Goal: Task Accomplishment & Management: Complete application form

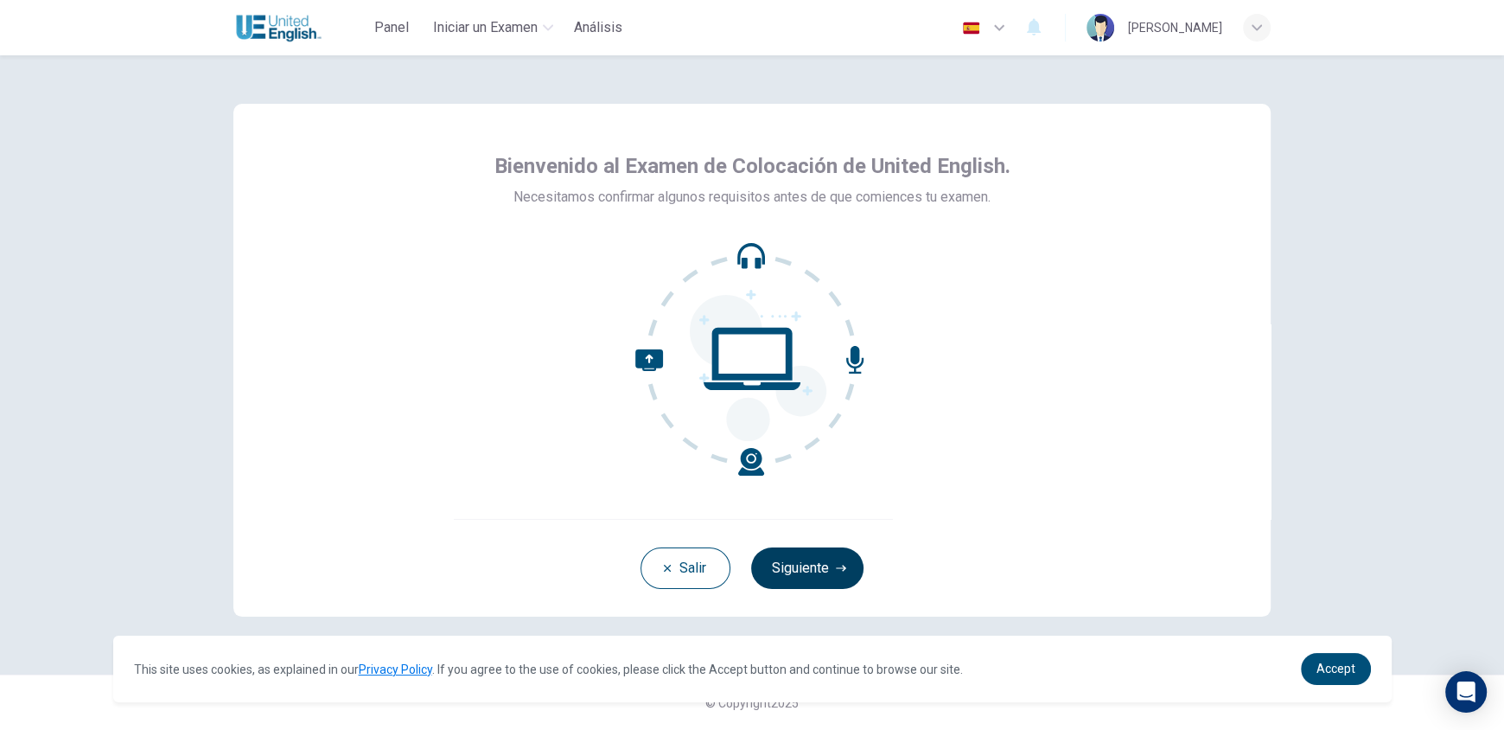
click at [821, 571] on button "Siguiente" at bounding box center [807, 567] width 112 height 41
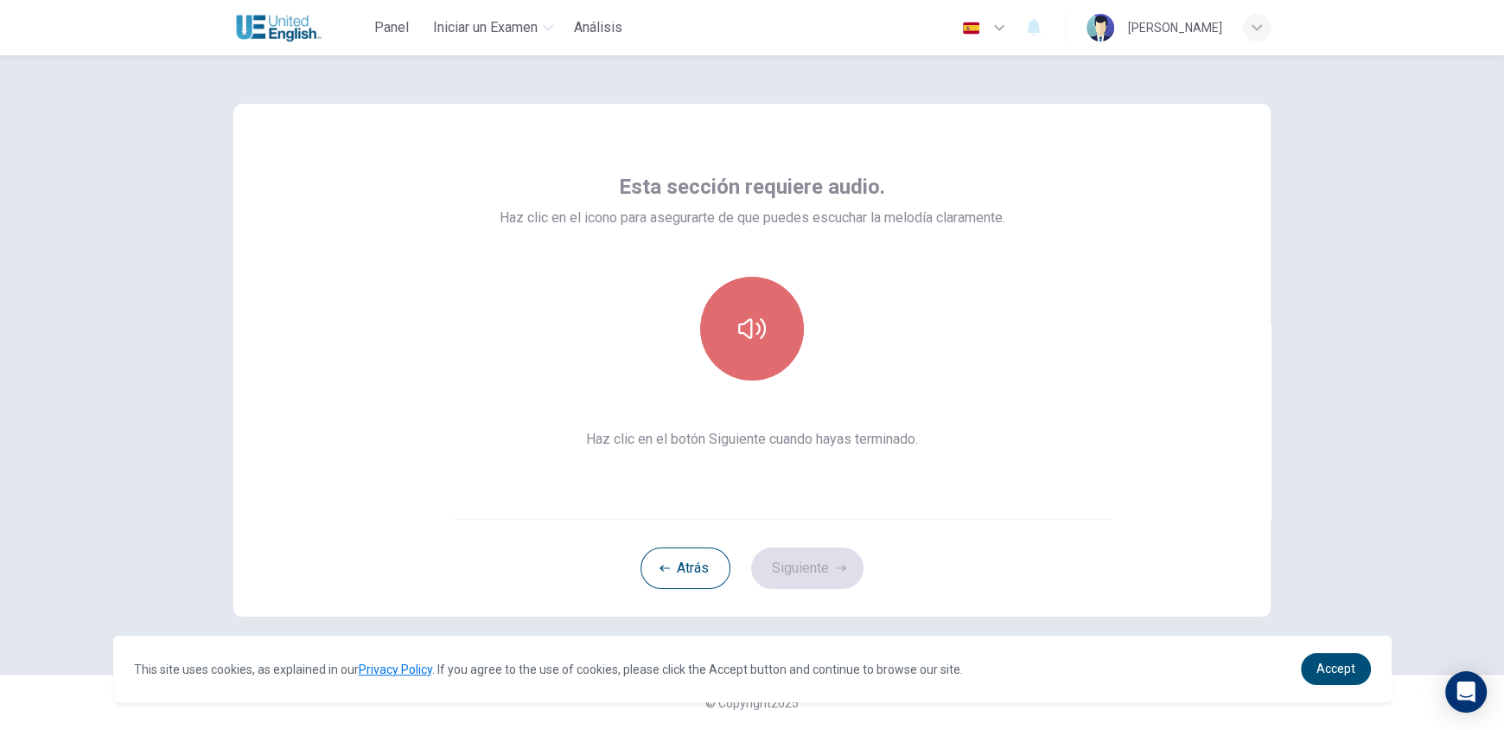
click at [738, 315] on icon "button" at bounding box center [752, 329] width 28 height 28
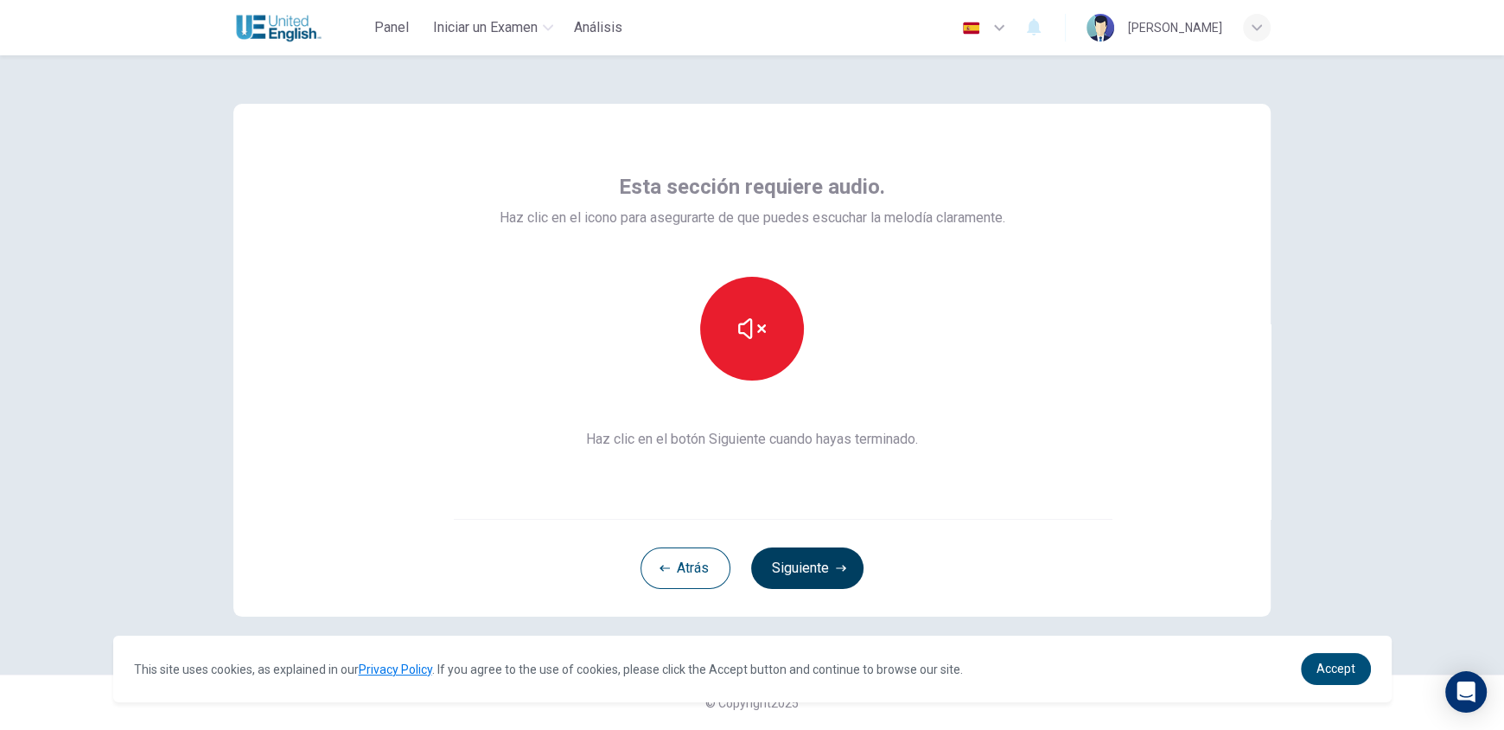
click at [848, 574] on button "Siguiente" at bounding box center [807, 567] width 112 height 41
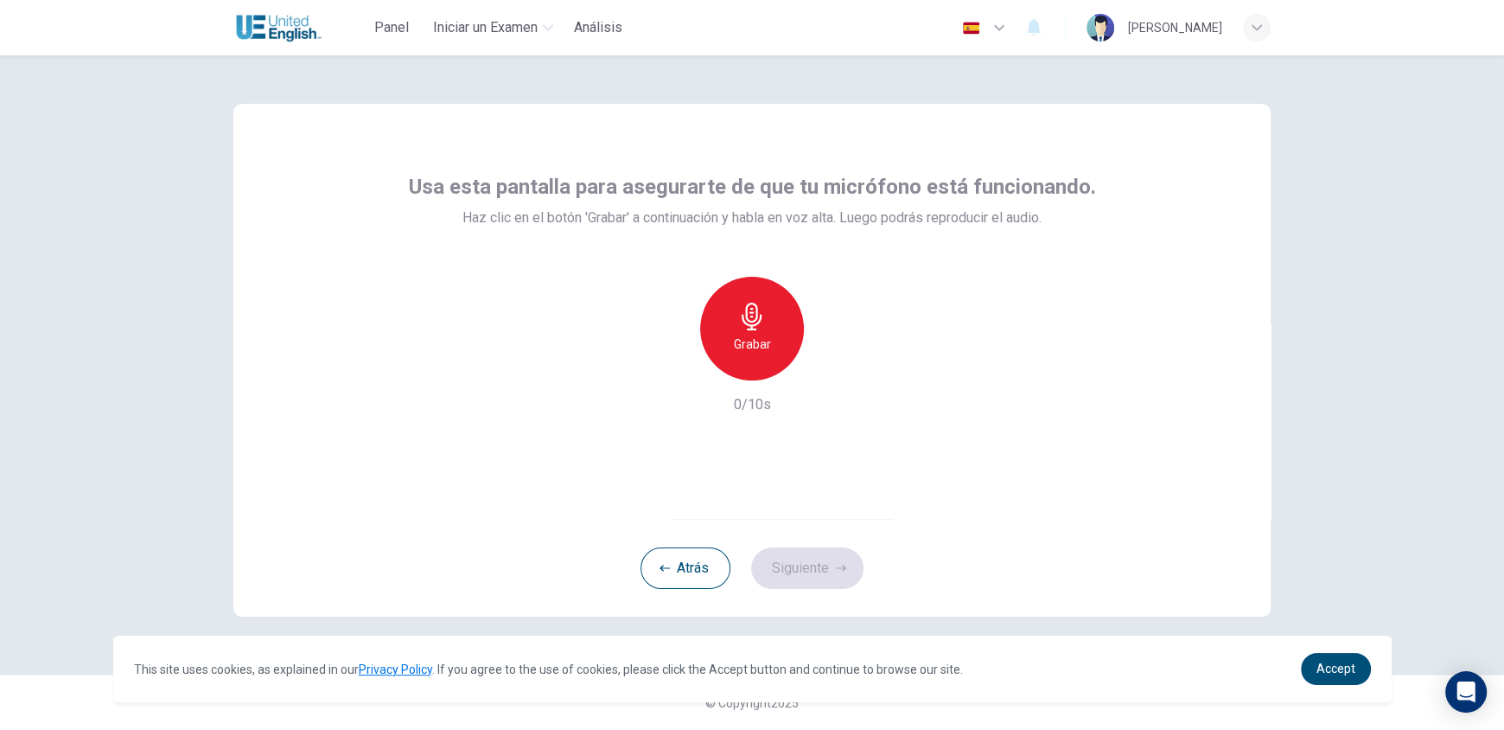
click at [764, 341] on h6 "Grabar" at bounding box center [752, 344] width 37 height 21
click at [804, 580] on button "Siguiente" at bounding box center [807, 567] width 112 height 41
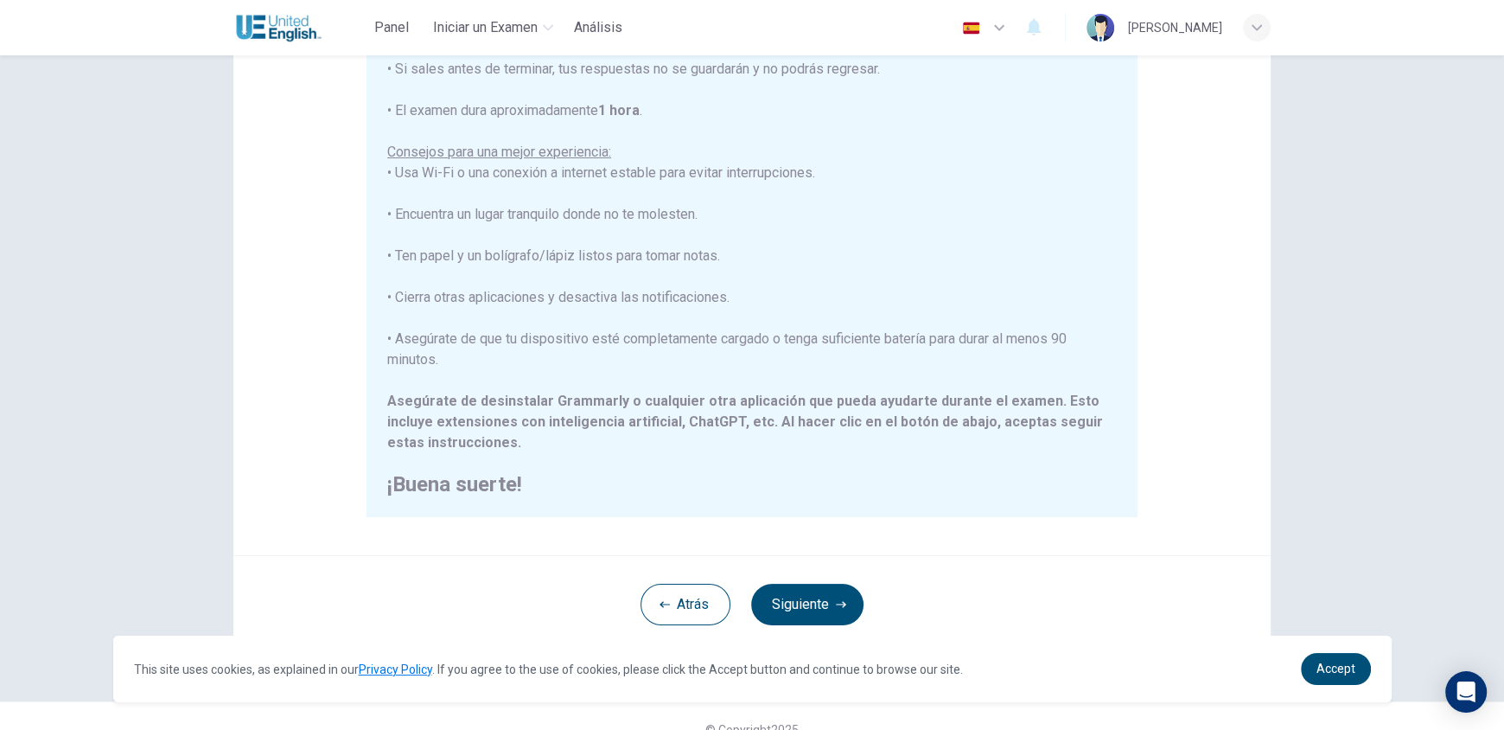
scroll to position [232, 0]
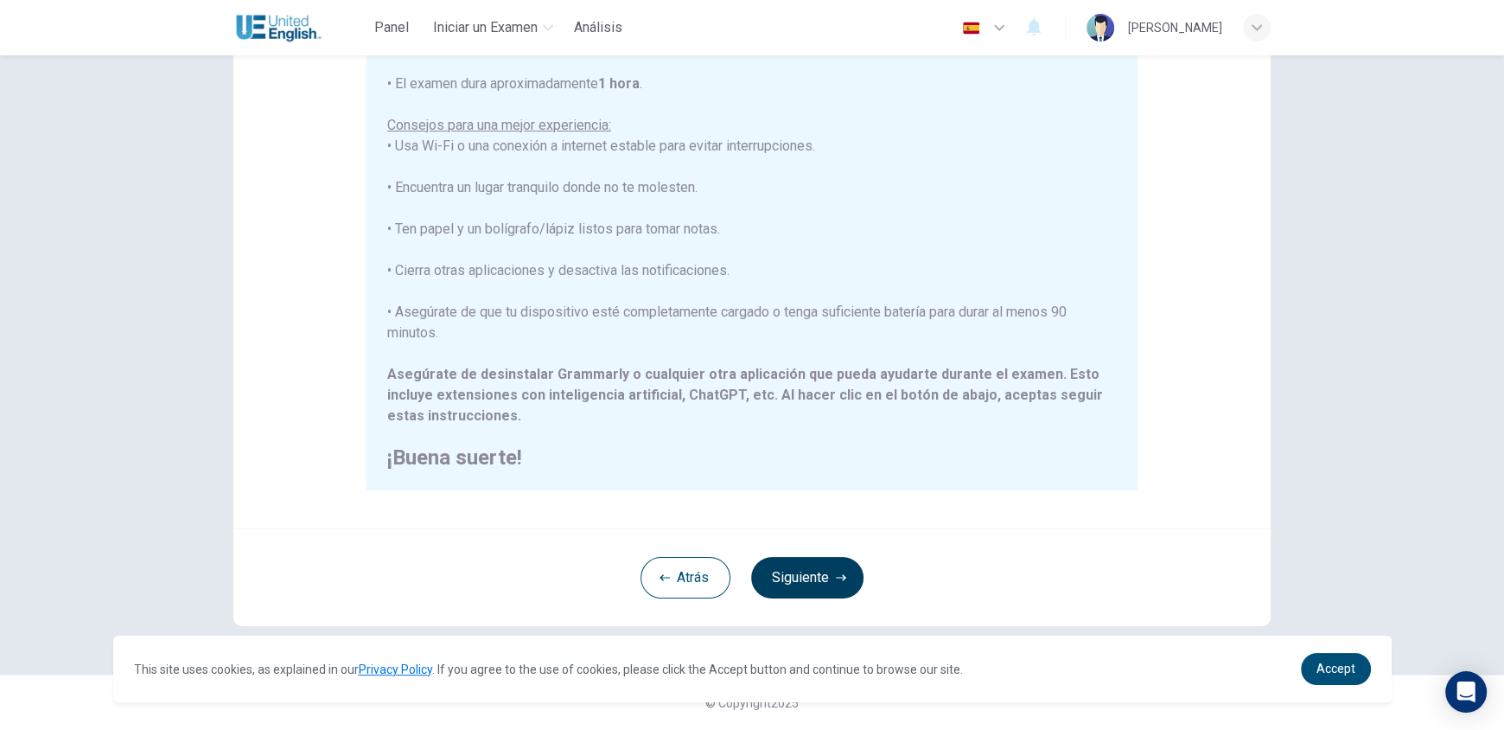
click at [836, 581] on icon "button" at bounding box center [841, 577] width 10 height 10
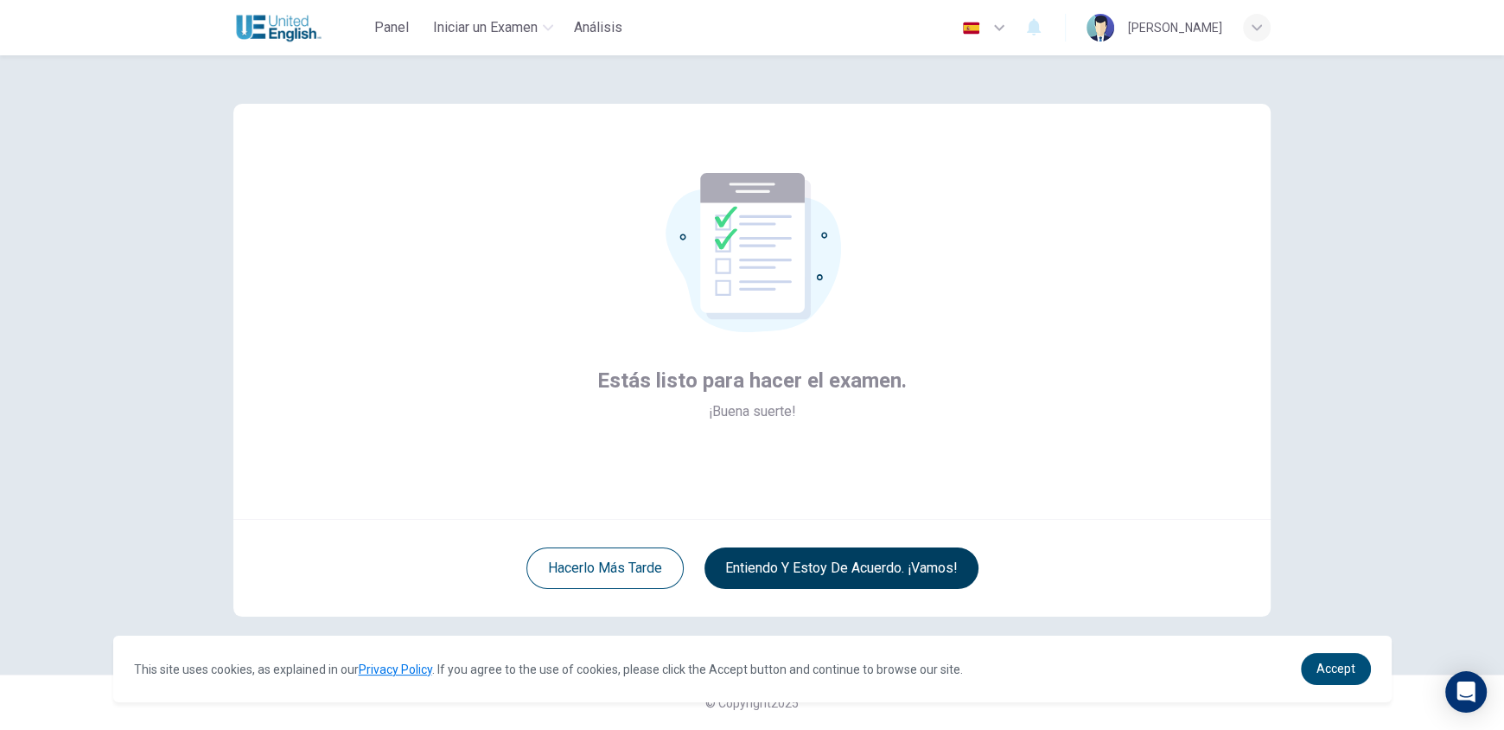
scroll to position [0, 0]
click at [814, 560] on button "Entiendo y estoy de acuerdo. ¡Vamos!" at bounding box center [842, 567] width 274 height 41
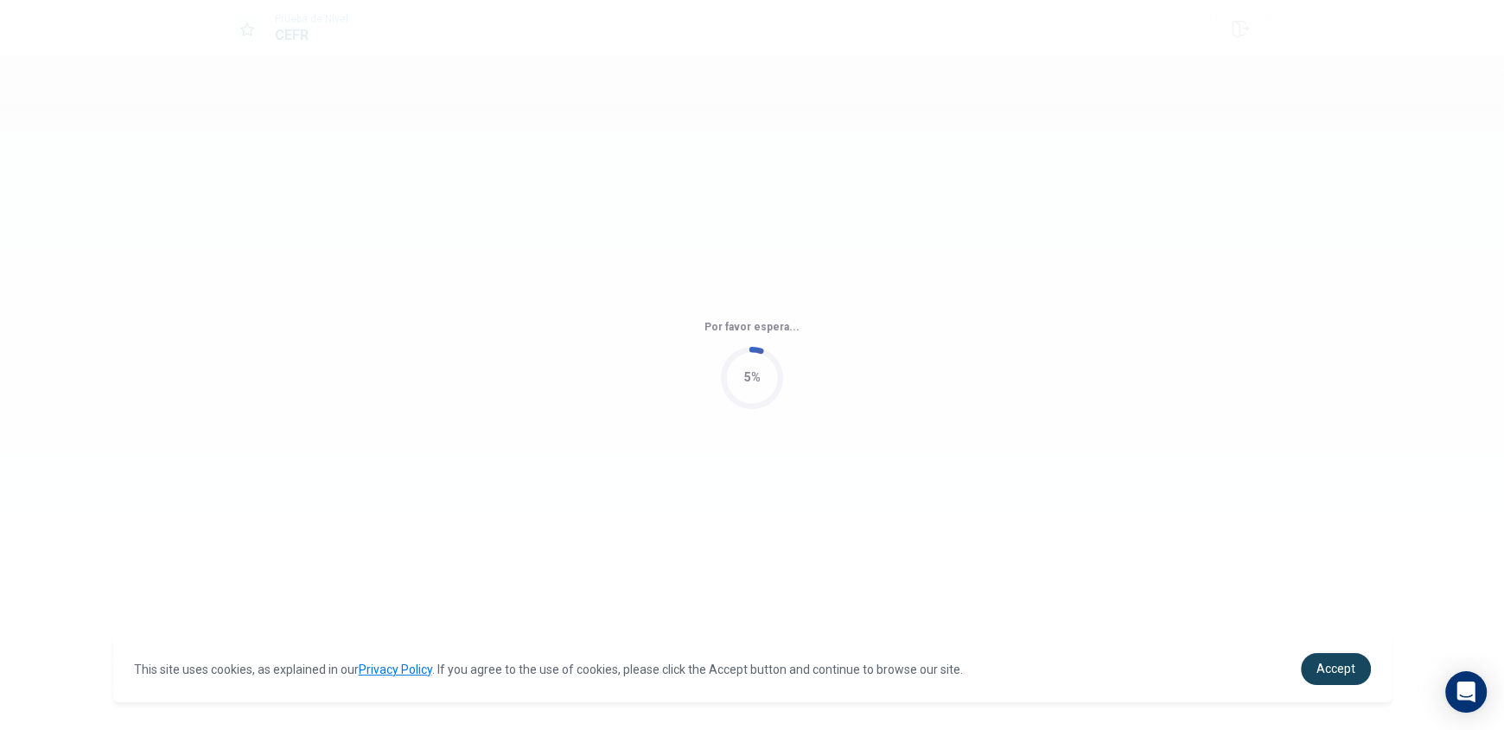
click at [1339, 666] on span "Accept" at bounding box center [1336, 668] width 39 height 14
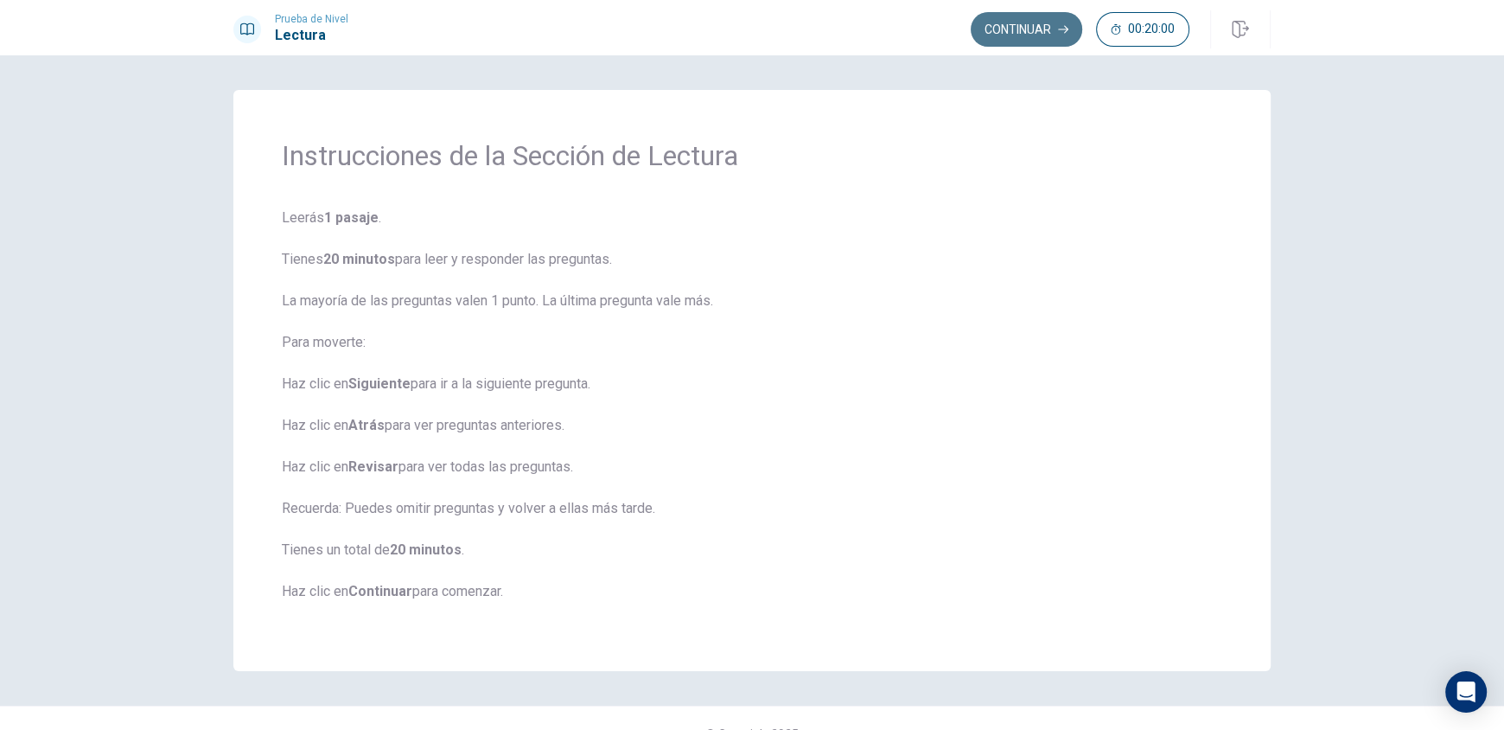
click at [1037, 35] on button "Continuar" at bounding box center [1027, 29] width 112 height 35
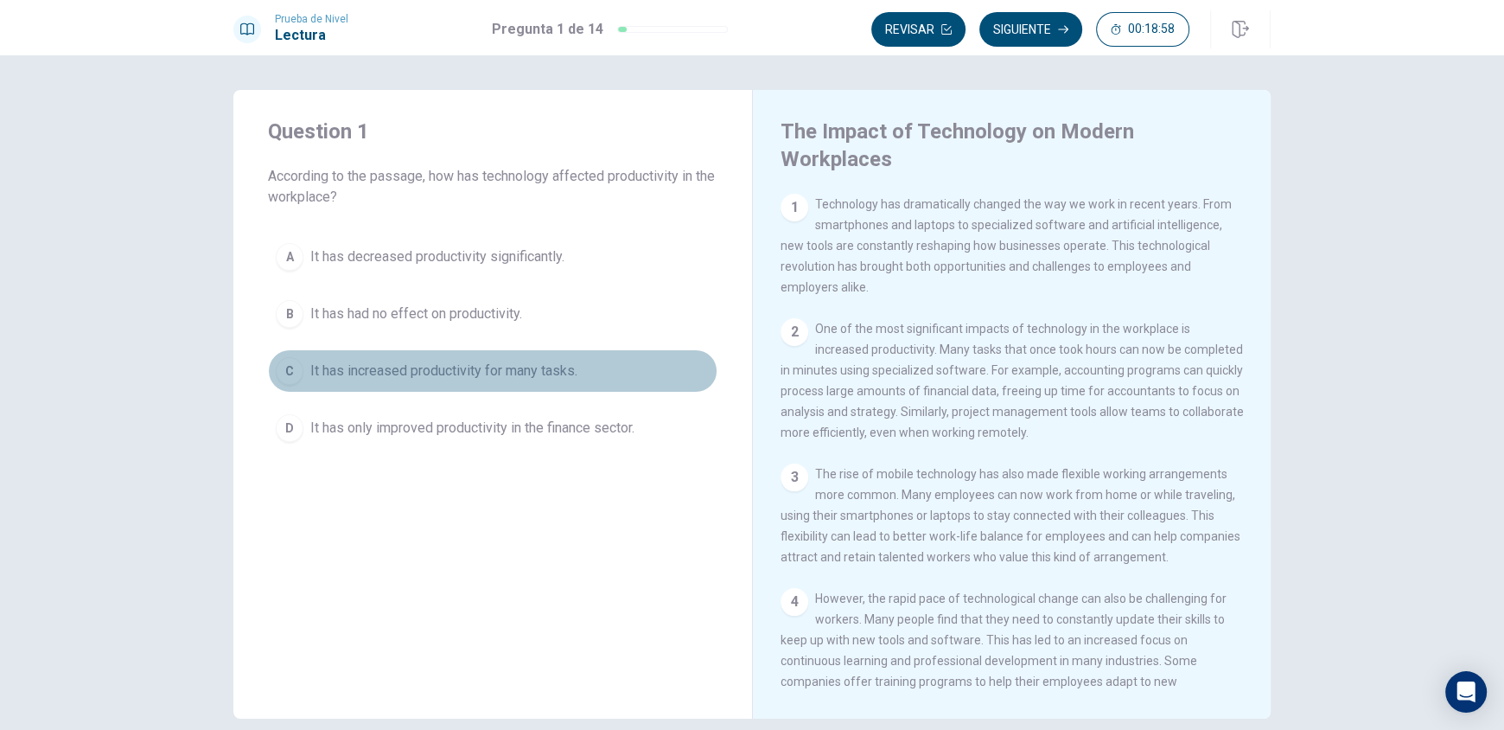
click at [280, 373] on div "C" at bounding box center [290, 371] width 28 height 28
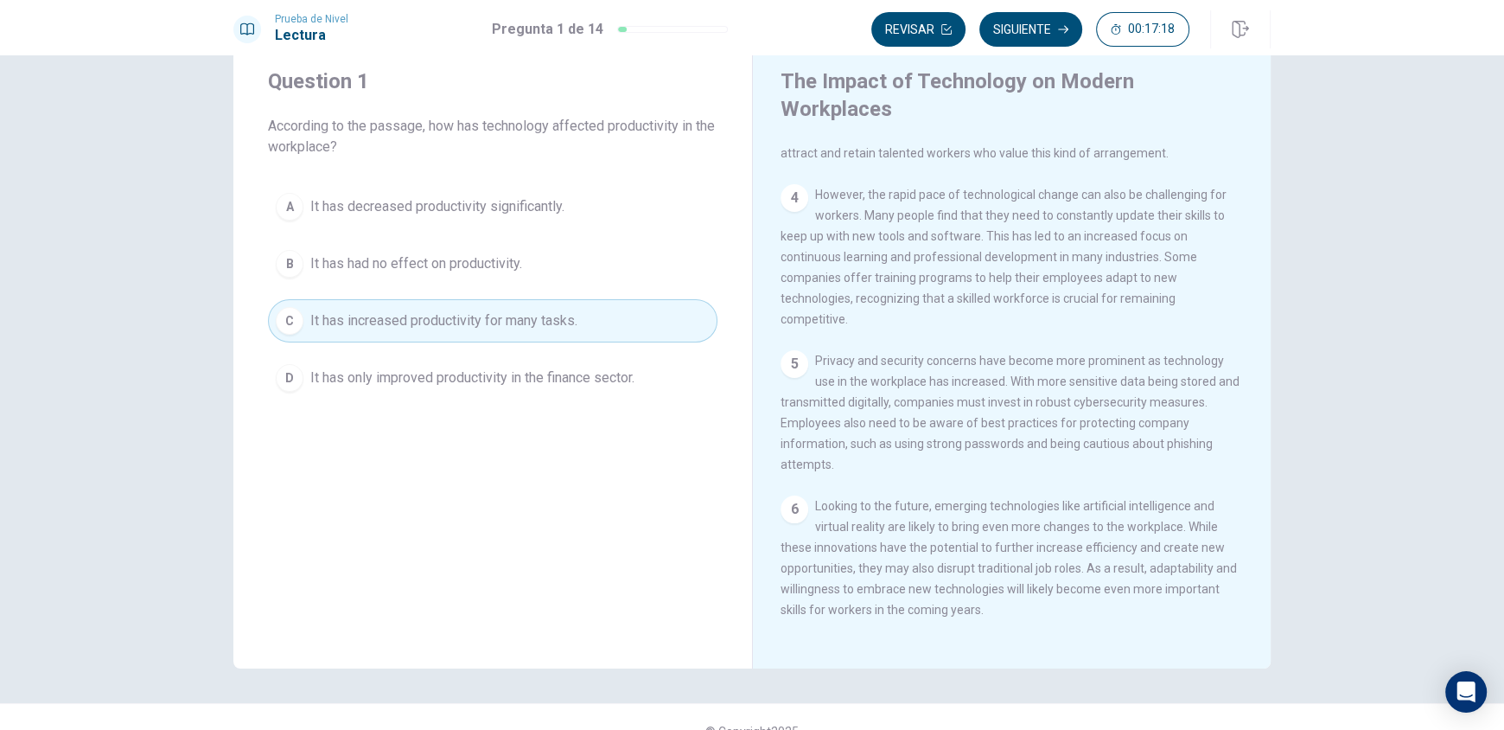
scroll to position [78, 0]
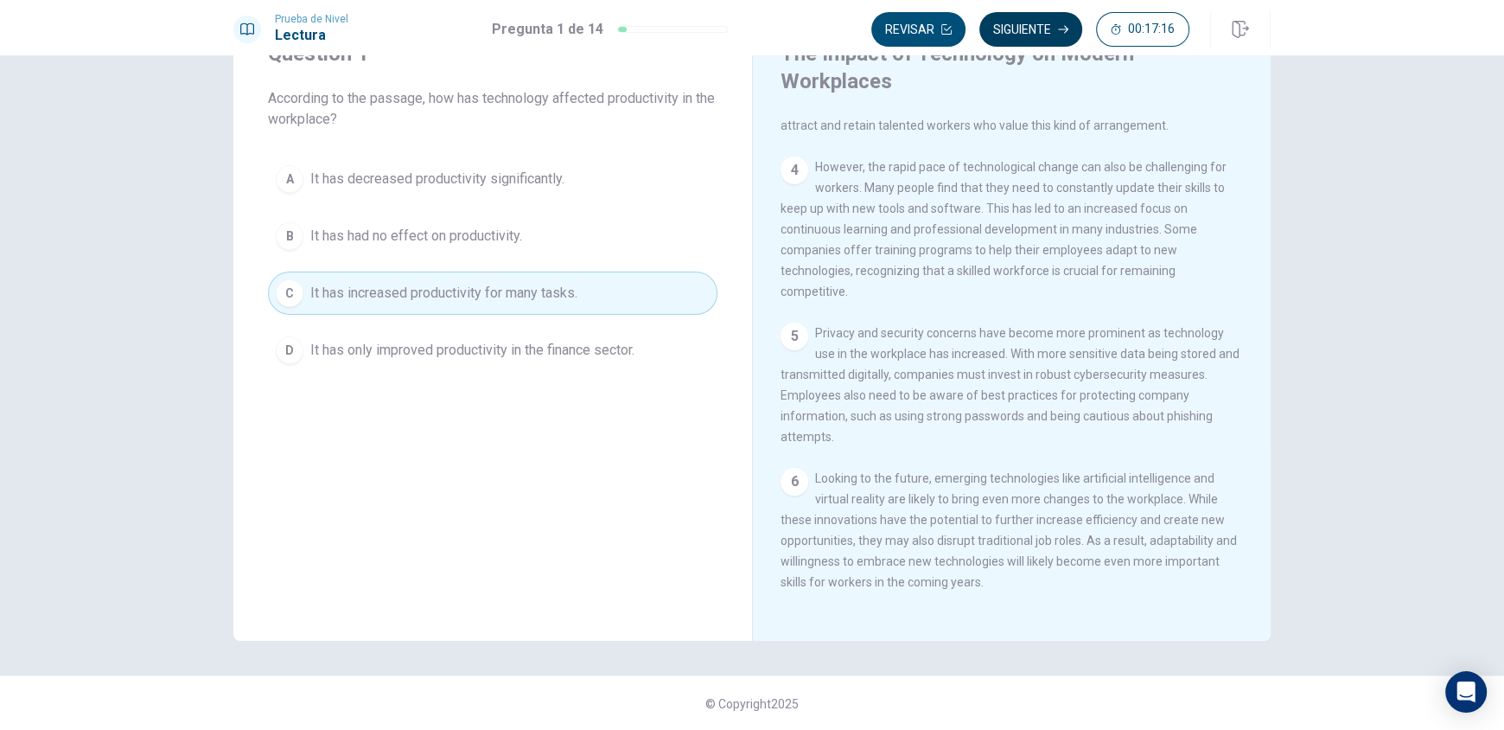
click at [1005, 30] on button "Siguiente" at bounding box center [1031, 29] width 103 height 35
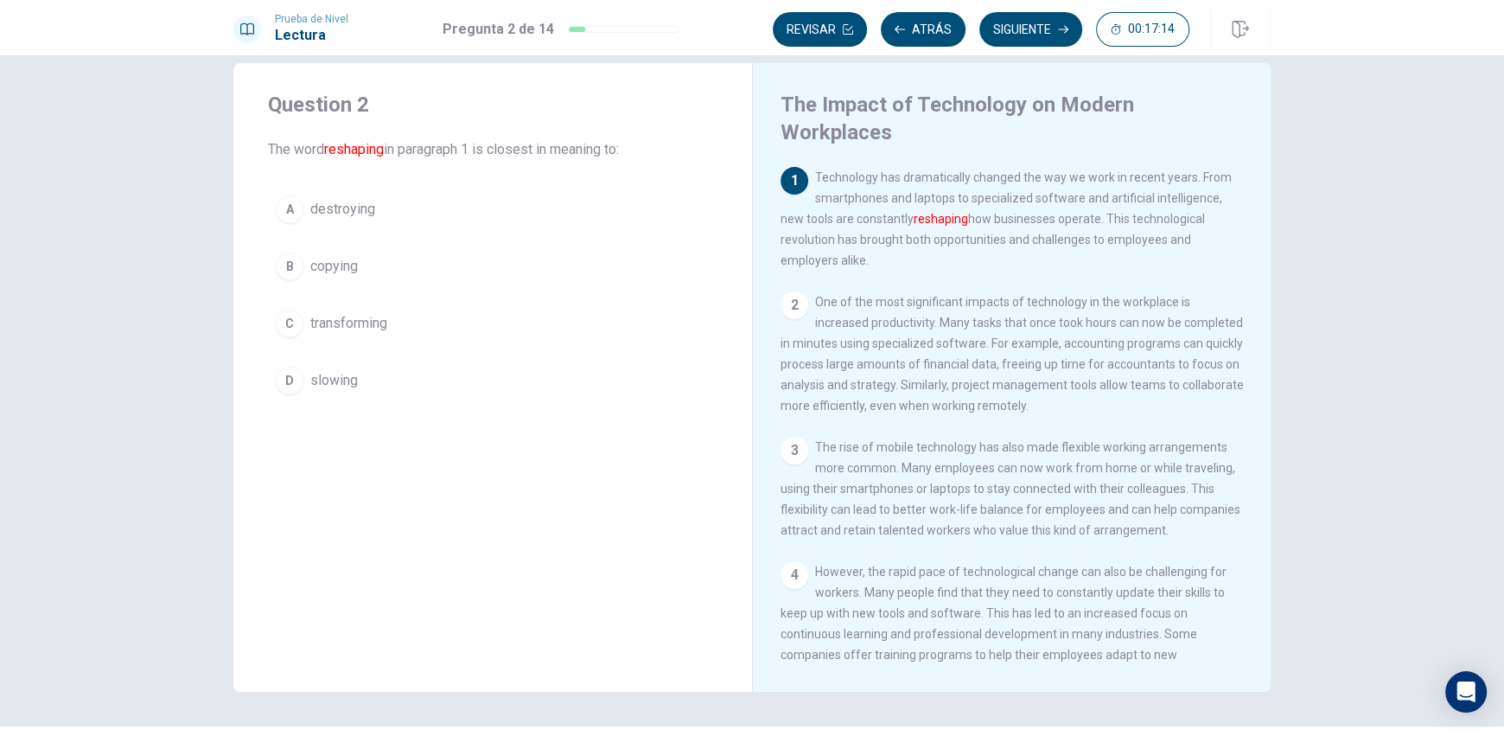
scroll to position [0, 0]
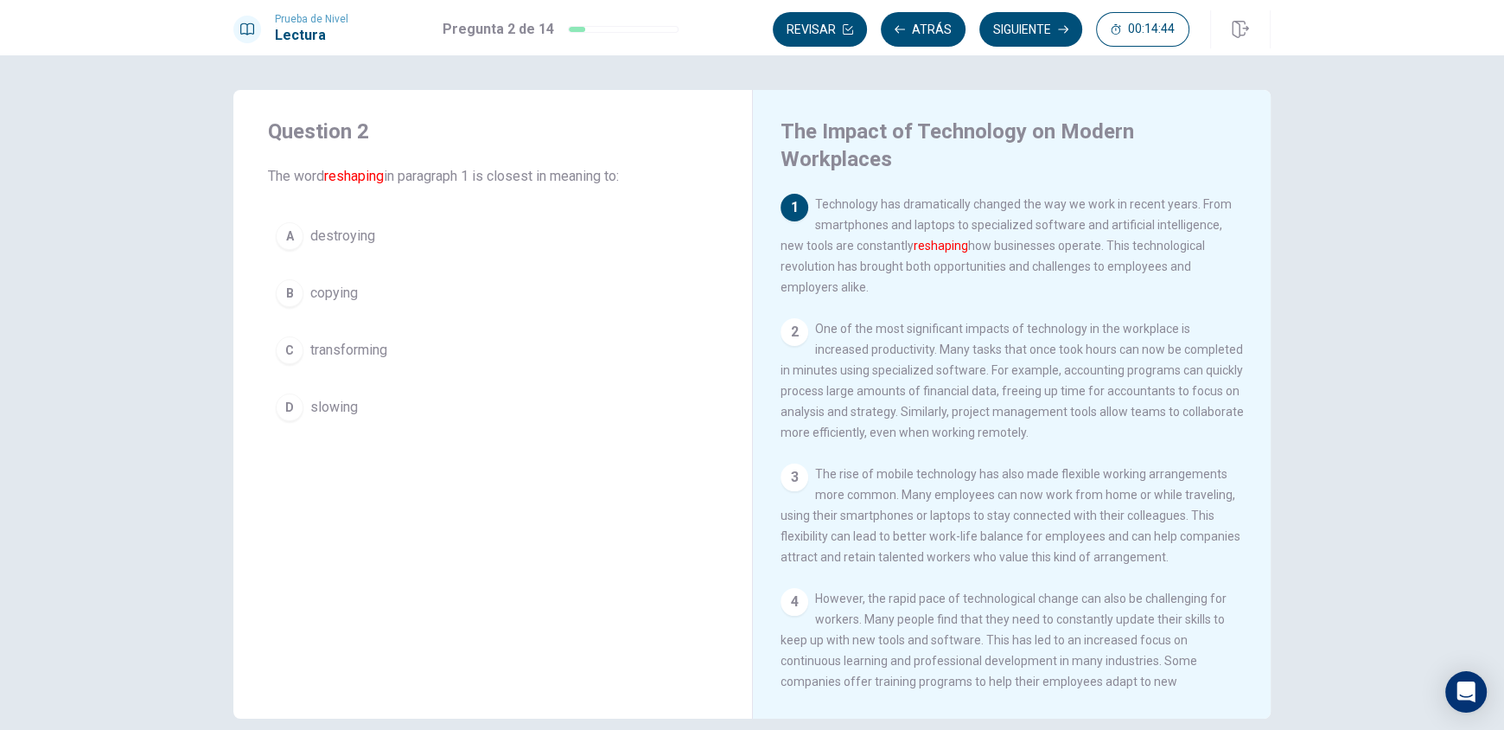
click at [293, 347] on div "C" at bounding box center [290, 350] width 28 height 28
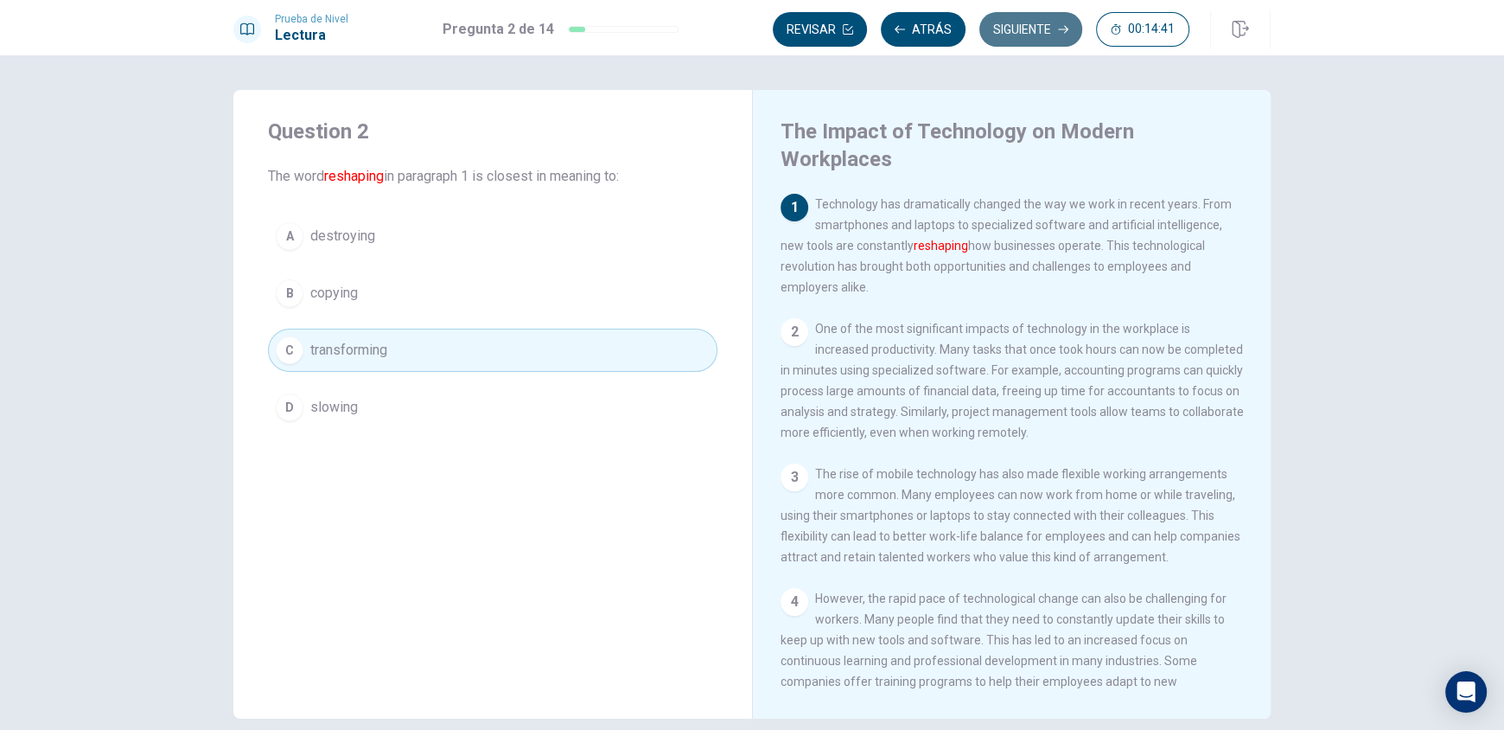
click at [1017, 37] on button "Siguiente" at bounding box center [1031, 29] width 103 height 35
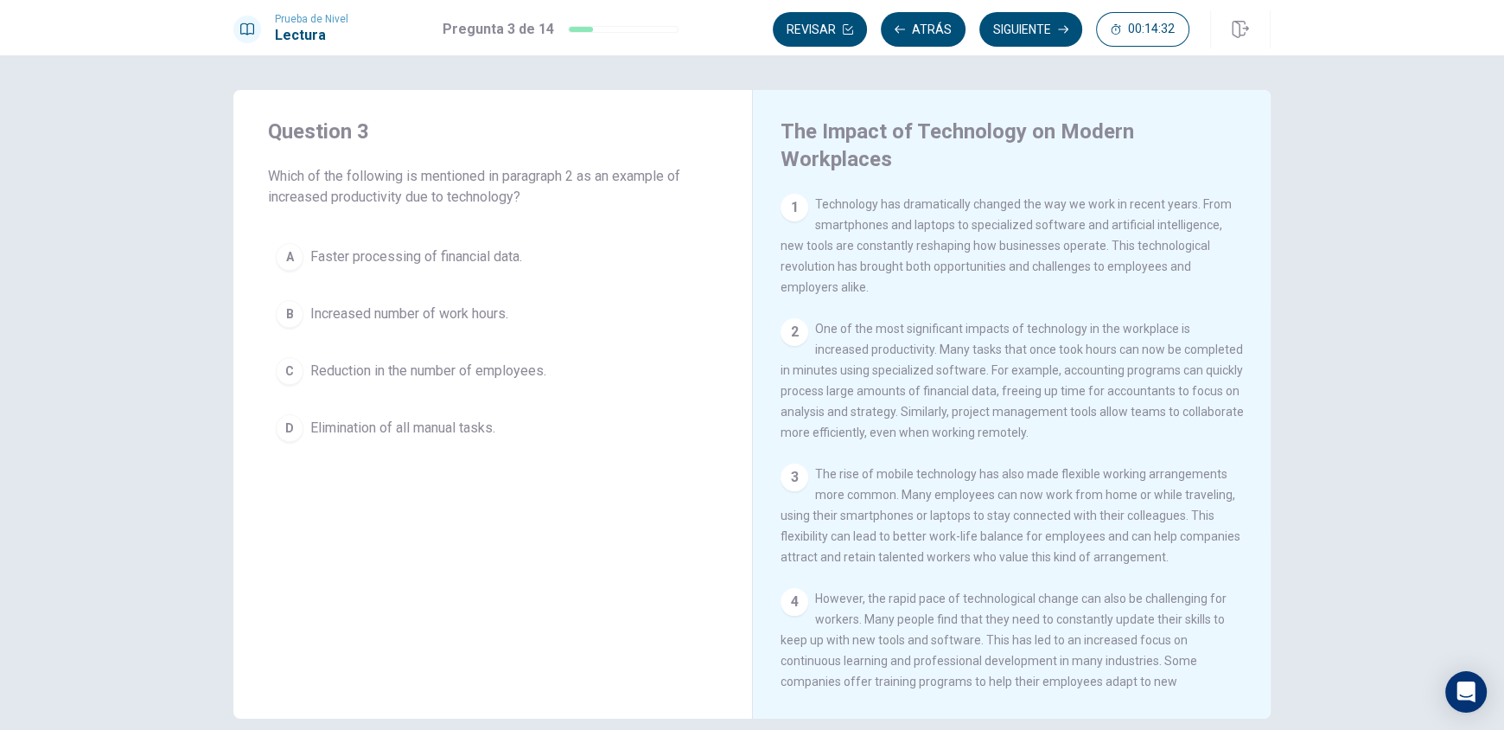
click at [501, 178] on span "Which of the following is mentioned in paragraph 2 as an example of increased p…" at bounding box center [493, 186] width 450 height 41
click at [285, 419] on div "D" at bounding box center [290, 428] width 28 height 28
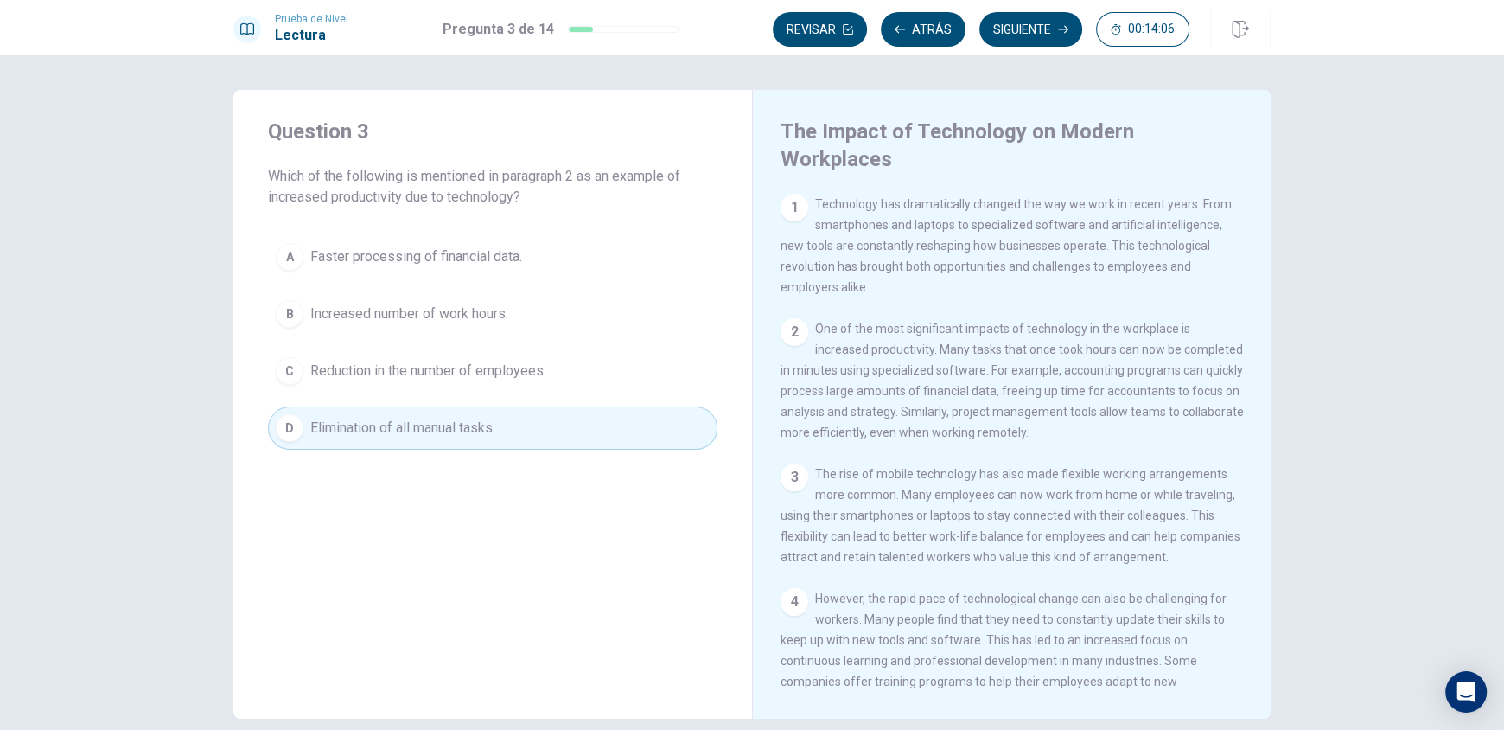
click at [1025, 35] on button "Siguiente" at bounding box center [1031, 29] width 103 height 35
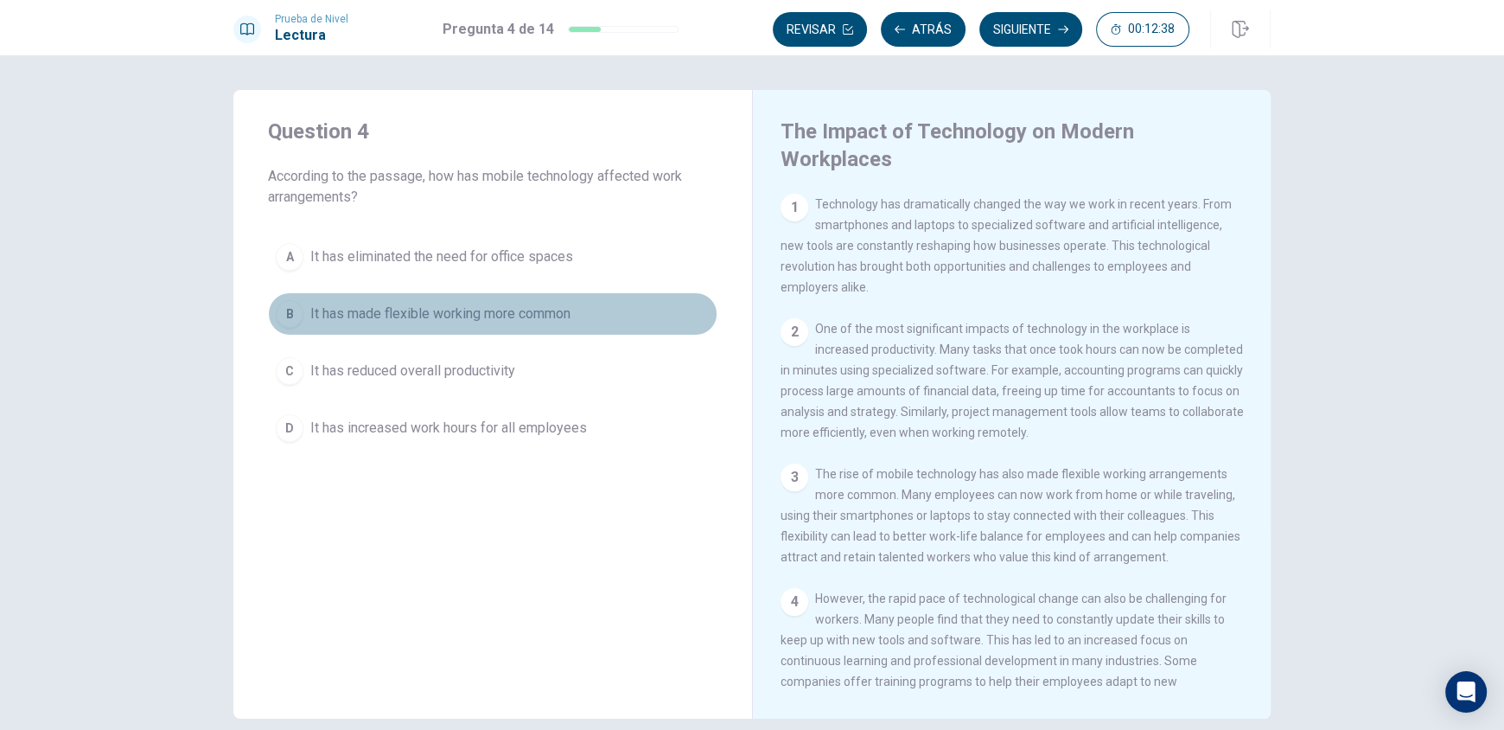
click at [294, 311] on div "B" at bounding box center [290, 314] width 28 height 28
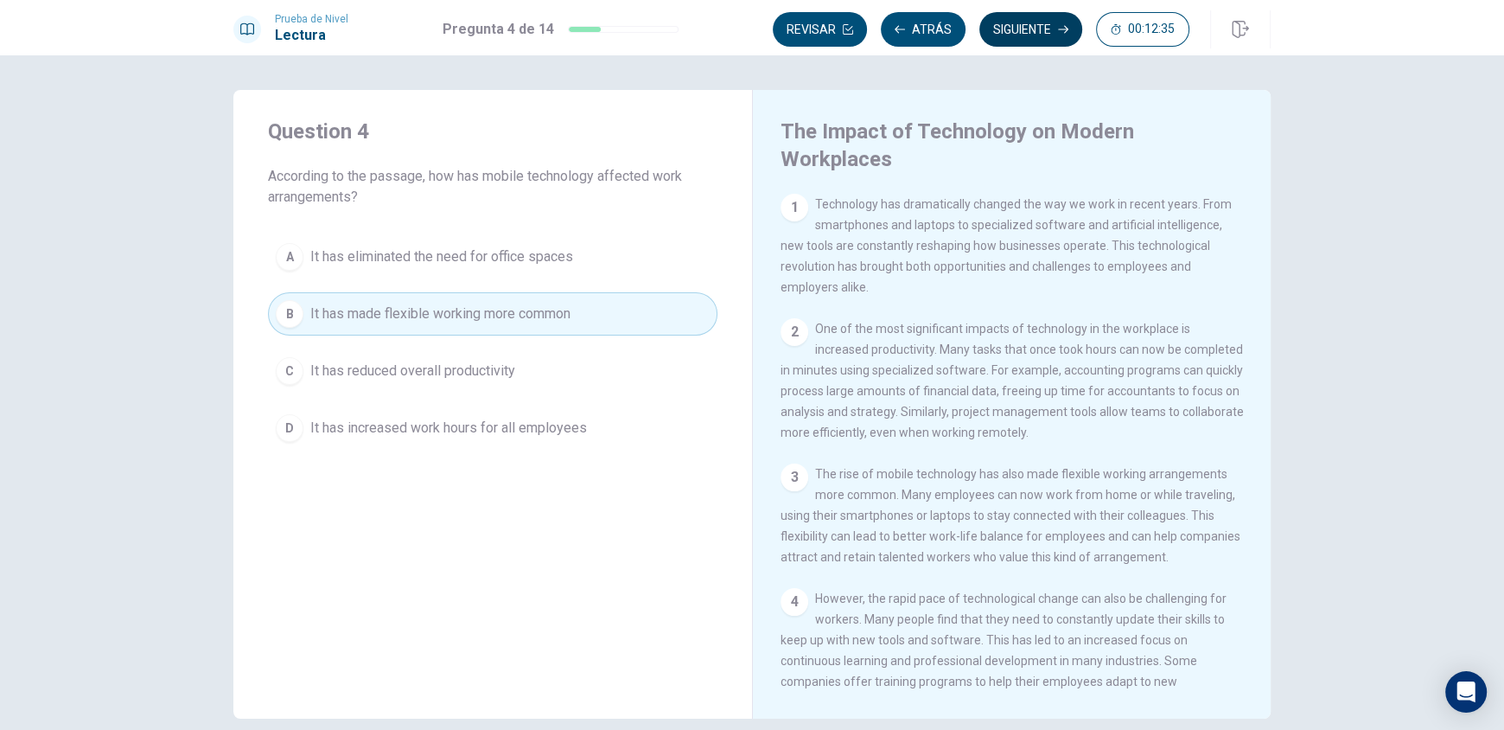
click at [1014, 24] on button "Siguiente" at bounding box center [1031, 29] width 103 height 35
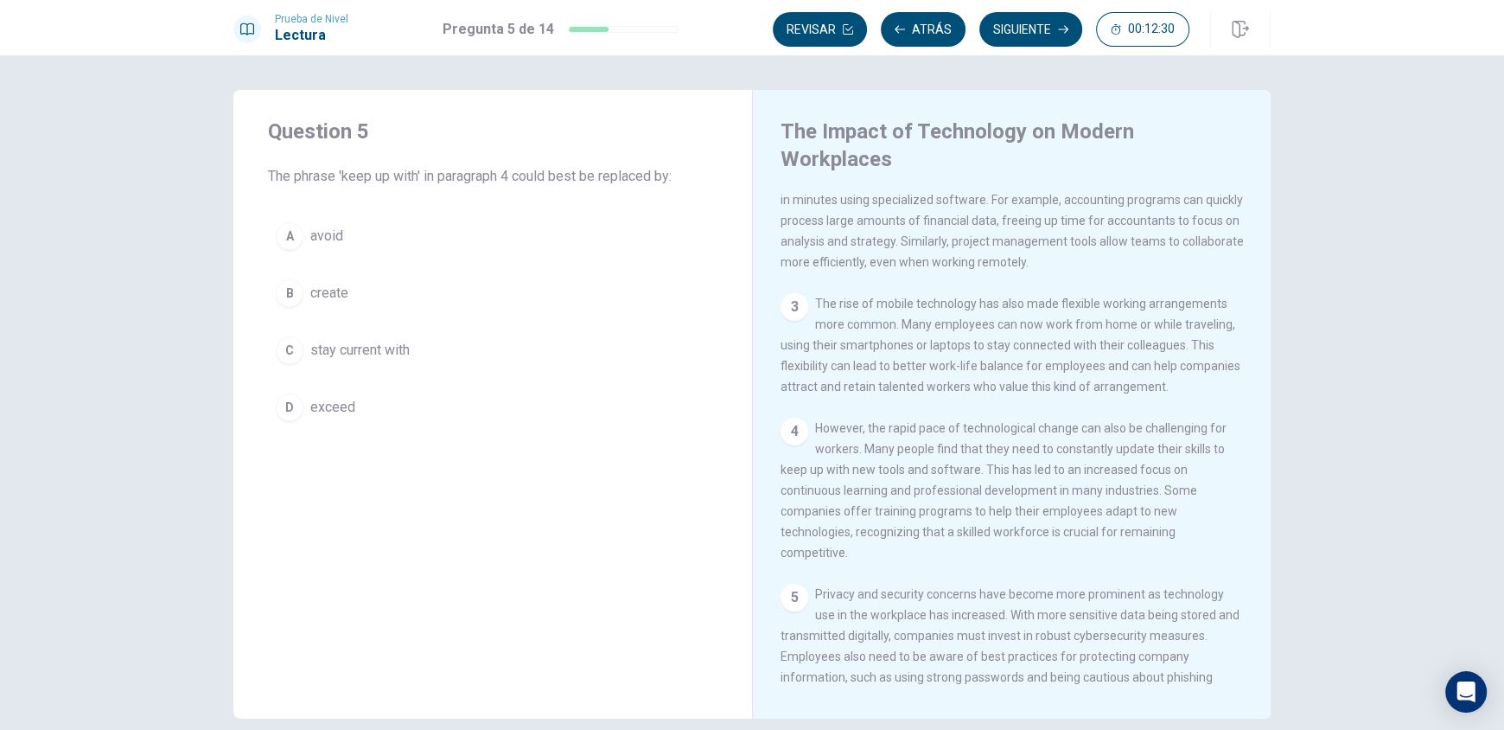
scroll to position [173, 0]
click at [303, 408] on button "D exceed" at bounding box center [493, 407] width 450 height 43
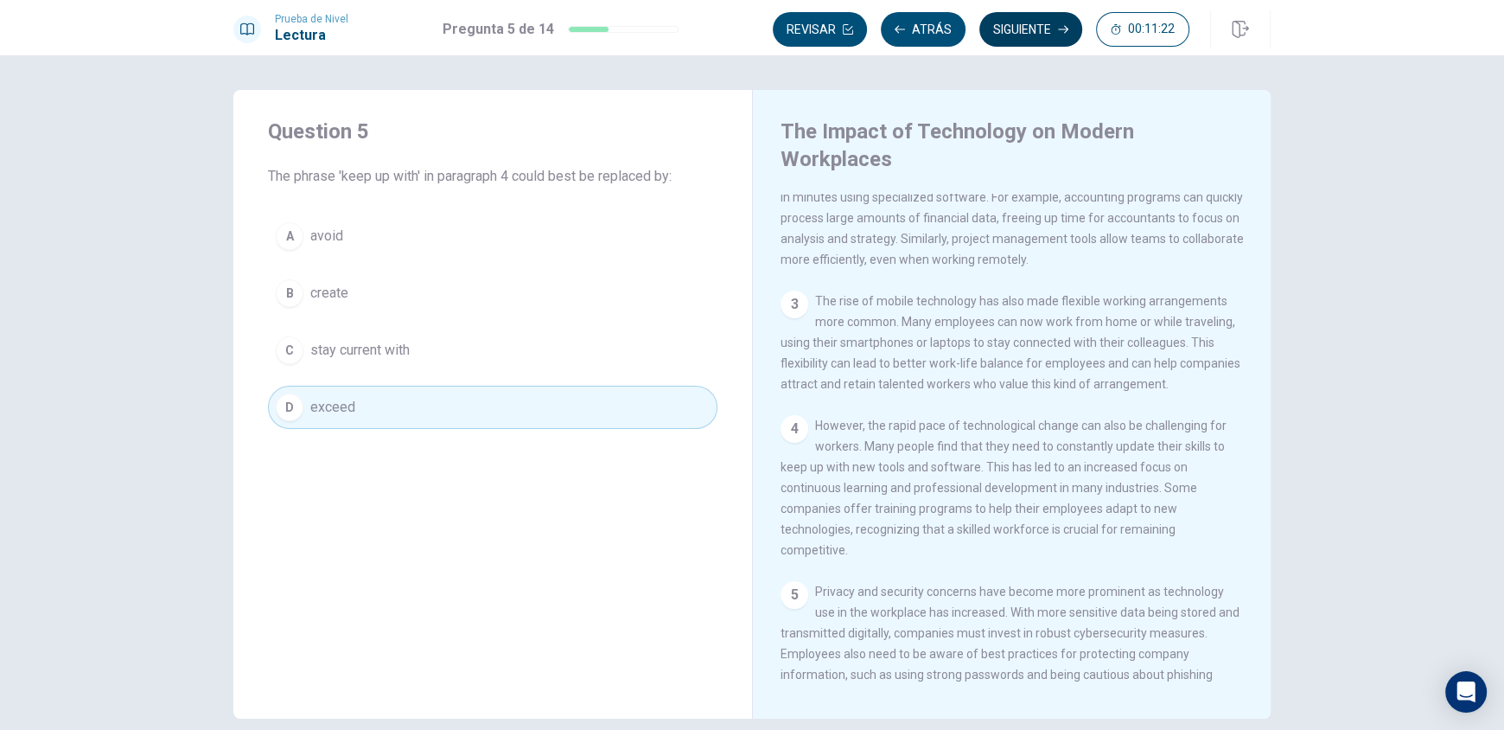
click at [1054, 29] on button "Siguiente" at bounding box center [1031, 29] width 103 height 35
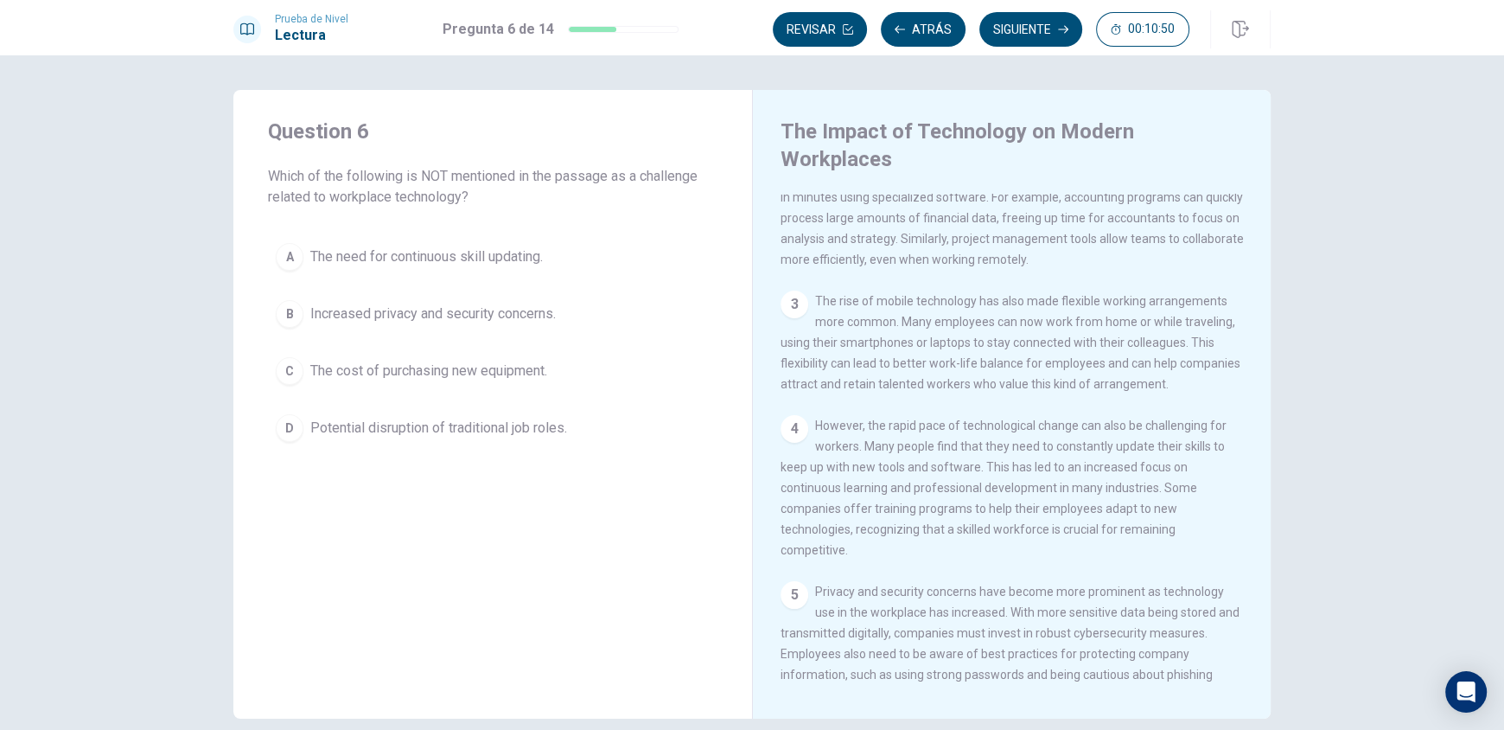
click at [286, 374] on div "C" at bounding box center [290, 371] width 28 height 28
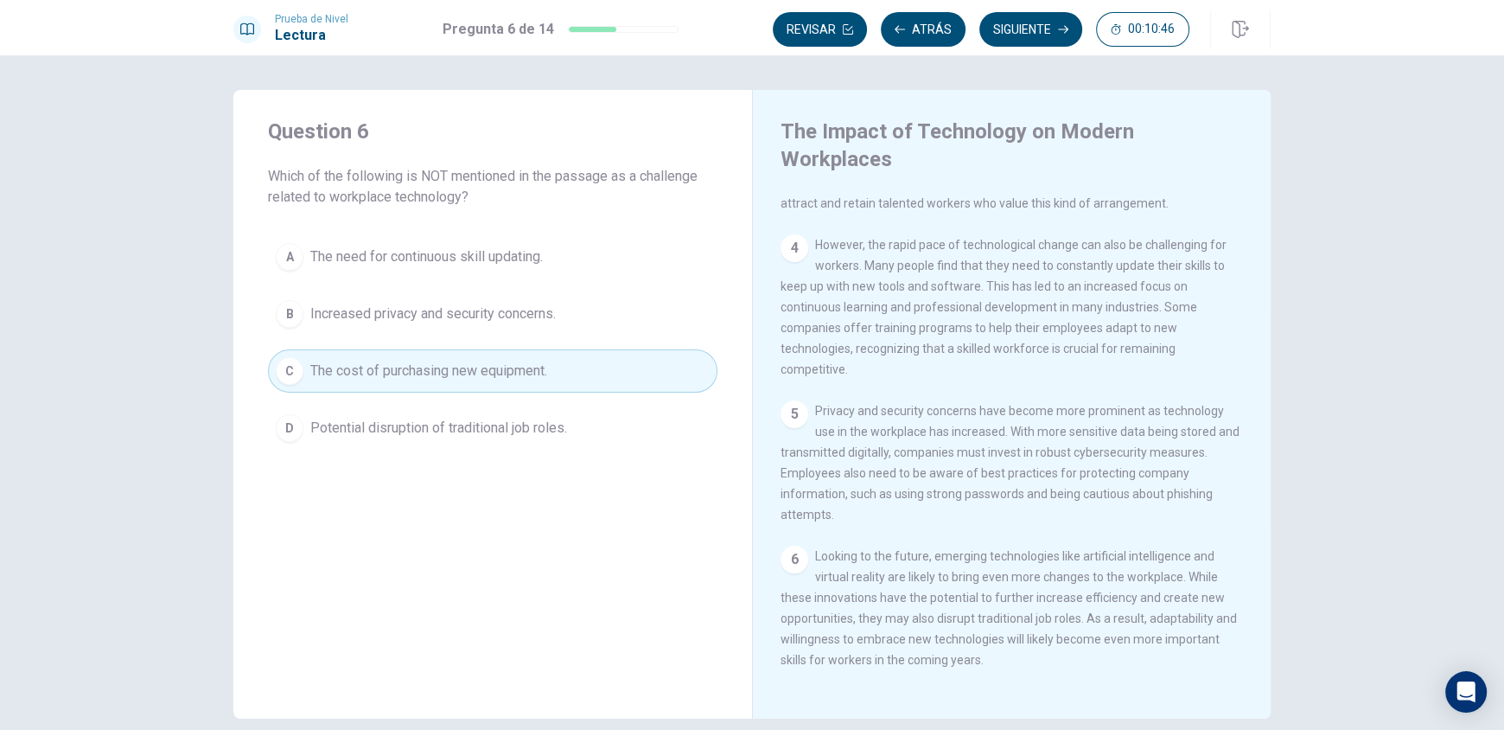
scroll to position [381, 0]
click at [1037, 25] on button "Siguiente" at bounding box center [1031, 29] width 103 height 35
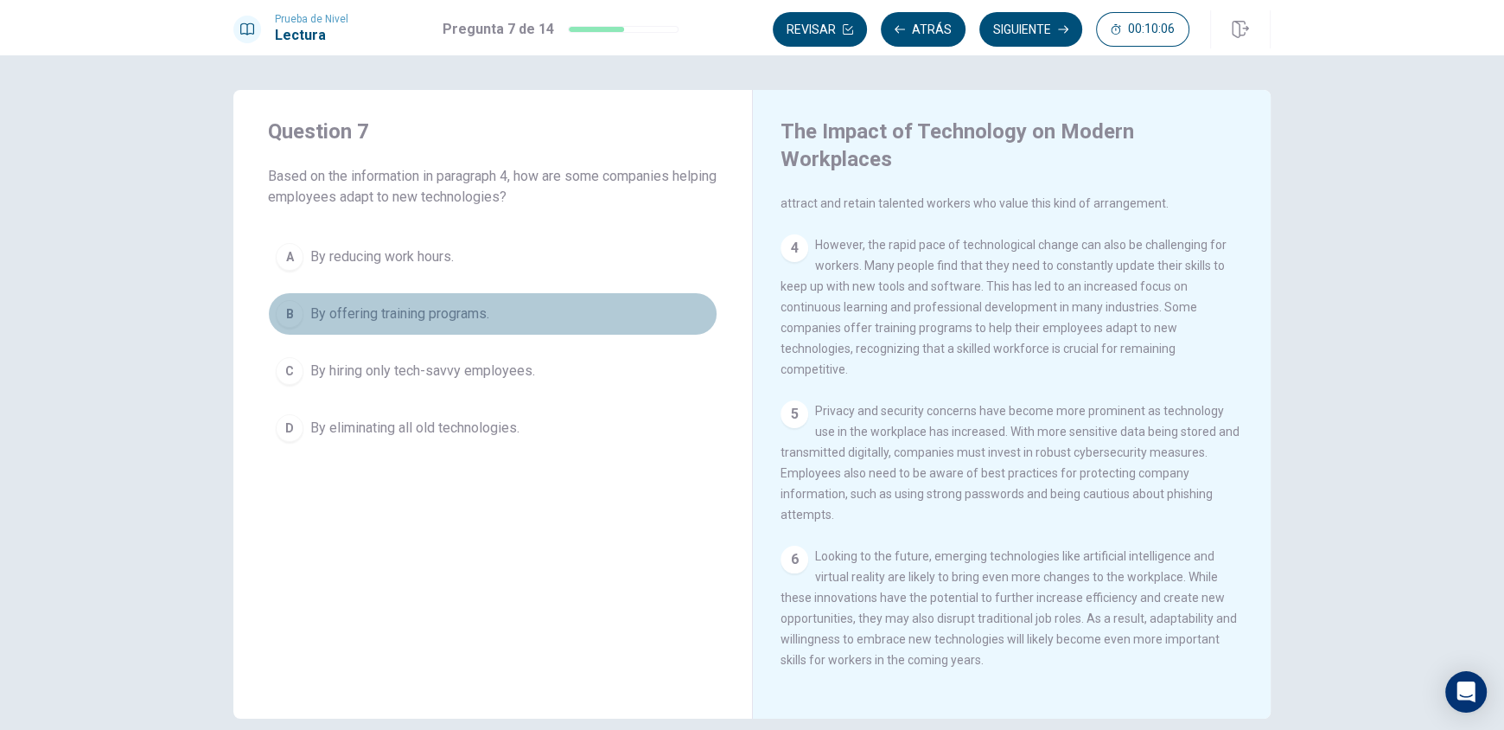
click at [283, 309] on div "B" at bounding box center [290, 314] width 28 height 28
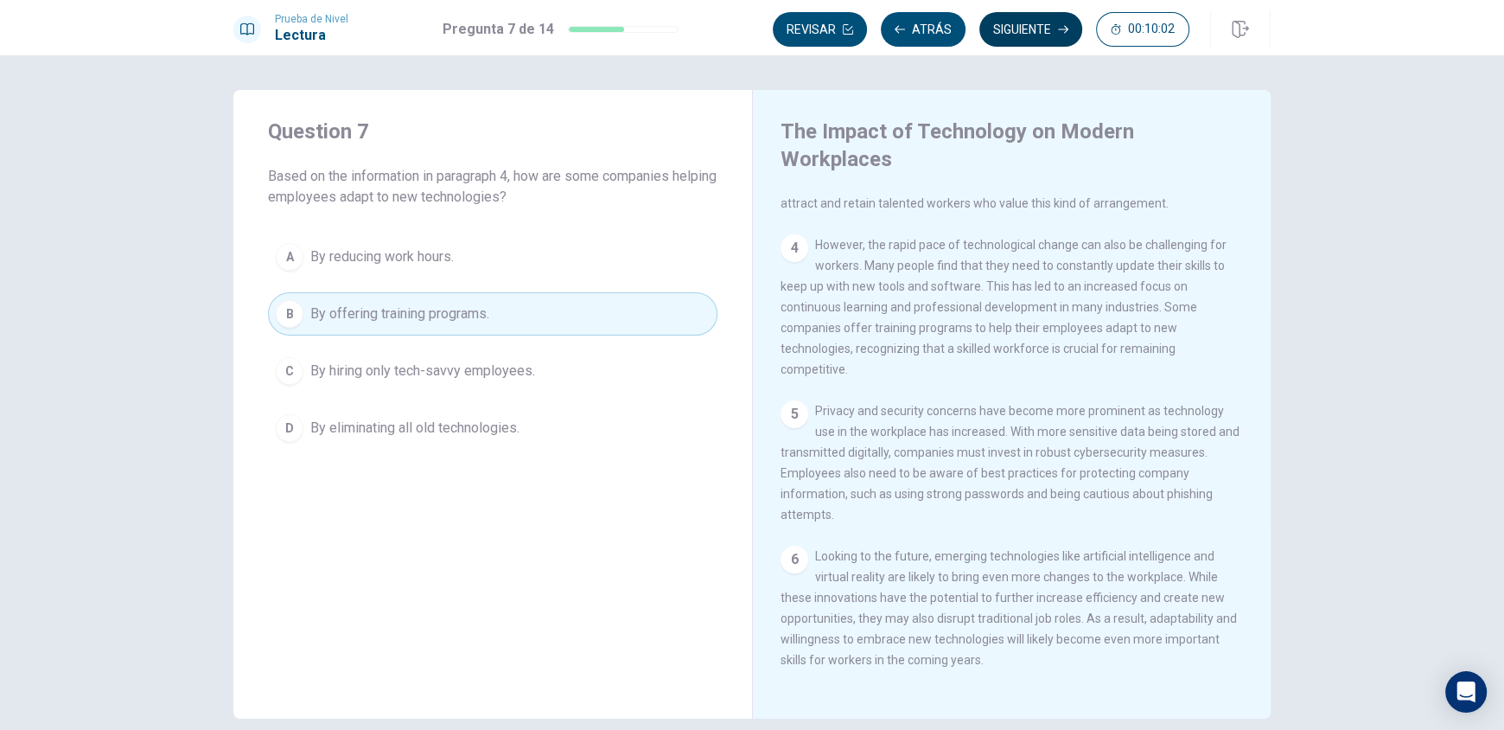
click at [1050, 33] on button "Siguiente" at bounding box center [1031, 29] width 103 height 35
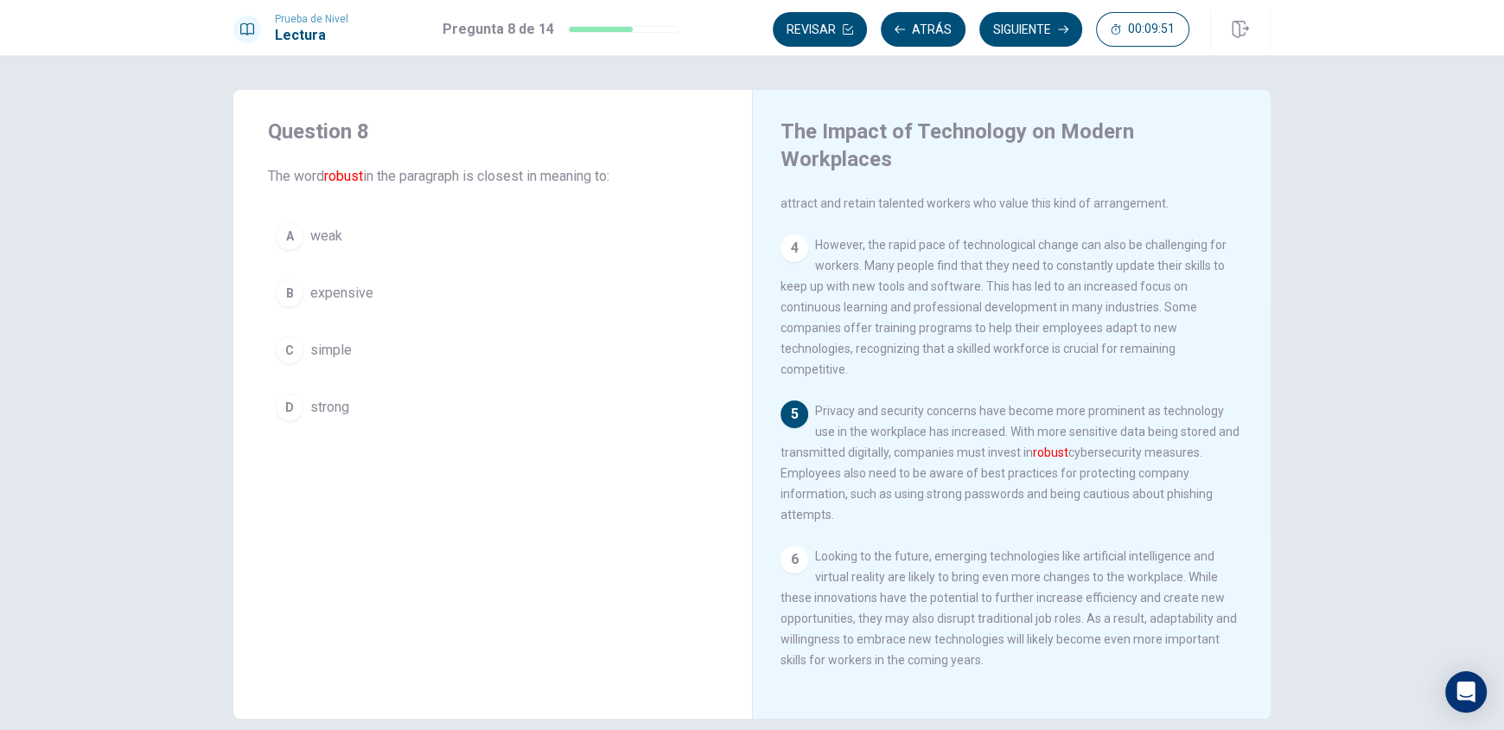
click at [334, 405] on span "strong" at bounding box center [329, 407] width 39 height 21
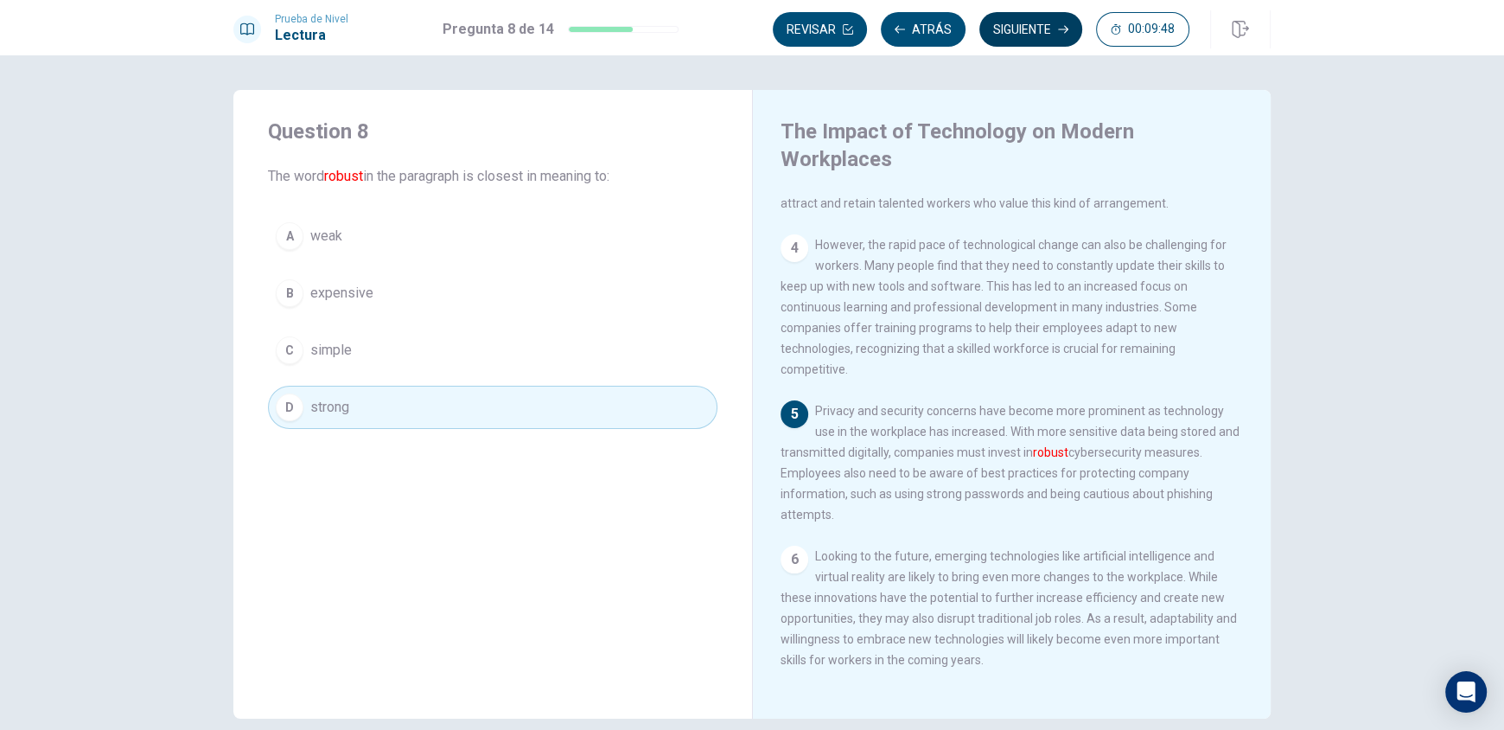
click at [1031, 25] on button "Siguiente" at bounding box center [1031, 29] width 103 height 35
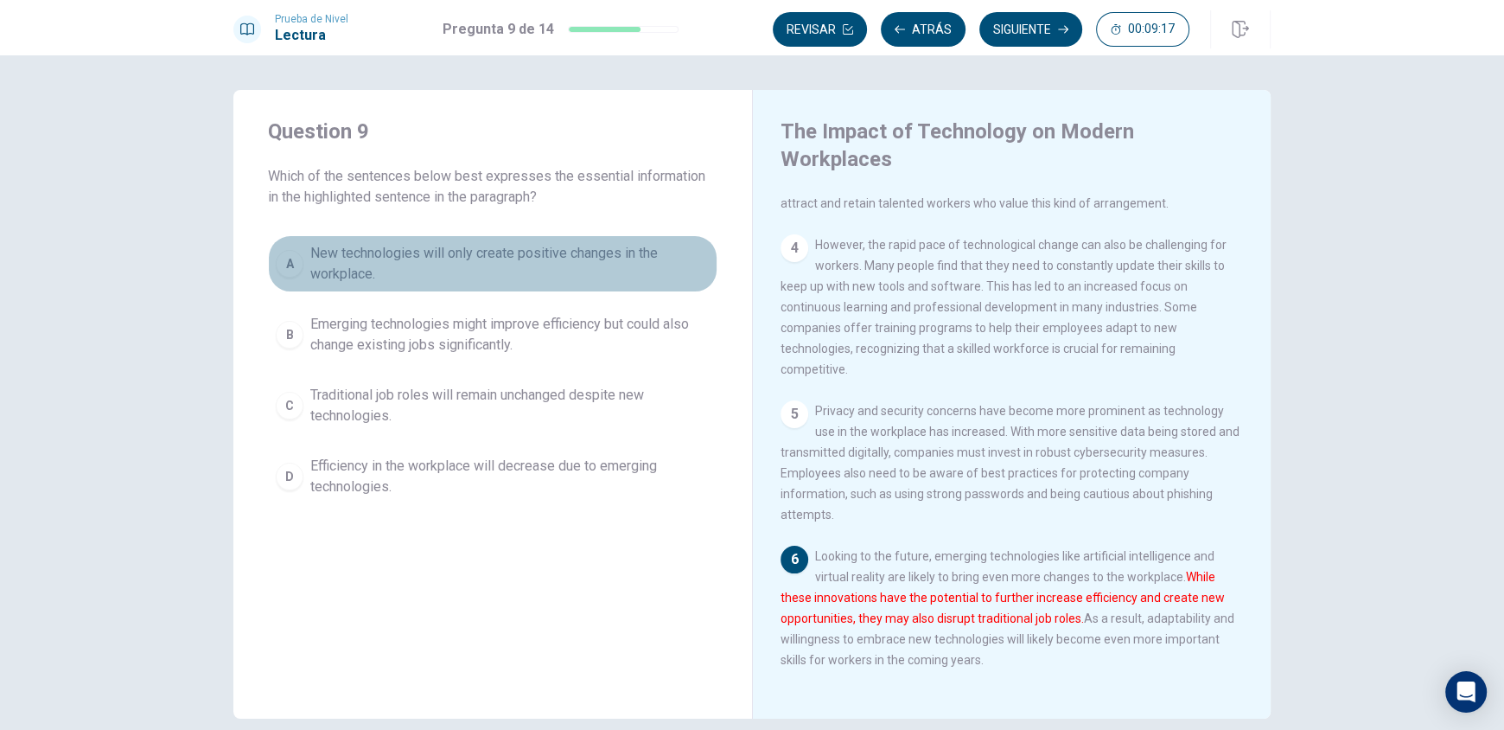
click at [298, 265] on button "A New technologies will only create positive changes in the workplace." at bounding box center [493, 263] width 450 height 57
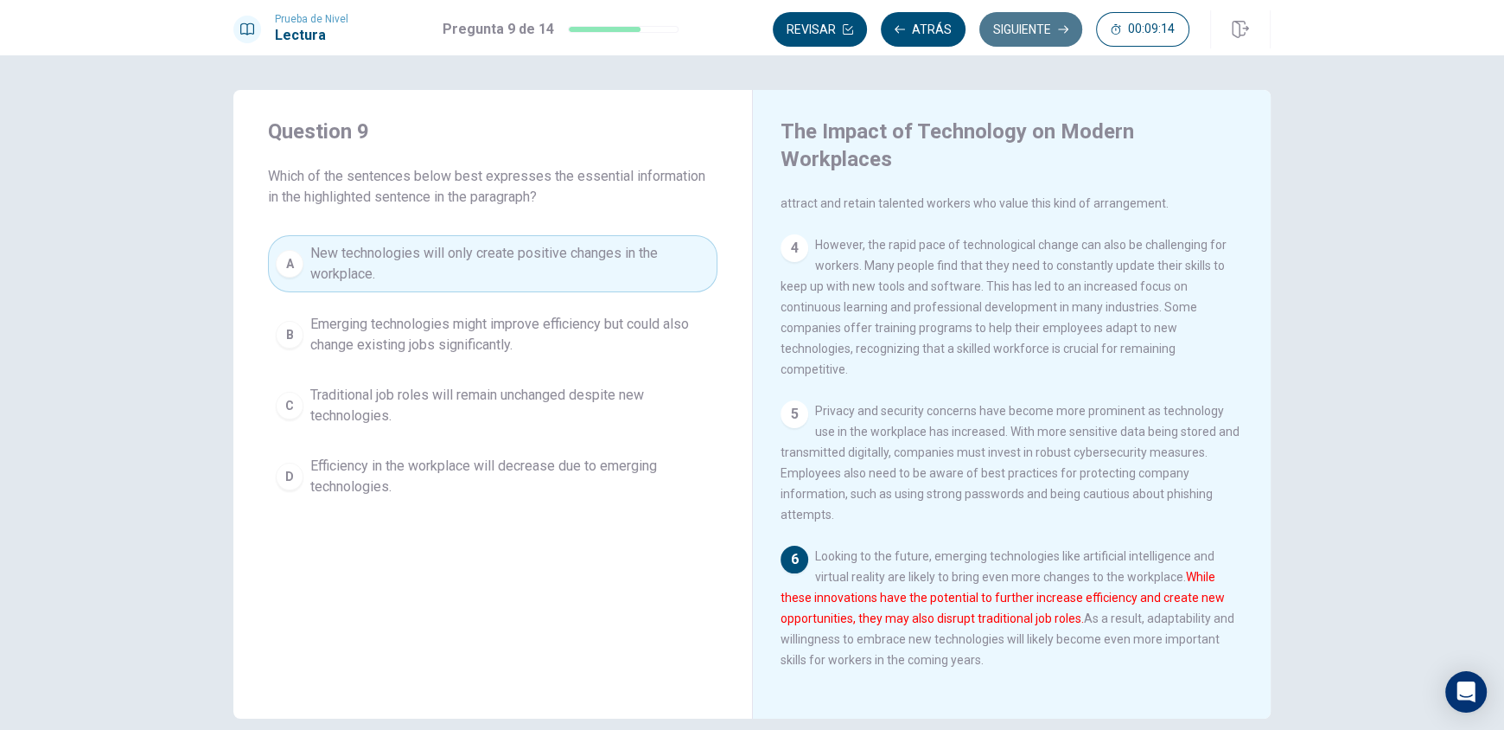
click at [1053, 38] on button "Siguiente" at bounding box center [1031, 29] width 103 height 35
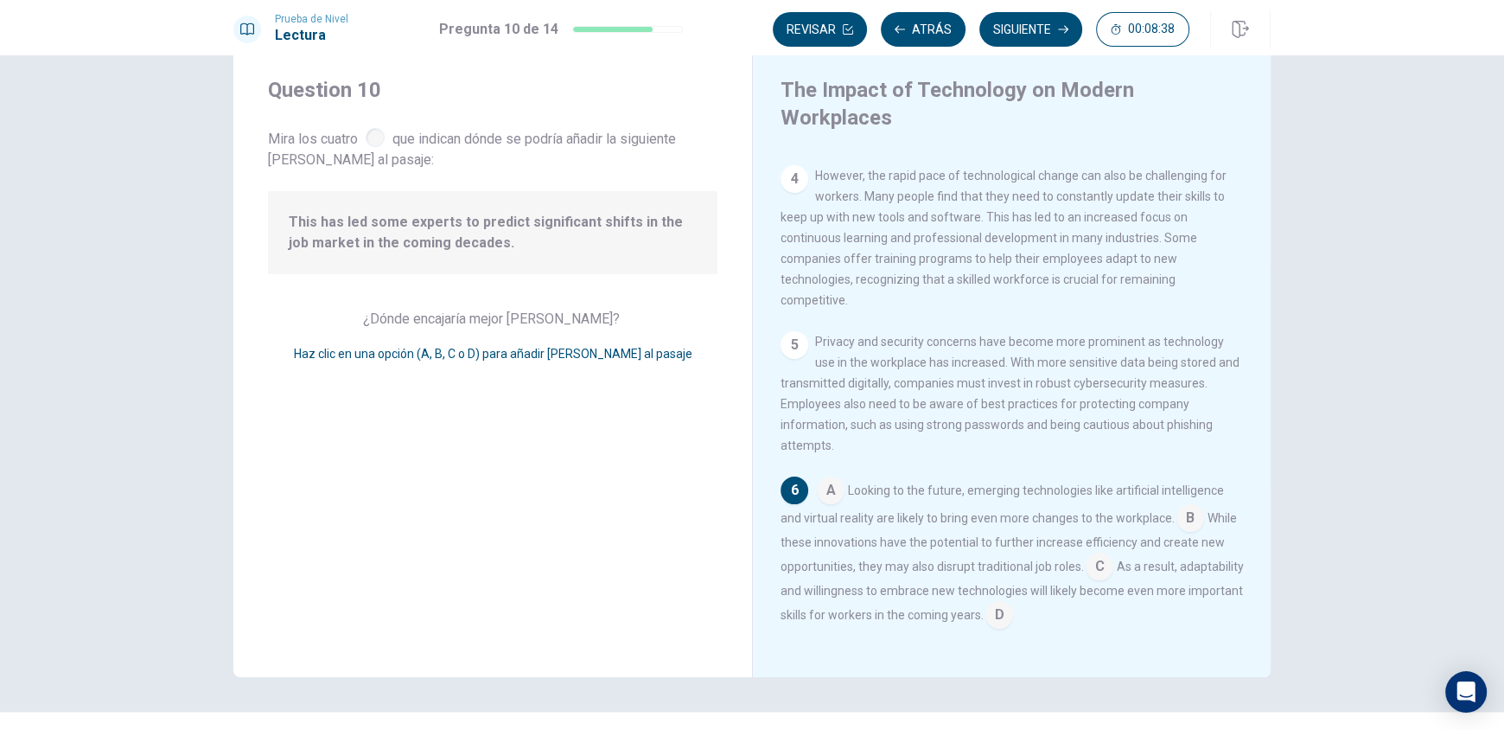
scroll to position [78, 0]
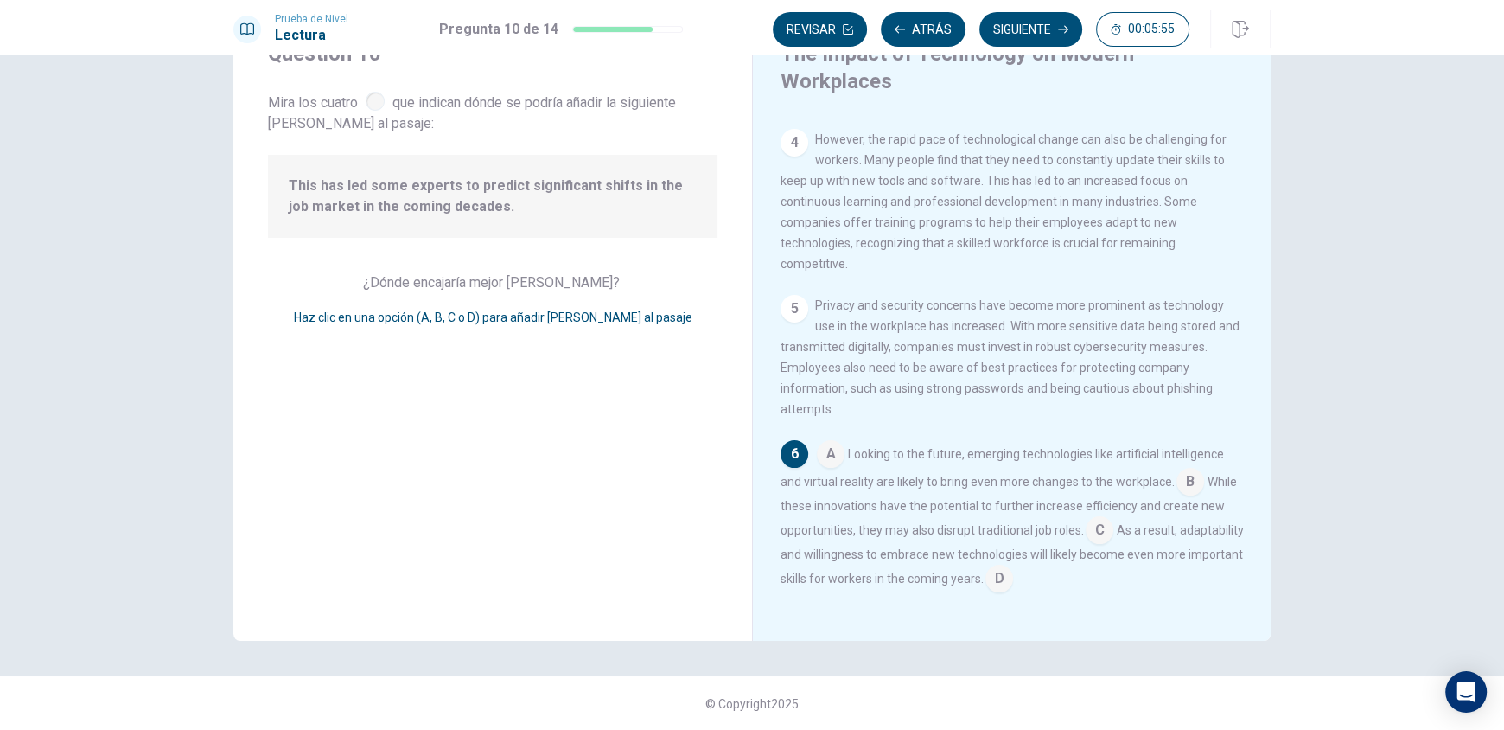
click at [1086, 522] on input at bounding box center [1100, 532] width 28 height 28
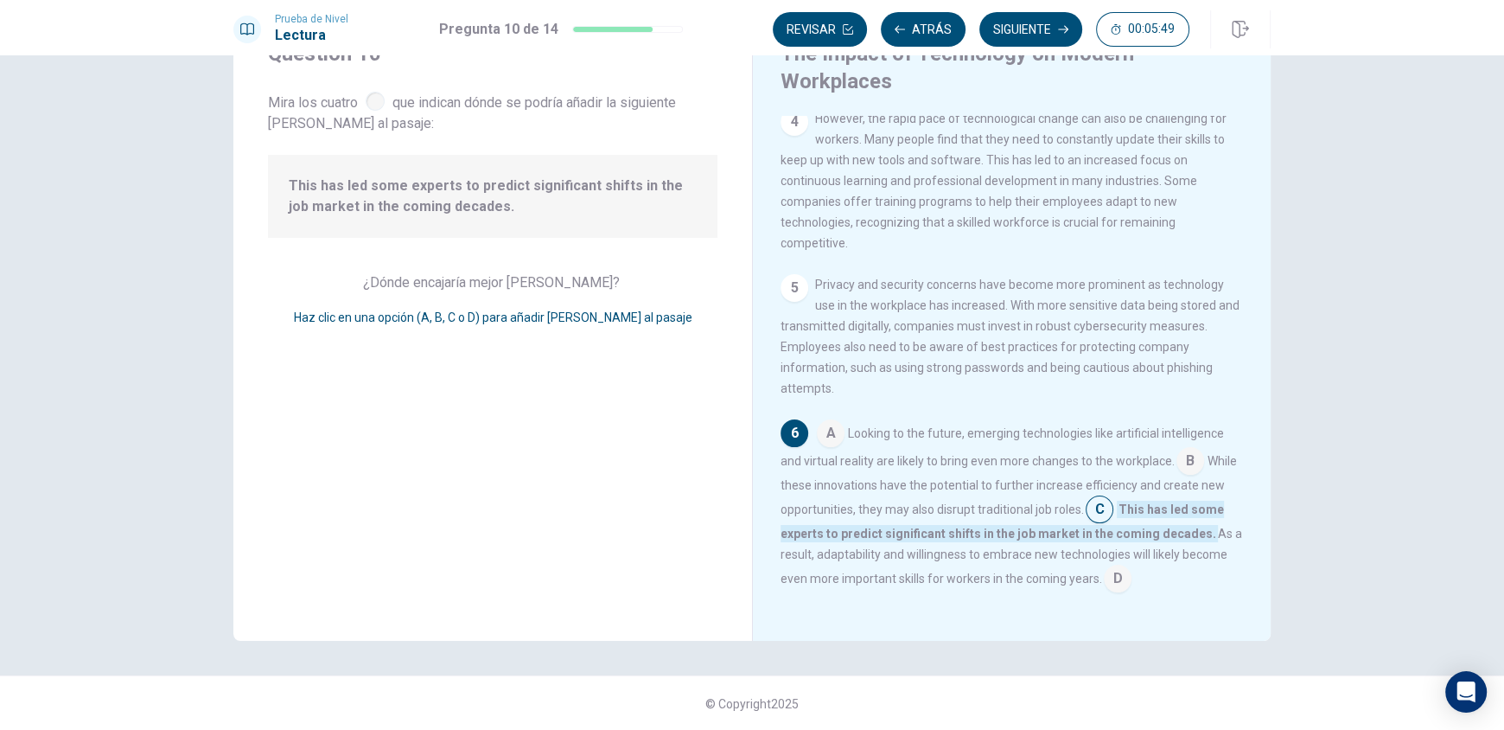
click at [1025, 29] on button "Siguiente" at bounding box center [1031, 29] width 103 height 35
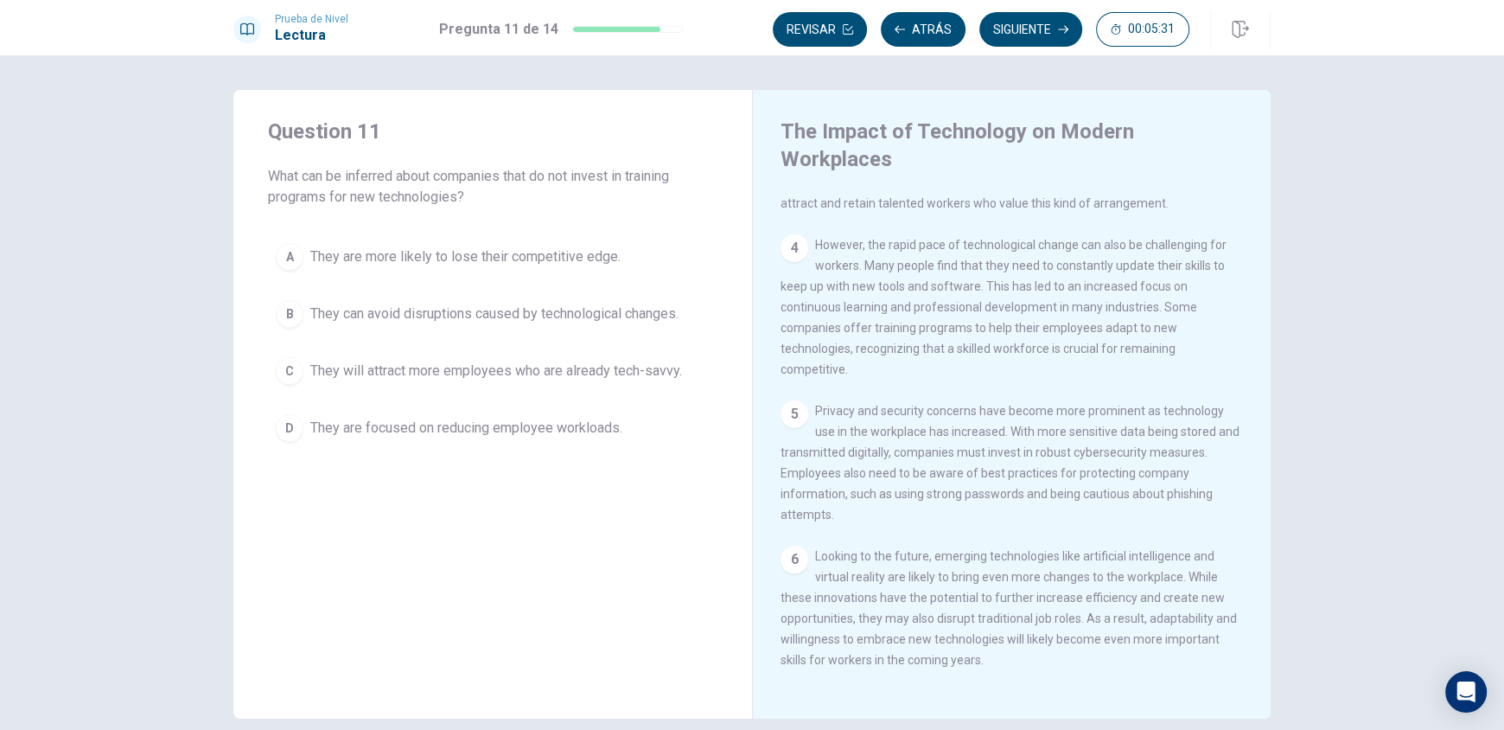
scroll to position [381, 0]
click at [294, 315] on div "B" at bounding box center [290, 314] width 28 height 28
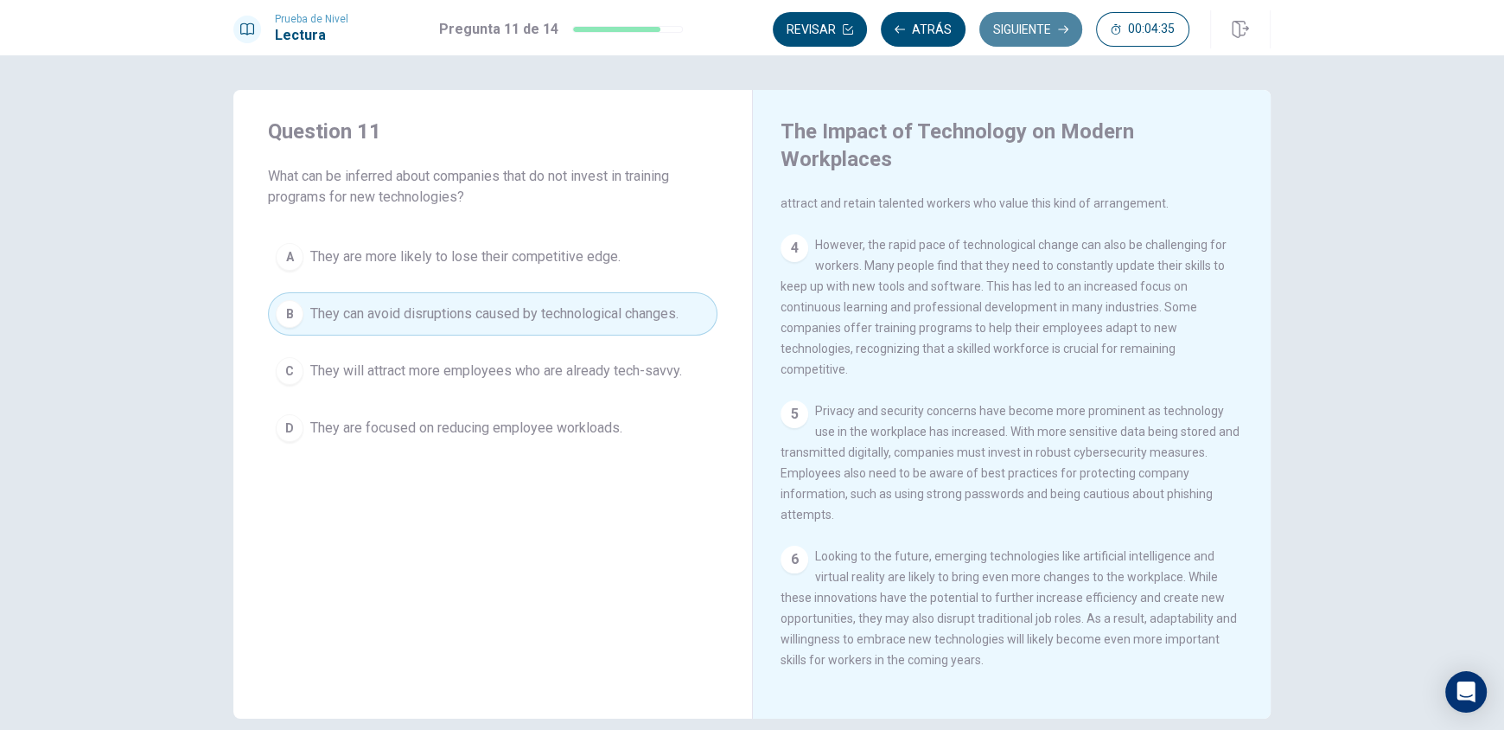
click at [1057, 32] on button "Siguiente" at bounding box center [1031, 29] width 103 height 35
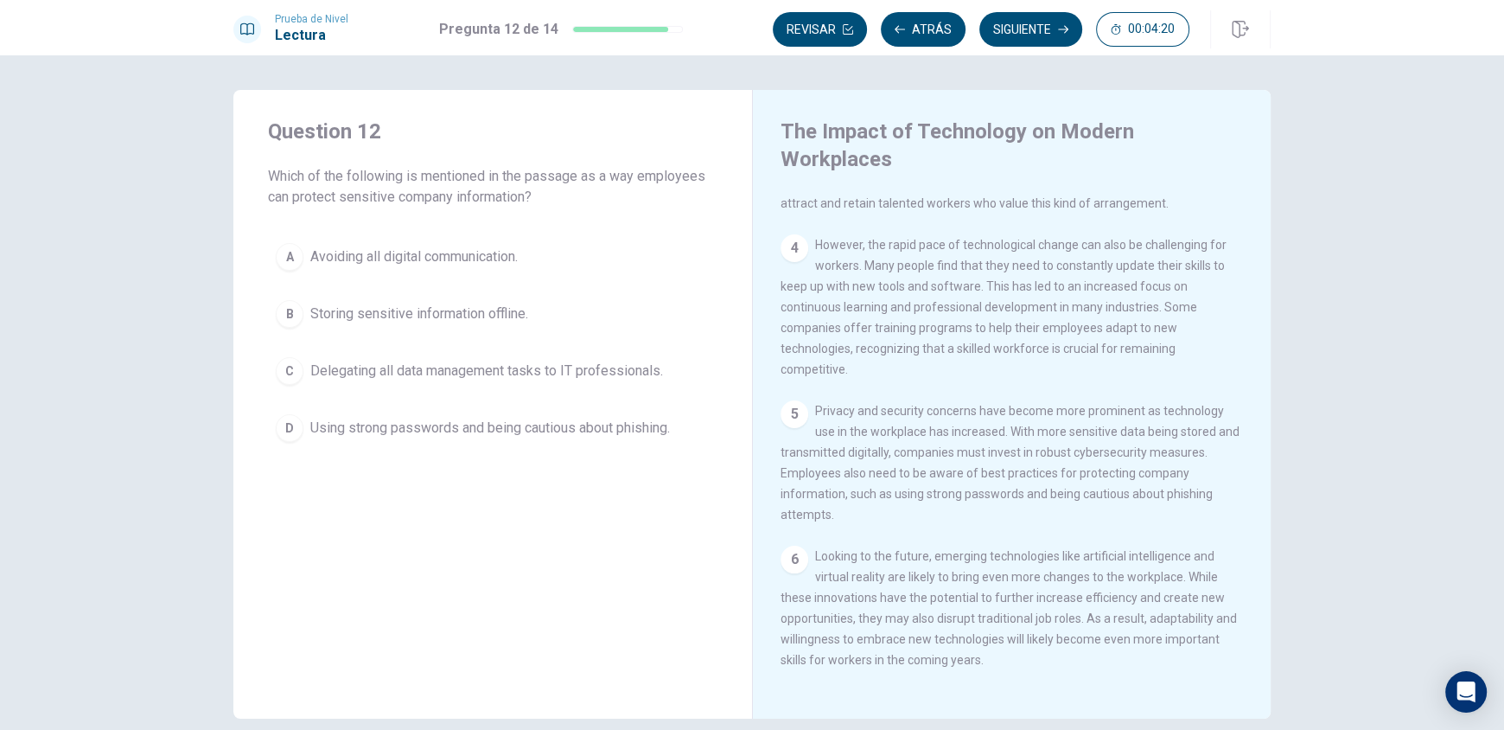
click at [292, 439] on button "D Using strong passwords and being cautious about phishing." at bounding box center [493, 427] width 450 height 43
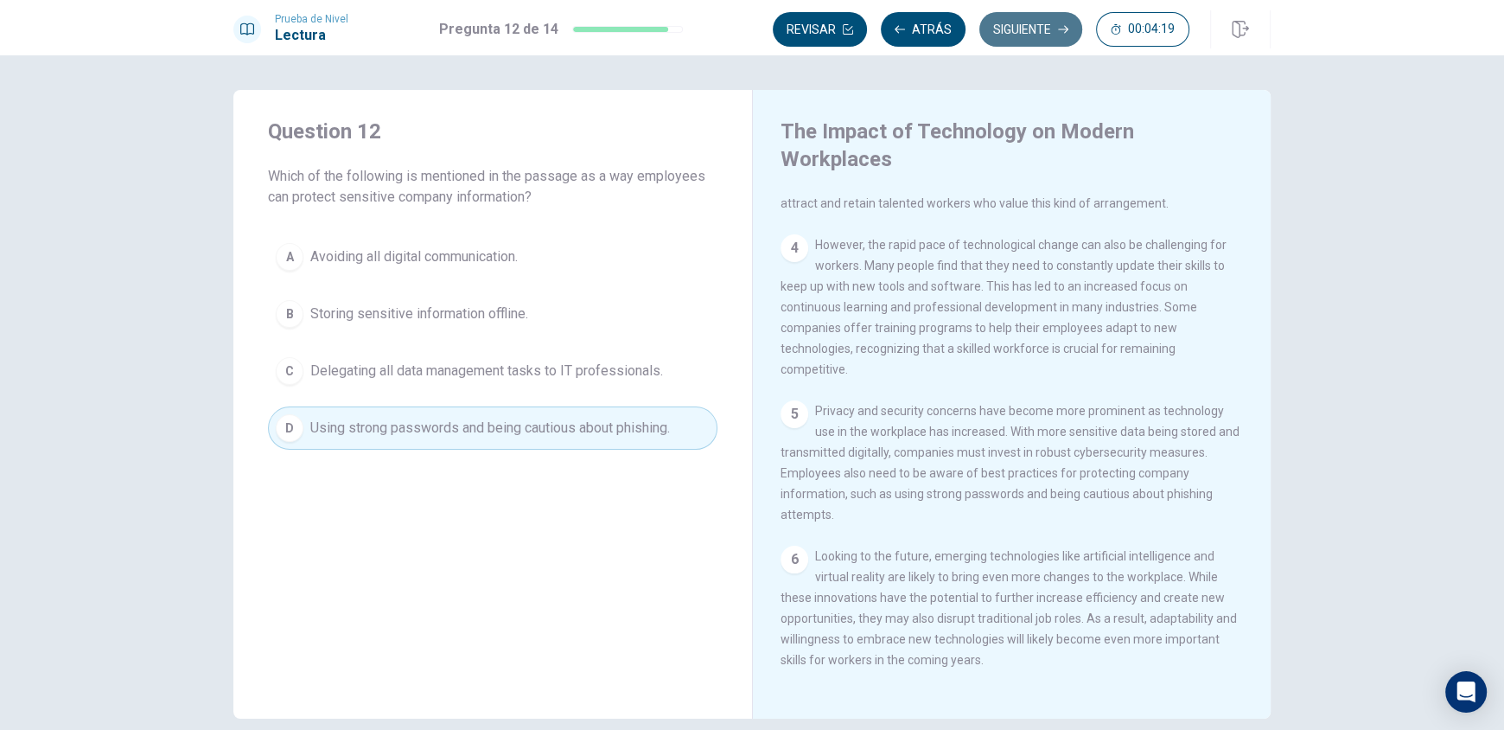
click at [1045, 35] on button "Siguiente" at bounding box center [1031, 29] width 103 height 35
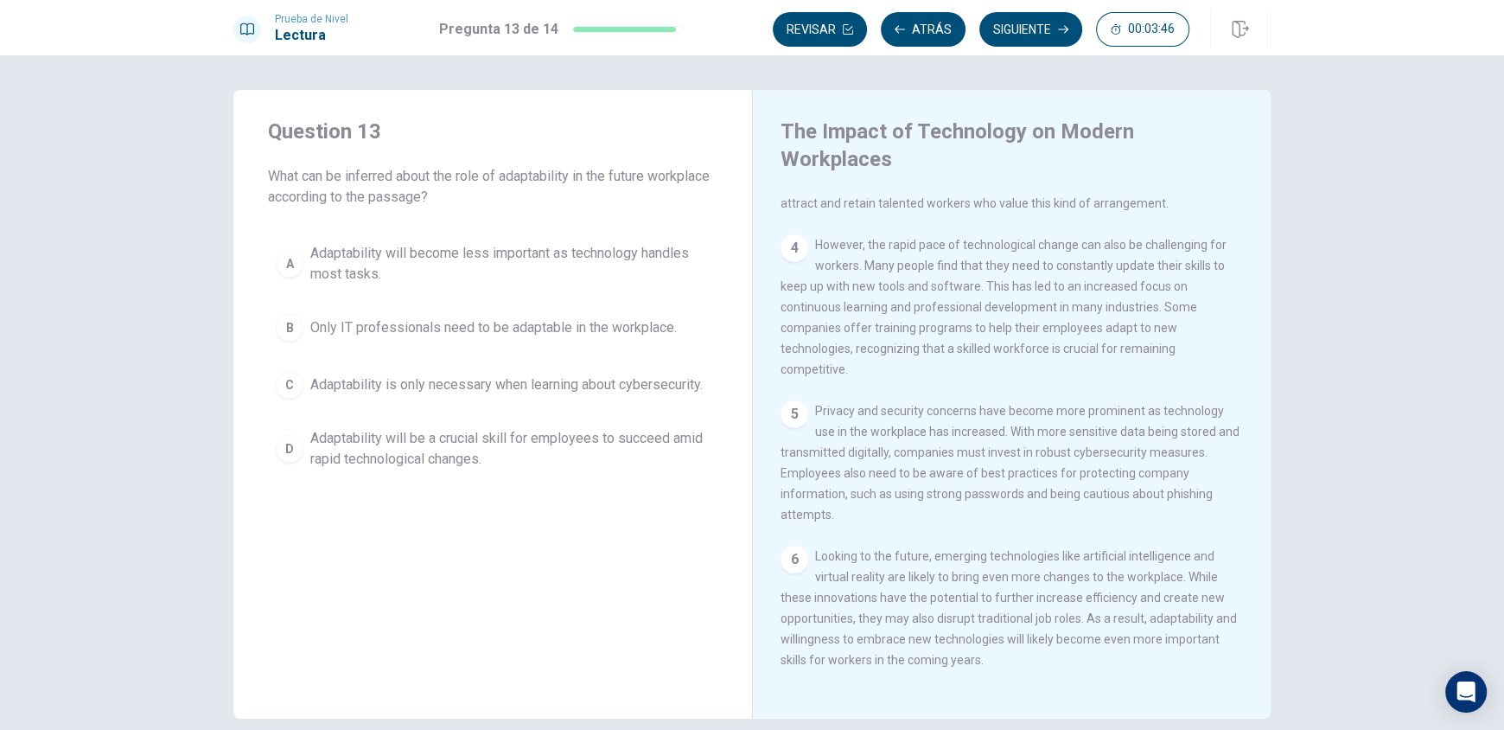
click at [289, 443] on div "D" at bounding box center [290, 449] width 28 height 28
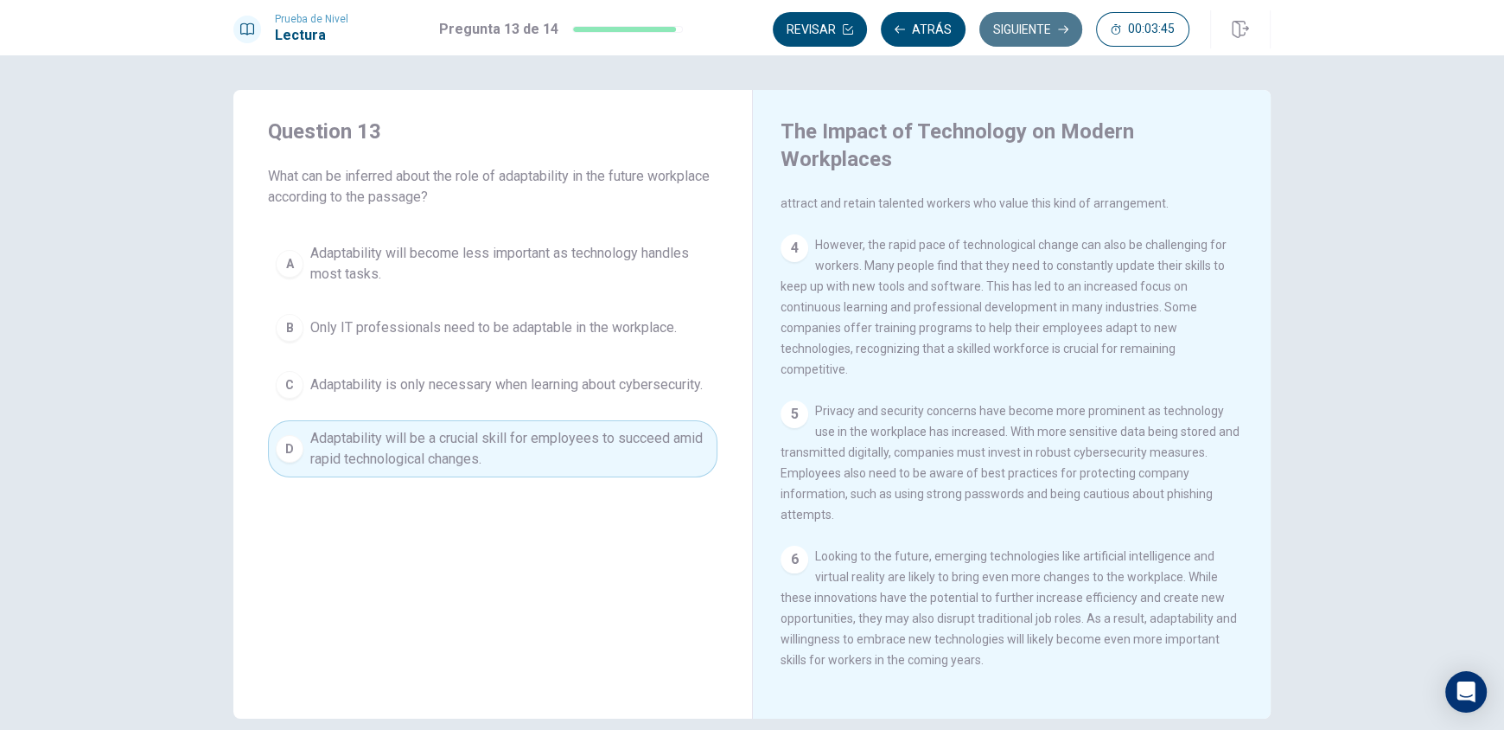
click at [1065, 15] on button "Siguiente" at bounding box center [1031, 29] width 103 height 35
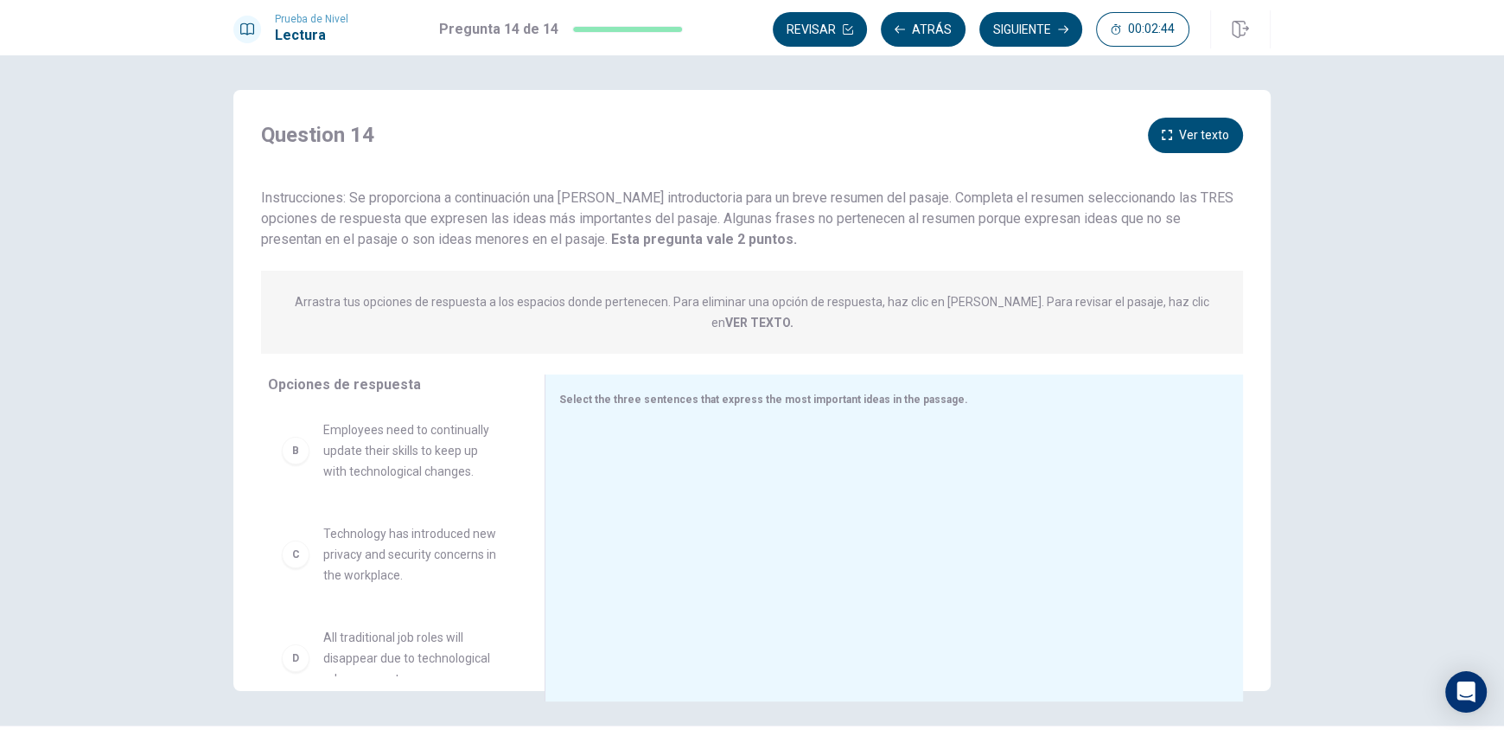
scroll to position [0, 0]
drag, startPoint x: 406, startPoint y: 445, endPoint x: 676, endPoint y: 404, distance: 272.9
drag, startPoint x: 322, startPoint y: 430, endPoint x: 860, endPoint y: 399, distance: 539.5
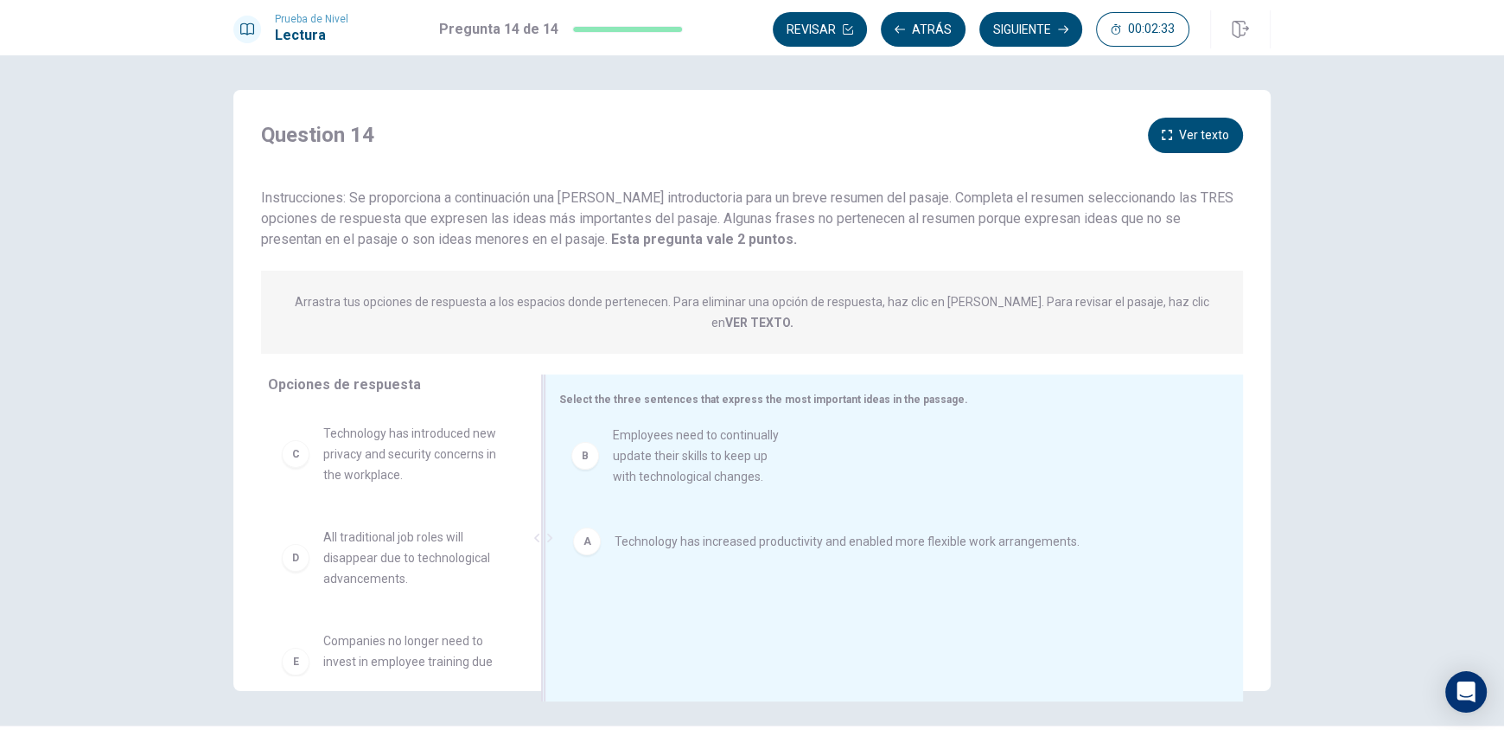
drag, startPoint x: 381, startPoint y: 438, endPoint x: 685, endPoint y: 465, distance: 304.6
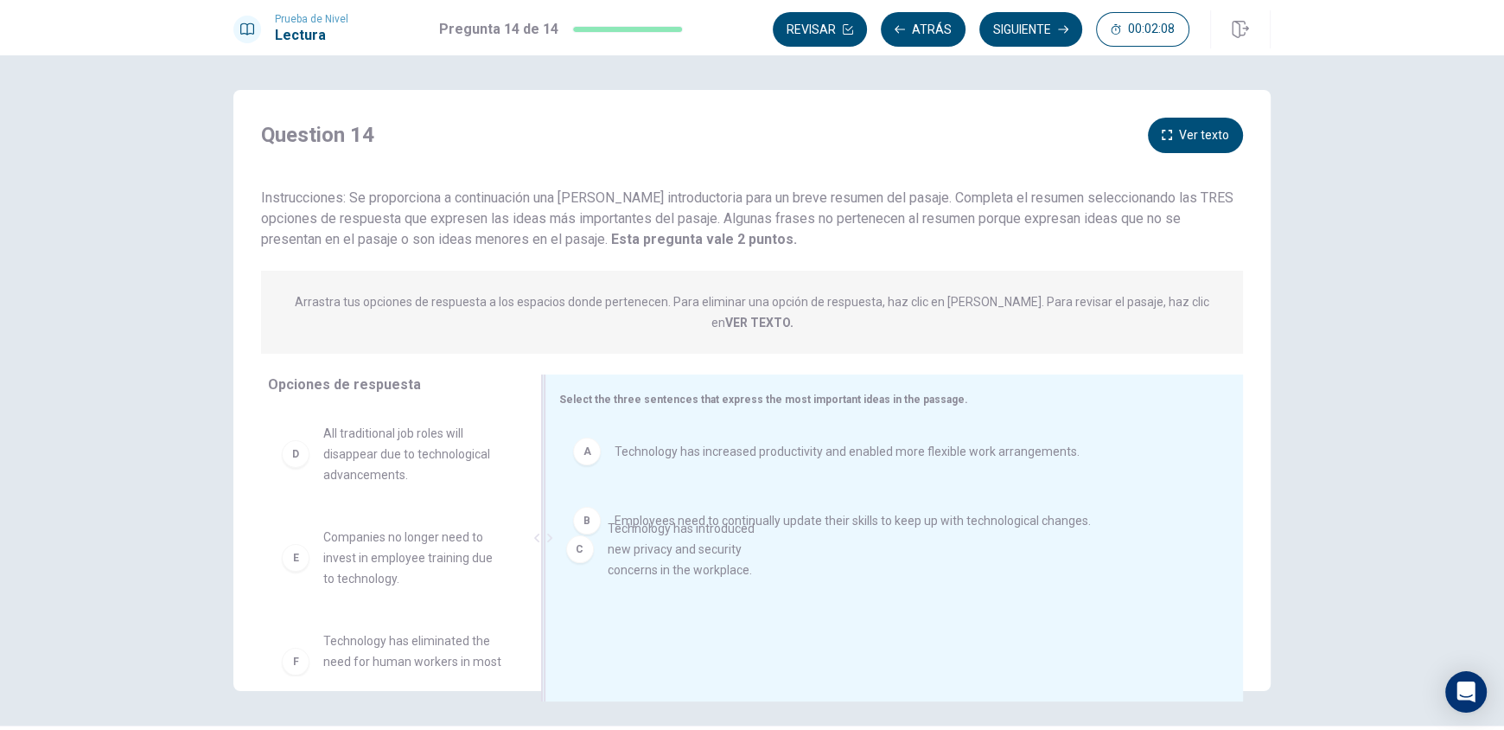
drag, startPoint x: 349, startPoint y: 423, endPoint x: 645, endPoint y: 539, distance: 317.6
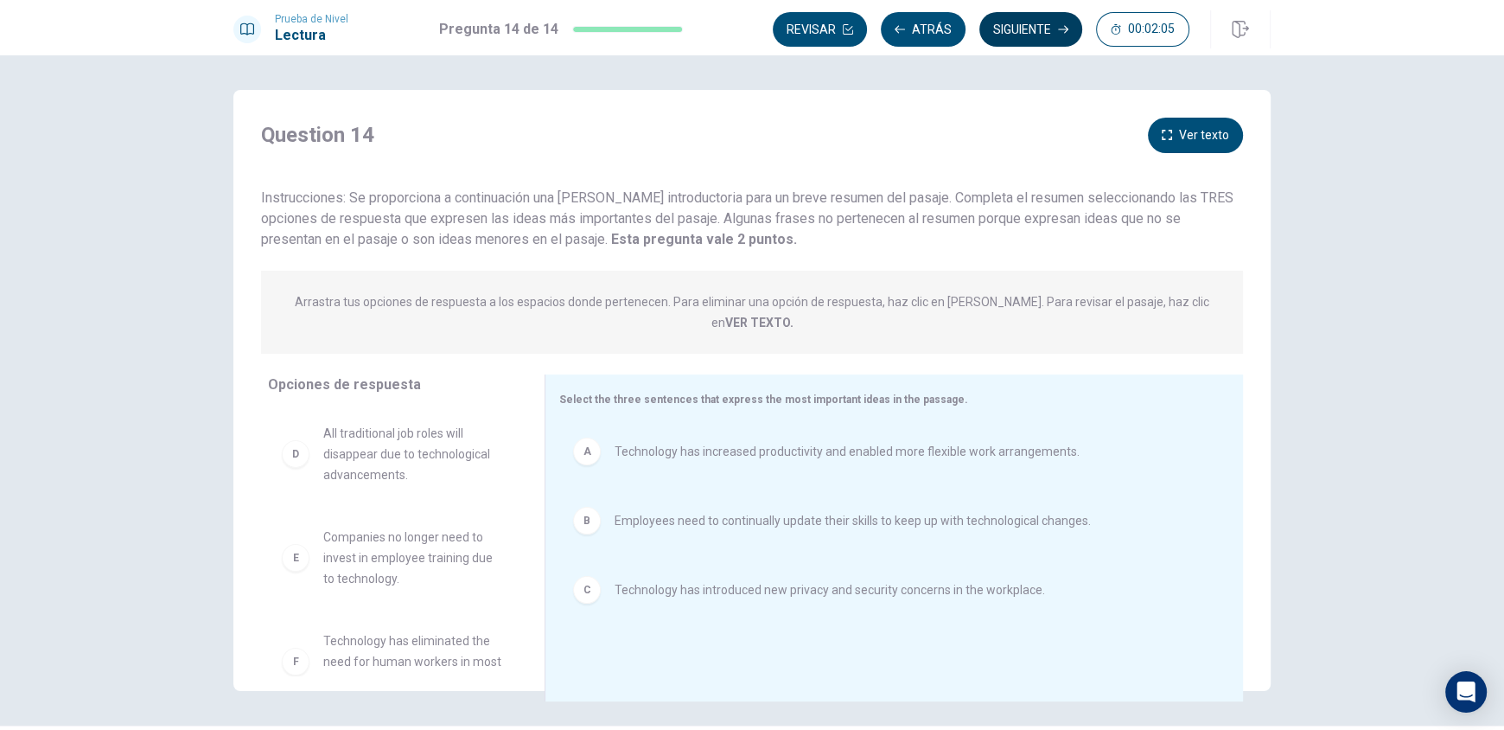
click at [1057, 30] on button "Siguiente" at bounding box center [1031, 29] width 103 height 35
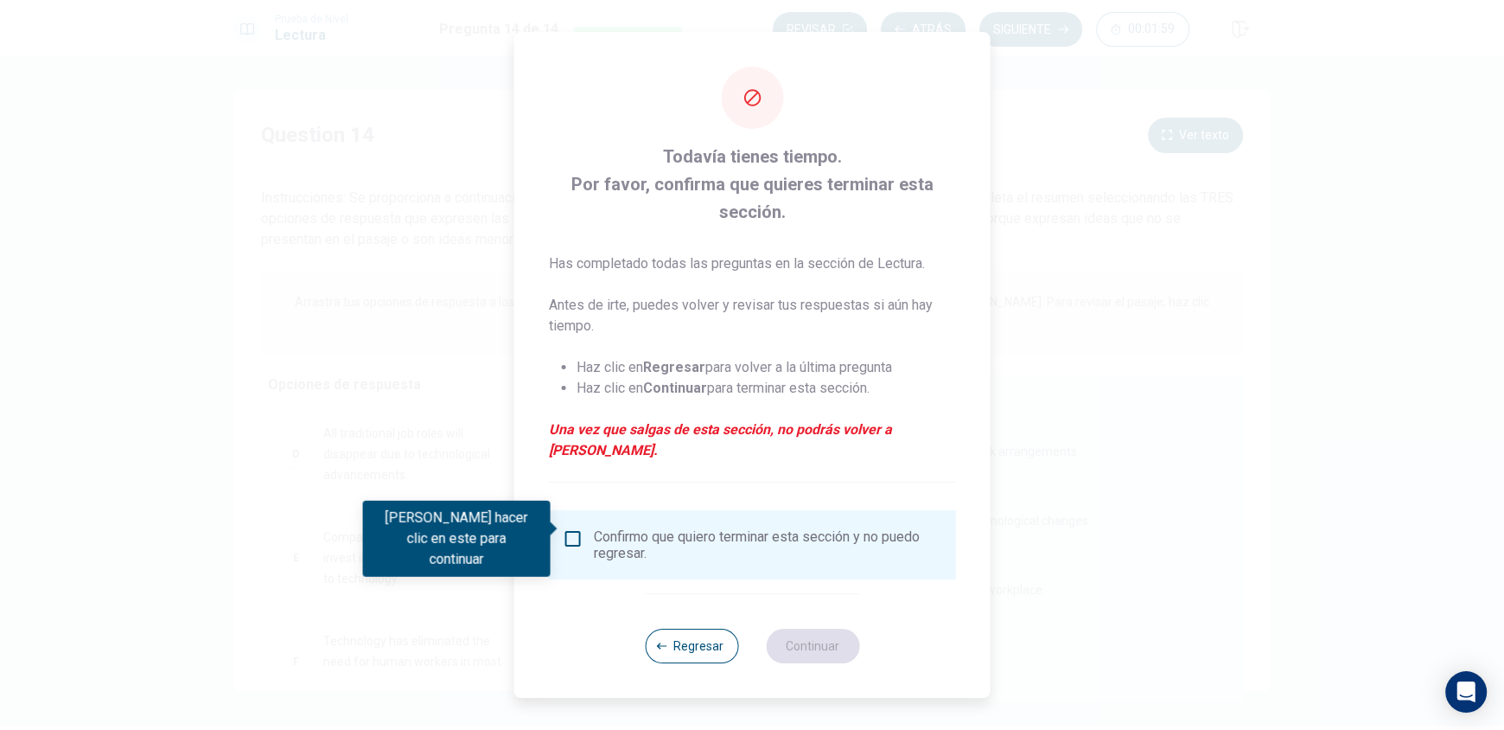
click at [572, 528] on input "Debes hacer clic en este para continuar" at bounding box center [573, 538] width 21 height 21
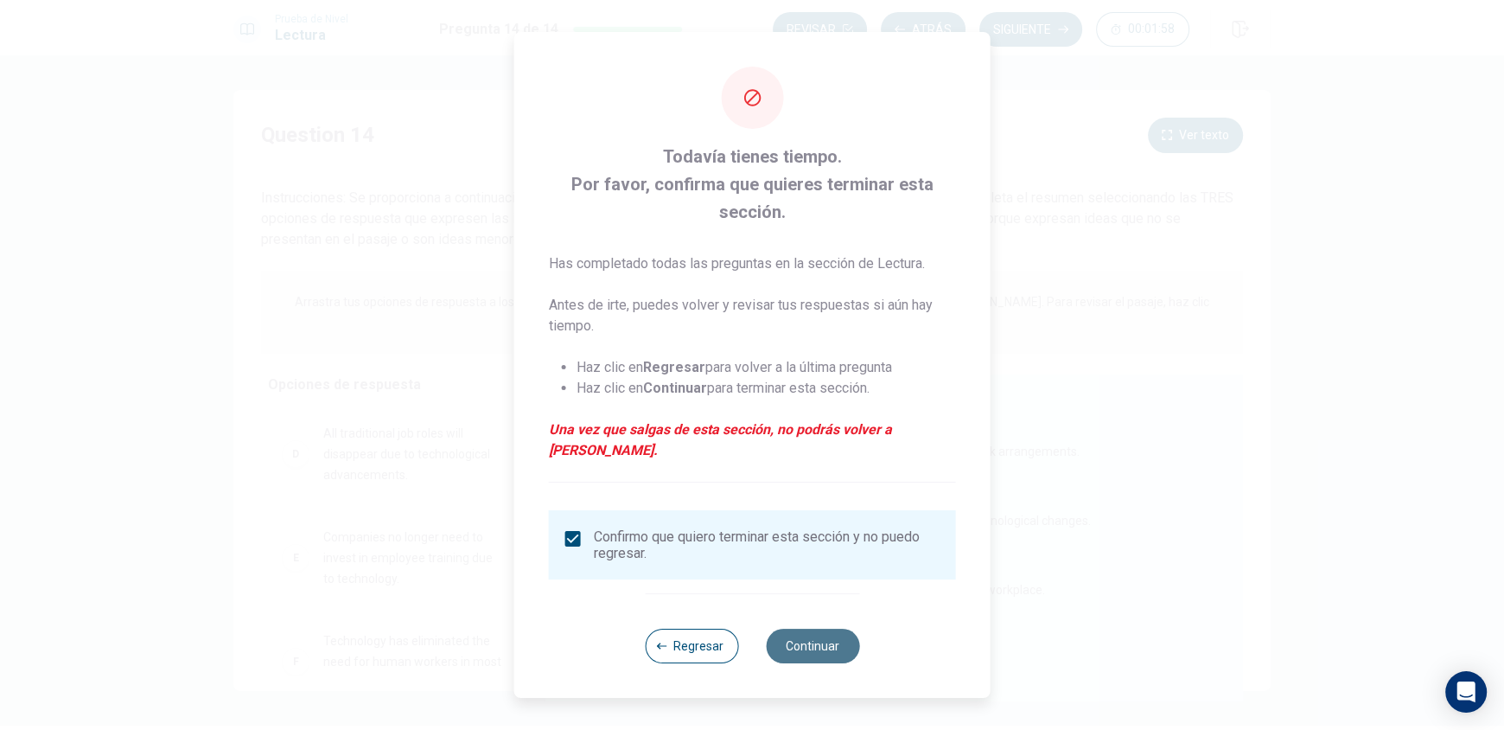
click at [833, 645] on button "Continuar" at bounding box center [812, 646] width 93 height 35
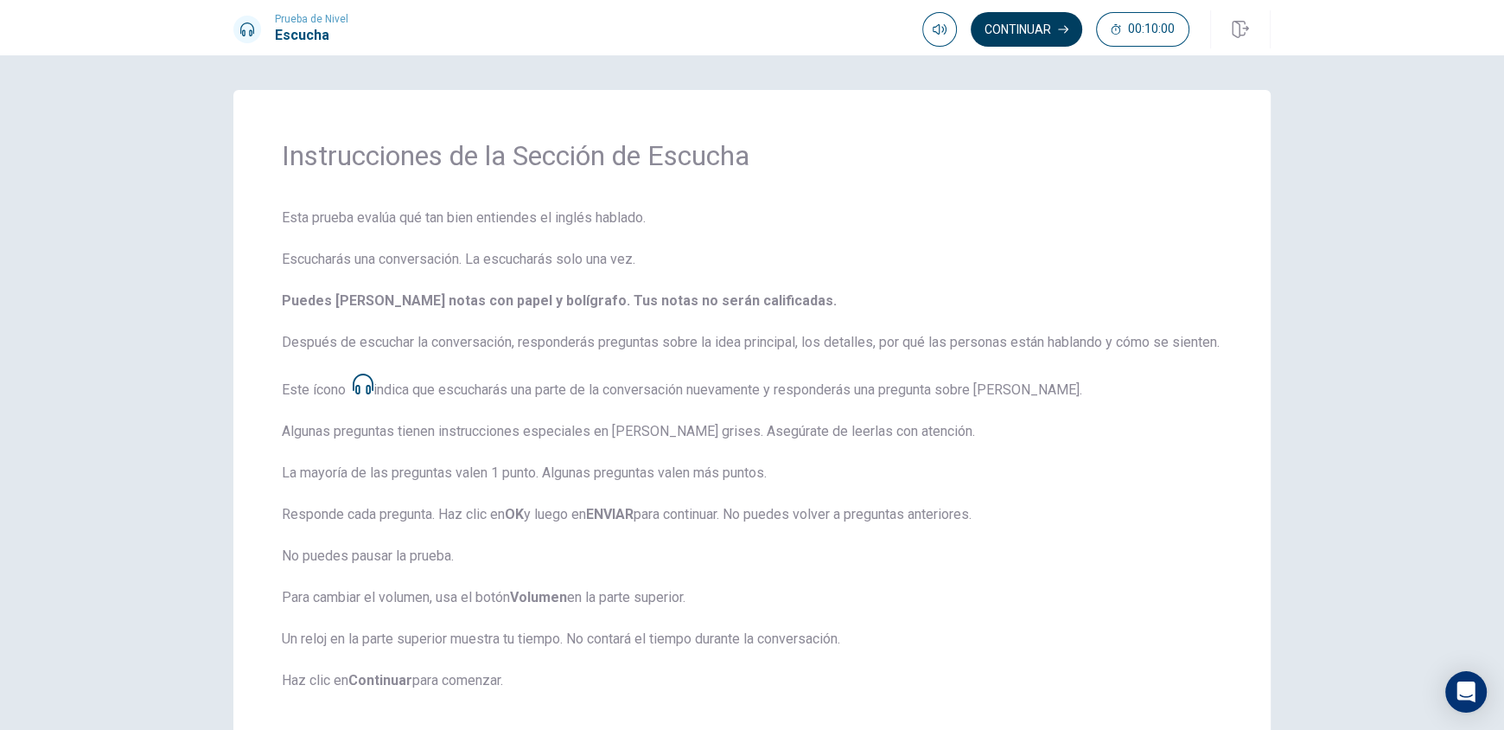
click at [1061, 41] on button "Continuar" at bounding box center [1027, 29] width 112 height 35
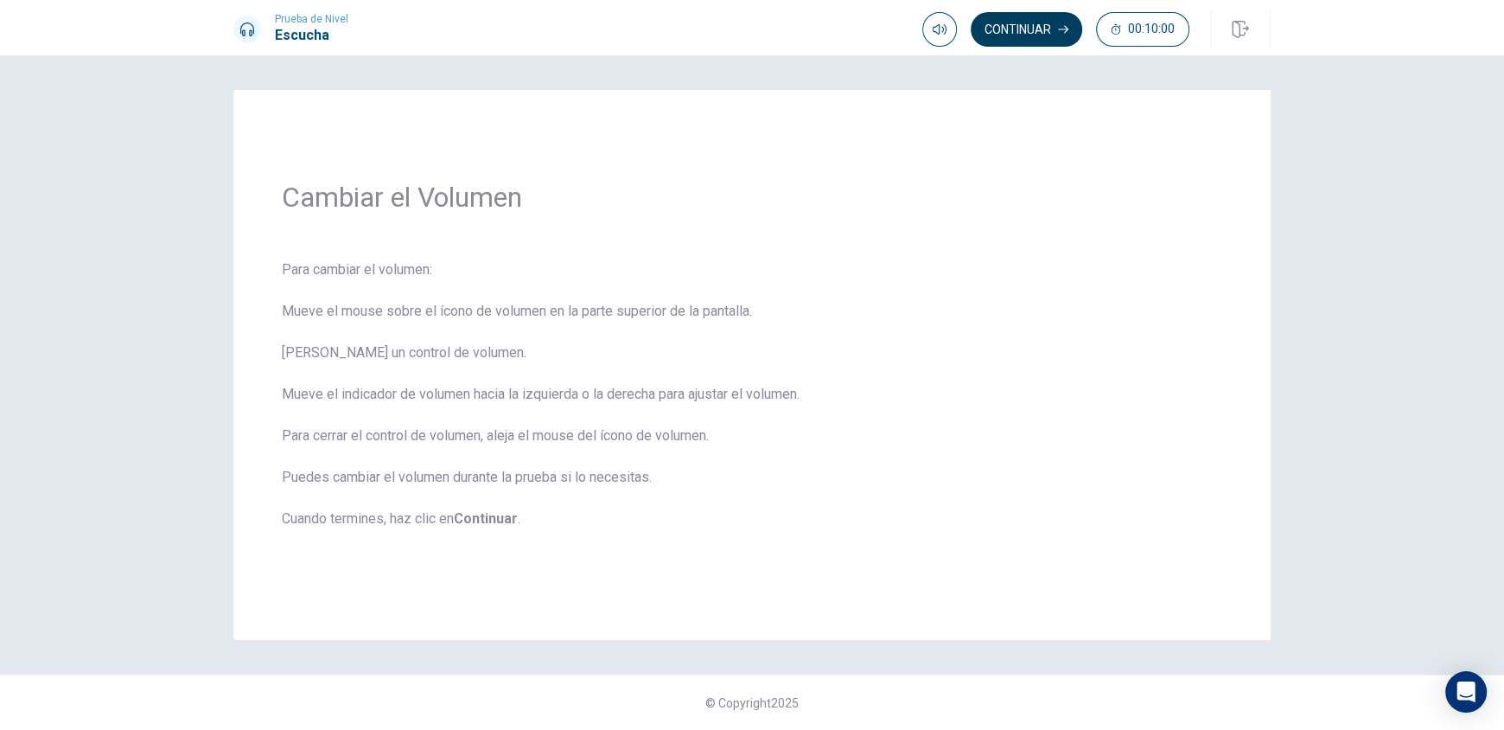
click at [1012, 33] on button "Continuar" at bounding box center [1027, 29] width 112 height 35
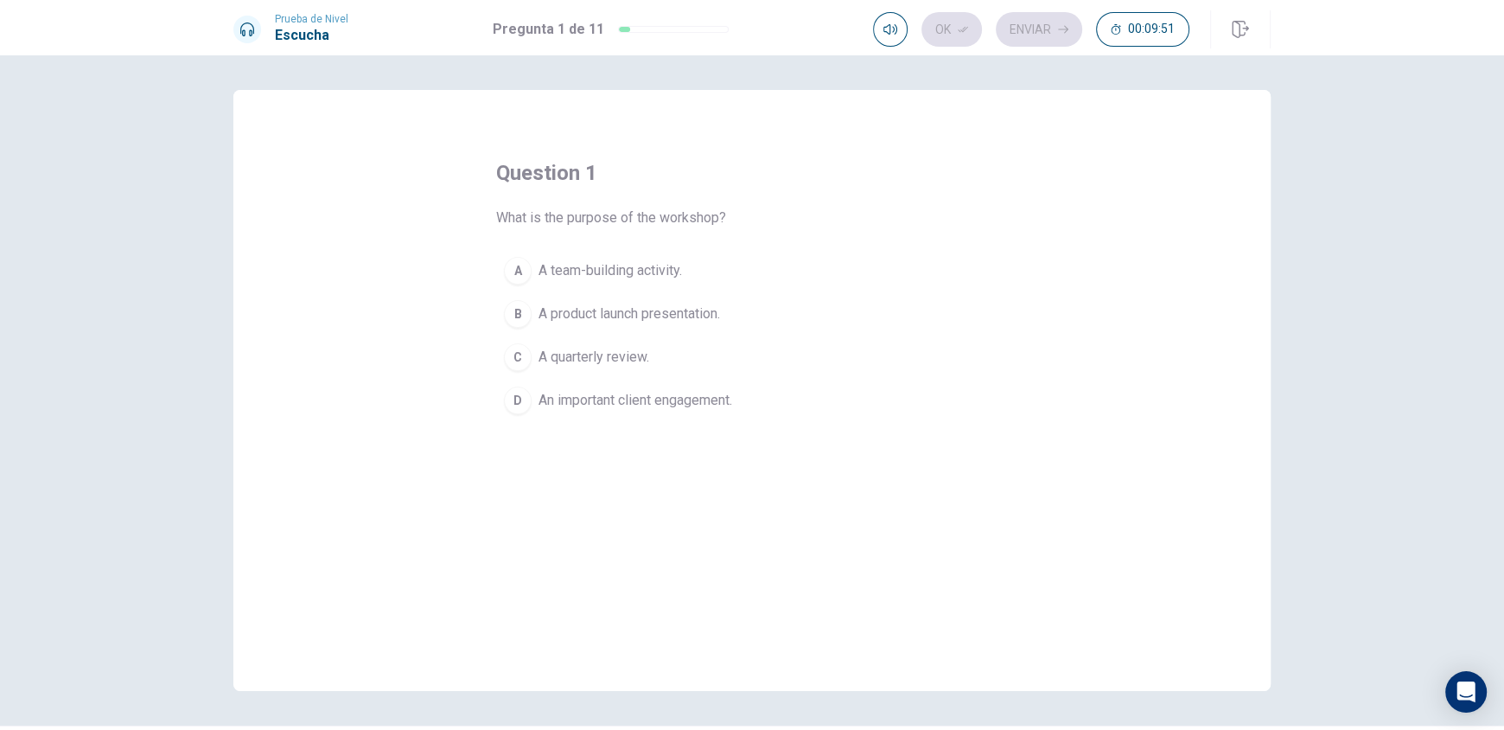
click at [539, 399] on span "An important client engagement." at bounding box center [636, 400] width 194 height 21
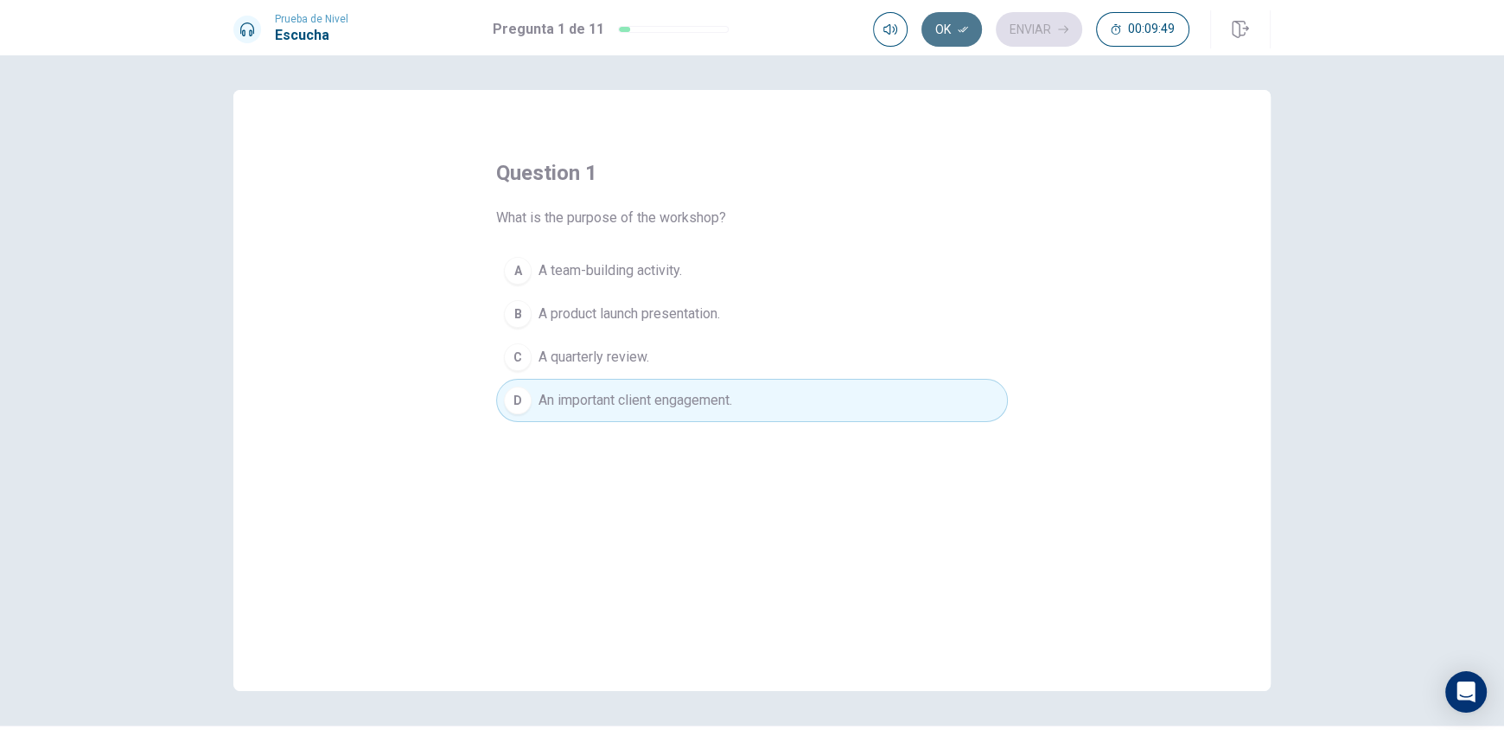
click at [953, 33] on button "Ok" at bounding box center [952, 29] width 61 height 35
click at [1016, 32] on button "Enviar" at bounding box center [1039, 29] width 86 height 35
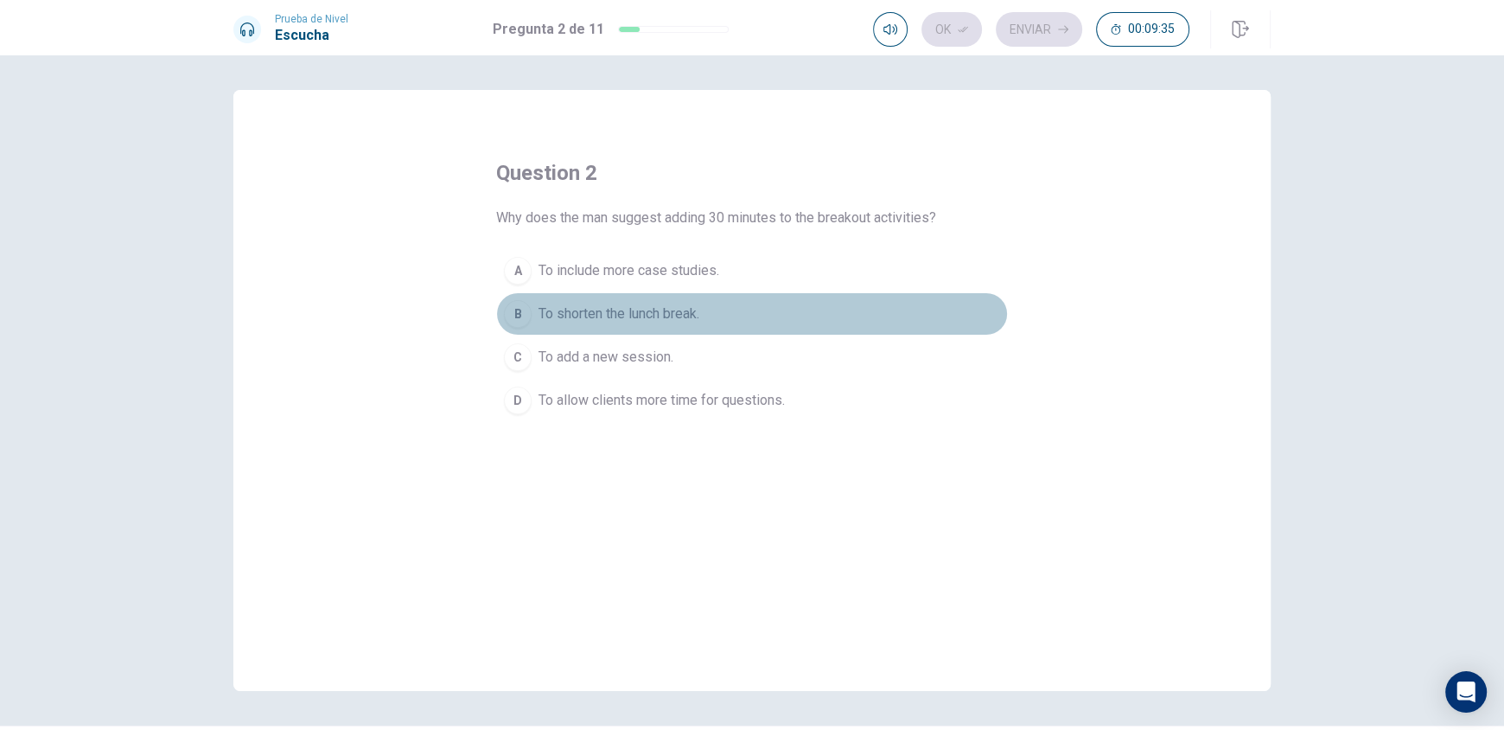
click at [522, 313] on div "B" at bounding box center [518, 314] width 28 height 28
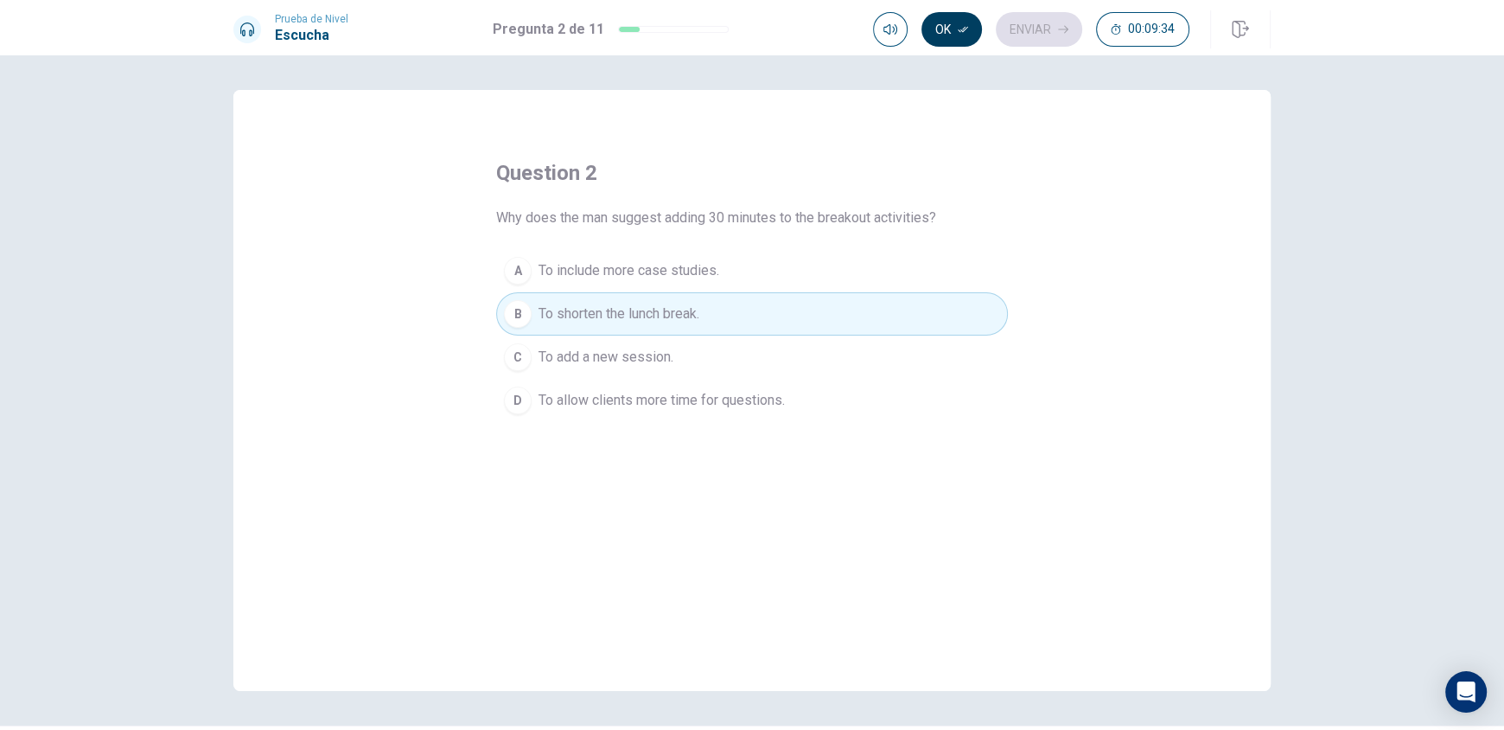
click at [967, 33] on icon "button" at bounding box center [963, 29] width 10 height 10
click at [1005, 32] on button "Enviar" at bounding box center [1039, 29] width 86 height 35
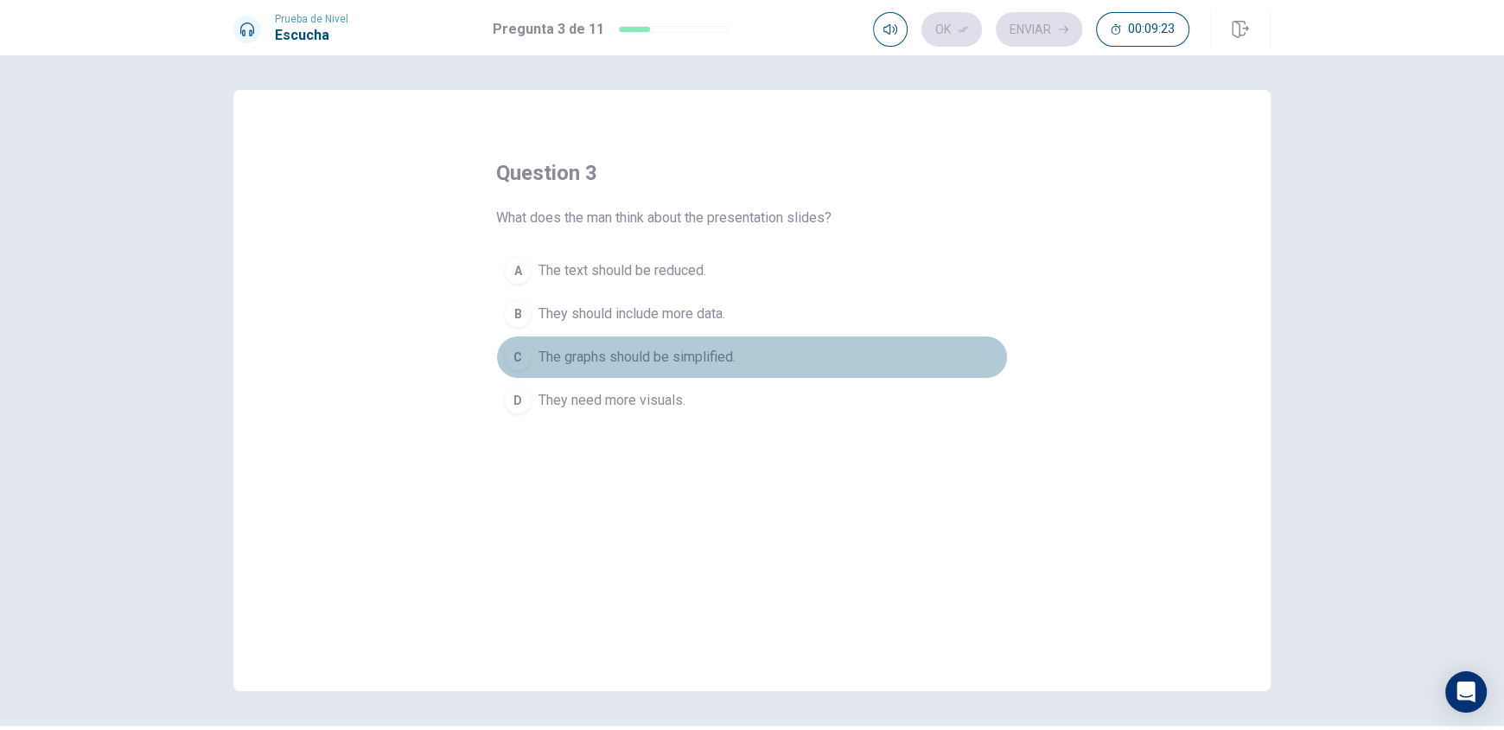
click at [680, 355] on span "The graphs should be simplified." at bounding box center [637, 357] width 197 height 21
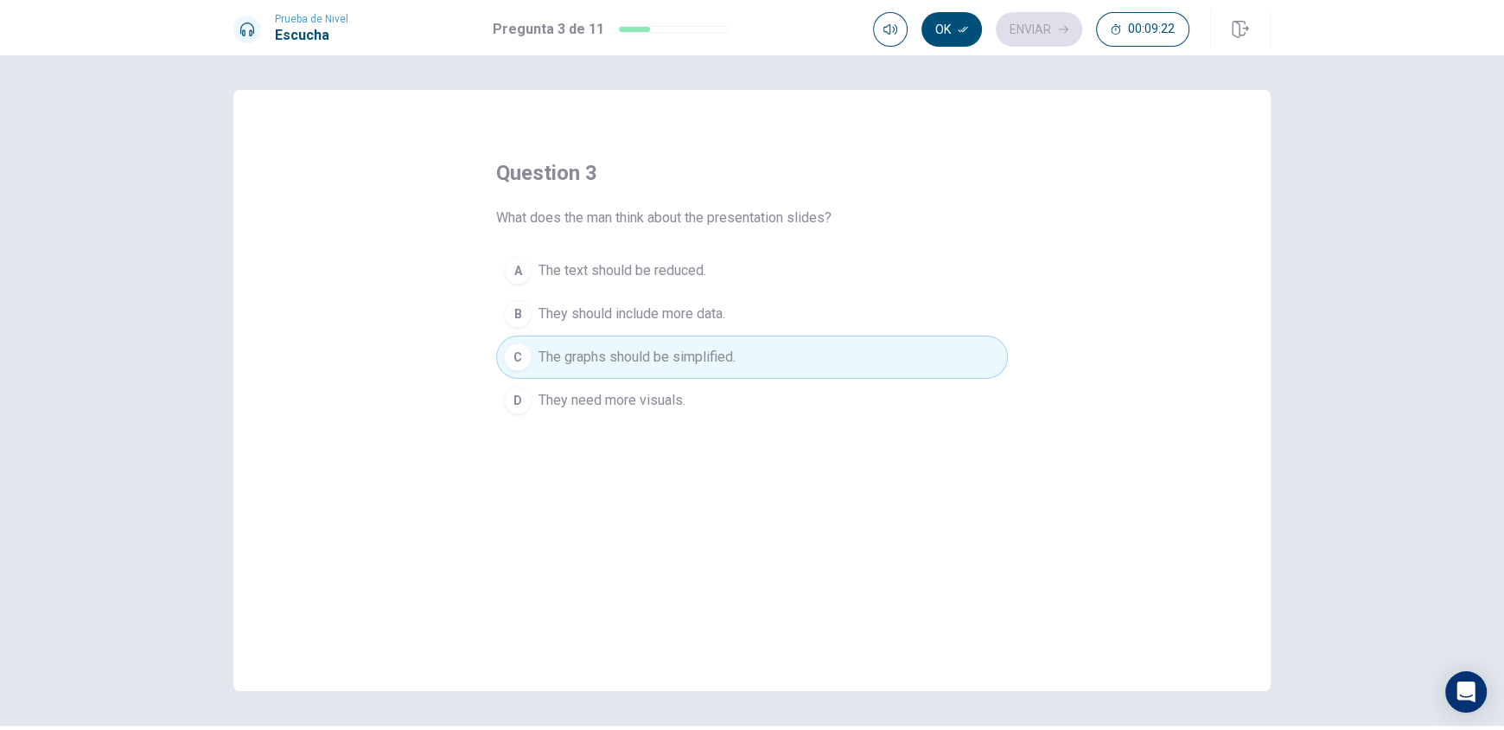
click at [961, 32] on icon "button" at bounding box center [963, 29] width 10 height 10
click at [1034, 32] on button "Enviar" at bounding box center [1039, 29] width 86 height 35
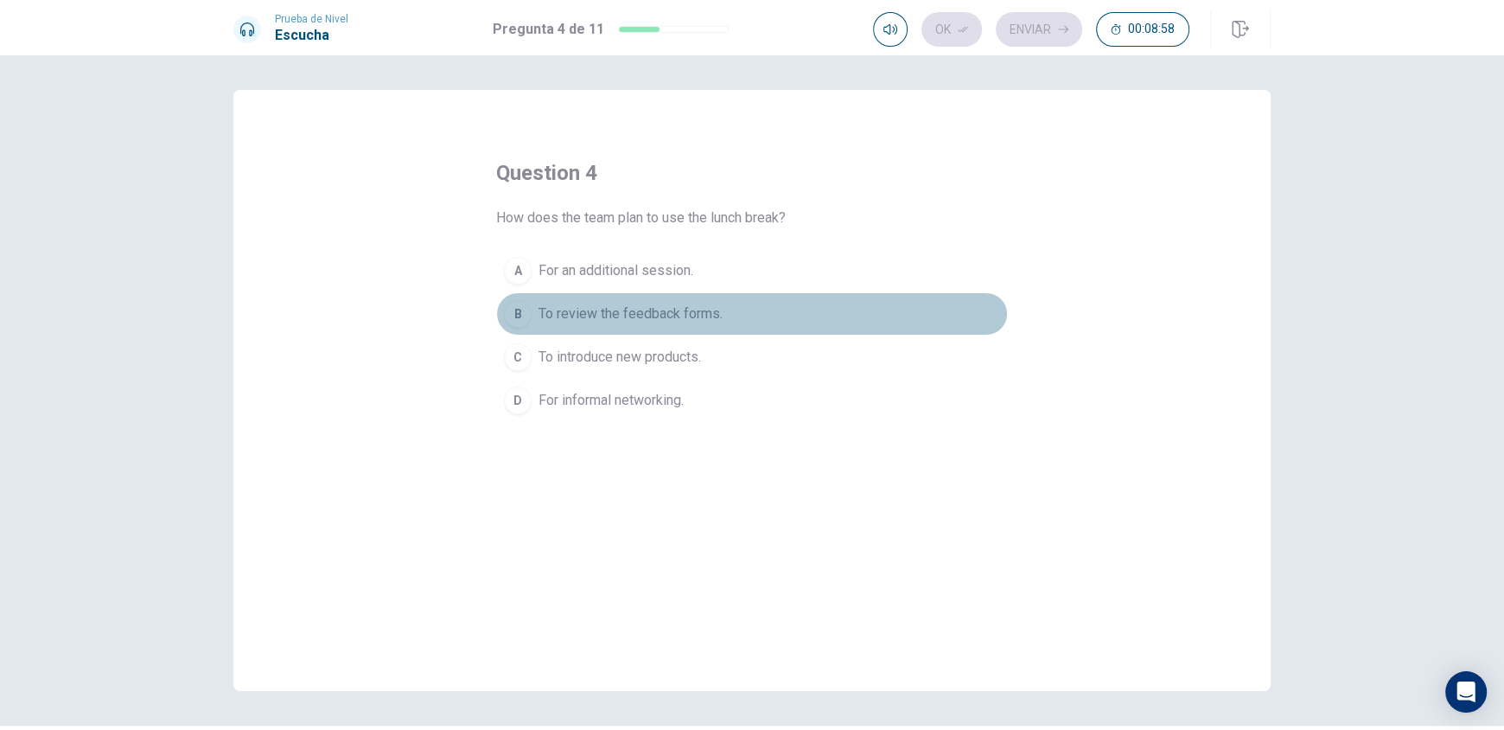
click at [697, 300] on button "B To review the feedback forms." at bounding box center [752, 313] width 512 height 43
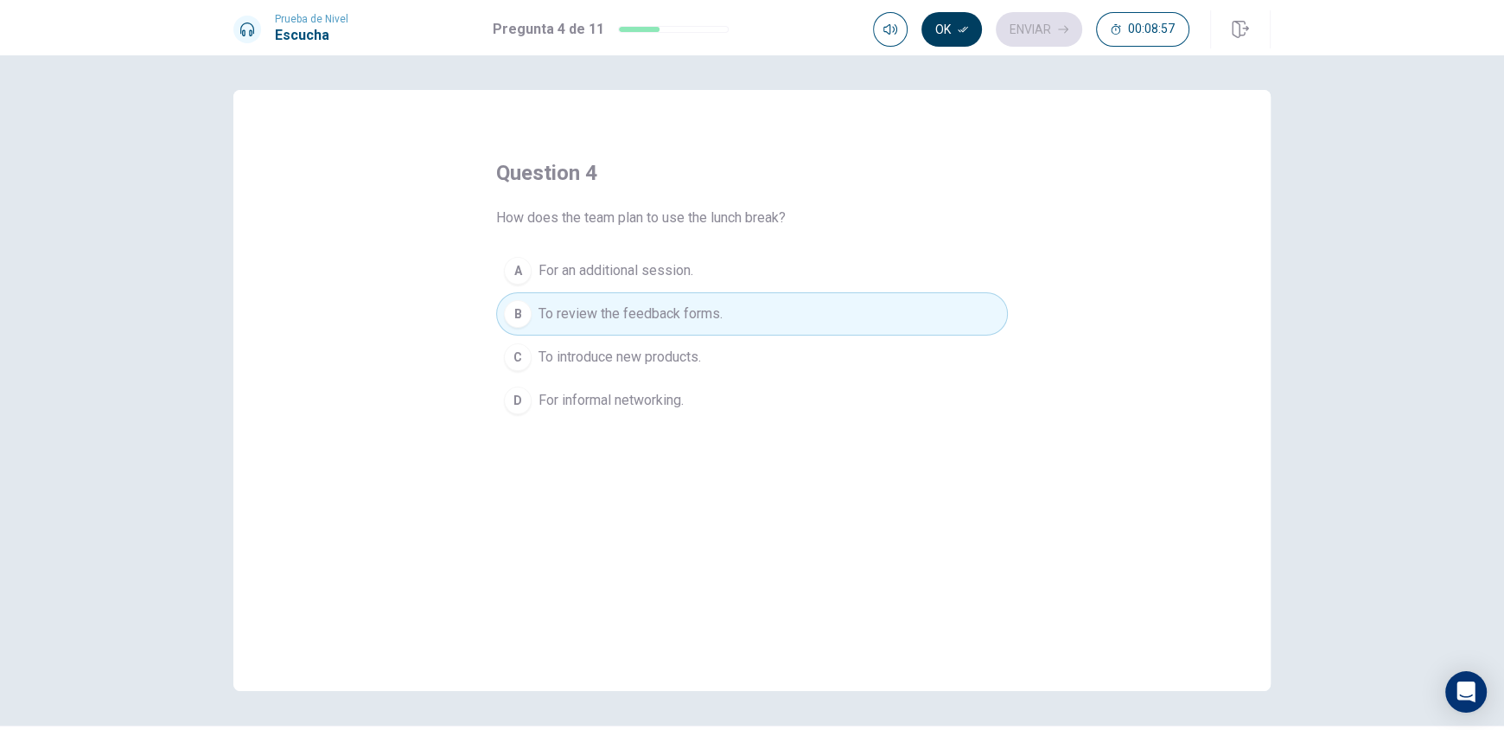
click at [967, 28] on icon "button" at bounding box center [963, 29] width 10 height 10
click at [1019, 32] on button "Enviar" at bounding box center [1039, 29] width 86 height 35
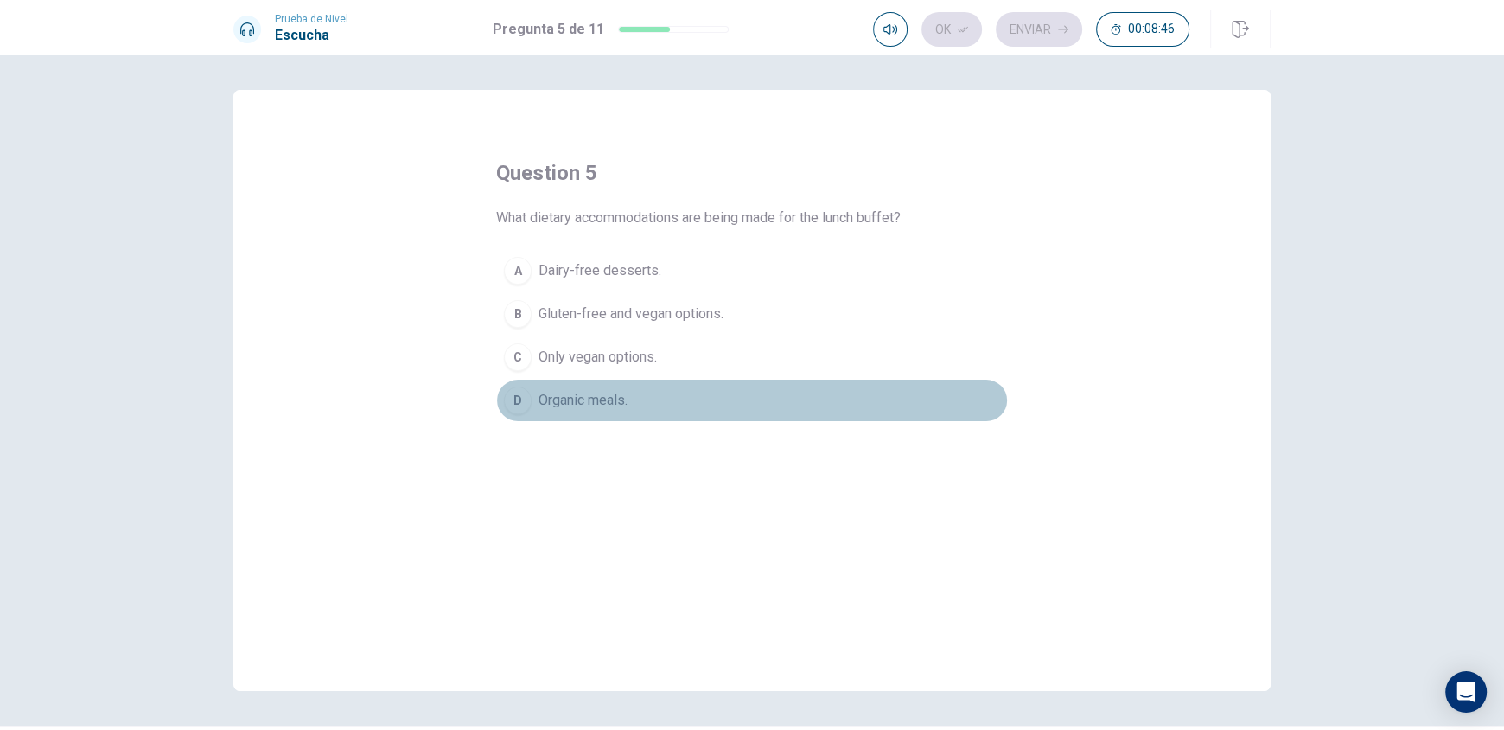
click at [614, 401] on span "Organic meals." at bounding box center [583, 400] width 89 height 21
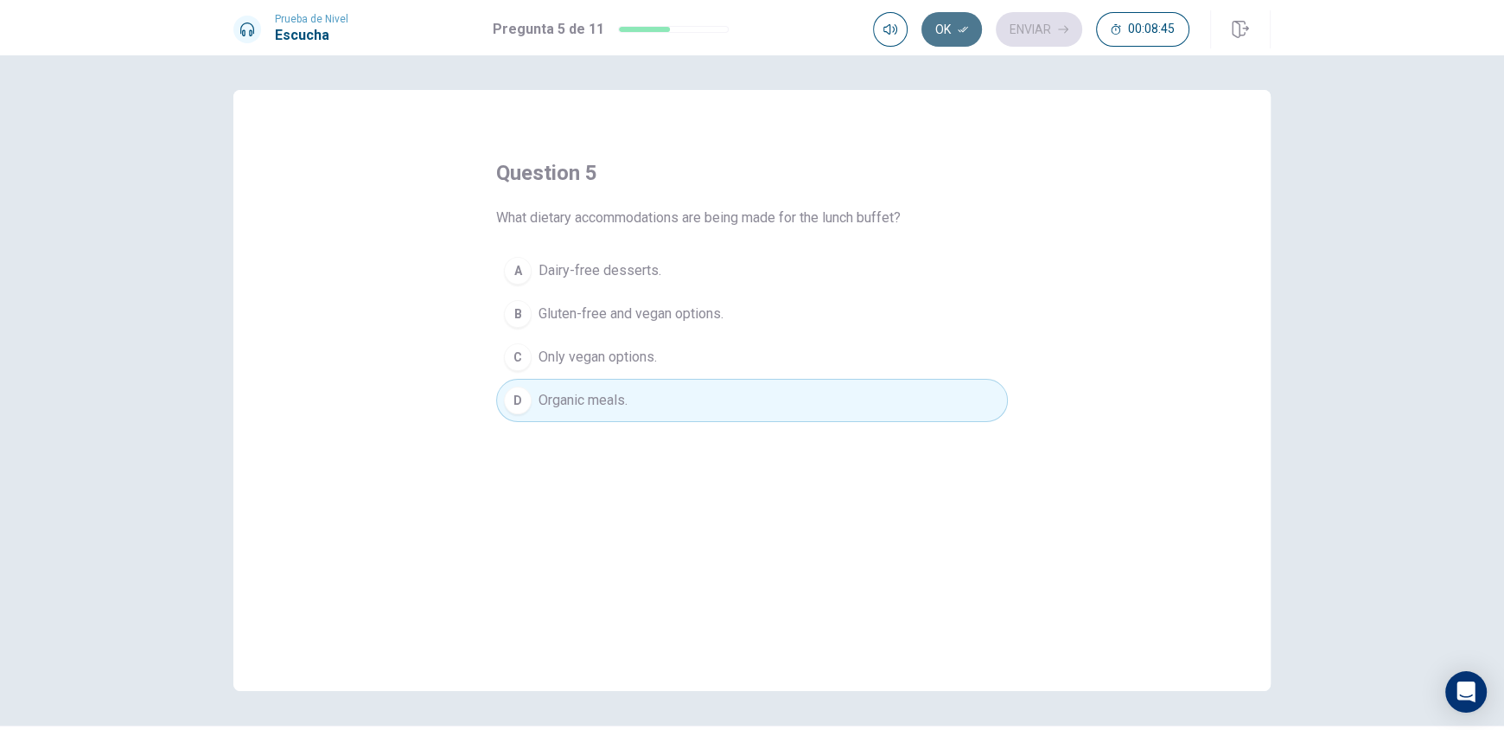
click at [974, 27] on button "Ok" at bounding box center [952, 29] width 61 height 35
click at [1036, 26] on button "Enviar" at bounding box center [1039, 29] width 86 height 35
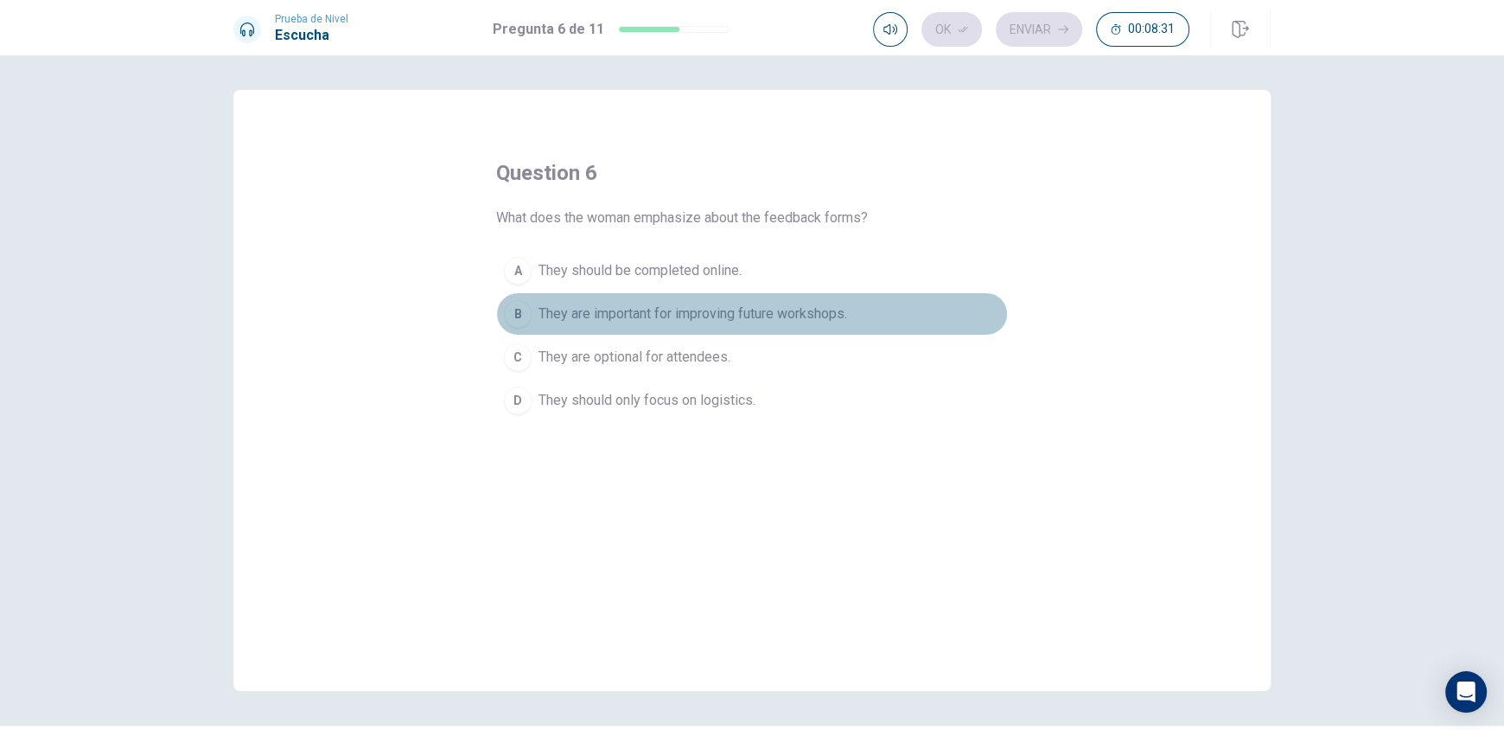
click at [527, 320] on button "B They are important for improving future workshops." at bounding box center [752, 313] width 512 height 43
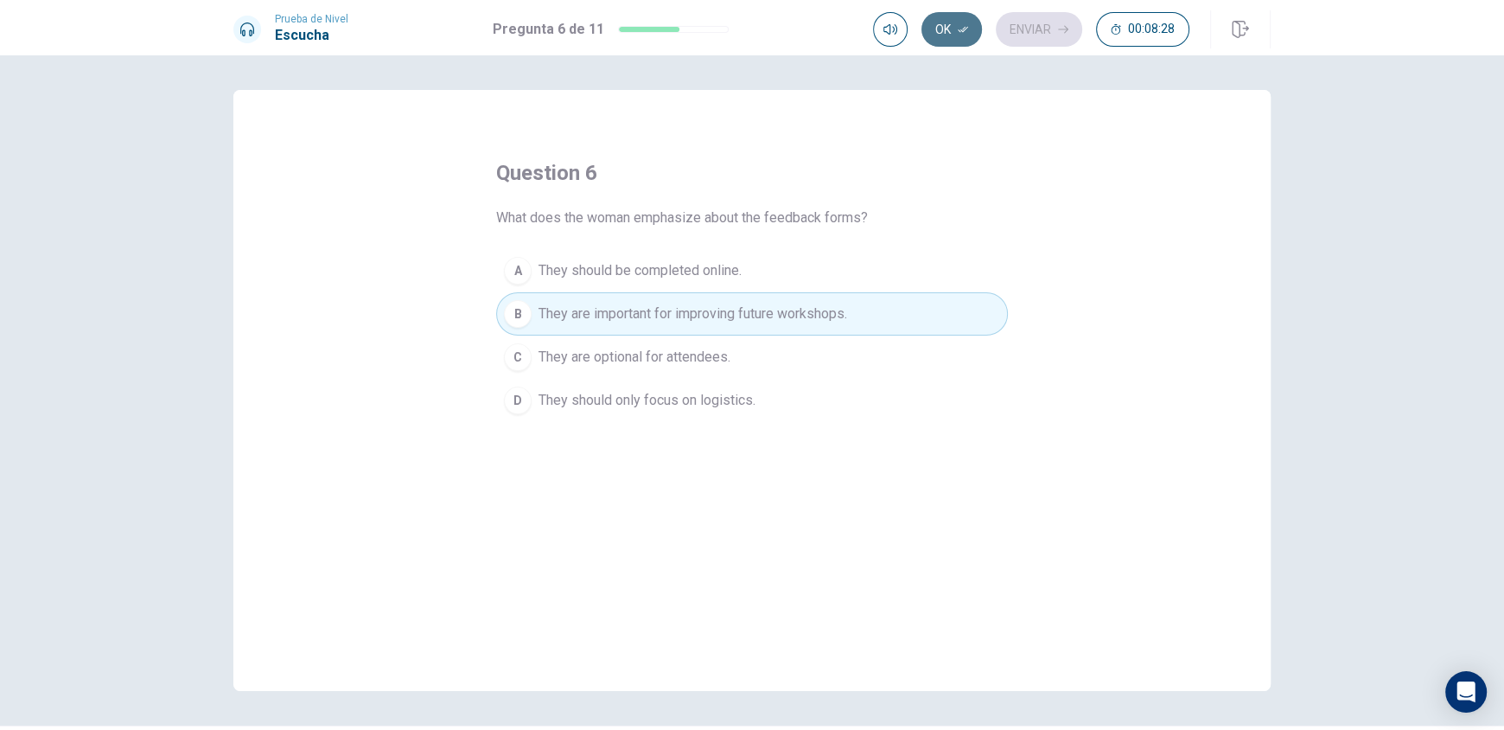
click at [954, 32] on button "Ok" at bounding box center [952, 29] width 61 height 35
click at [1060, 29] on icon "button" at bounding box center [1063, 30] width 10 height 8
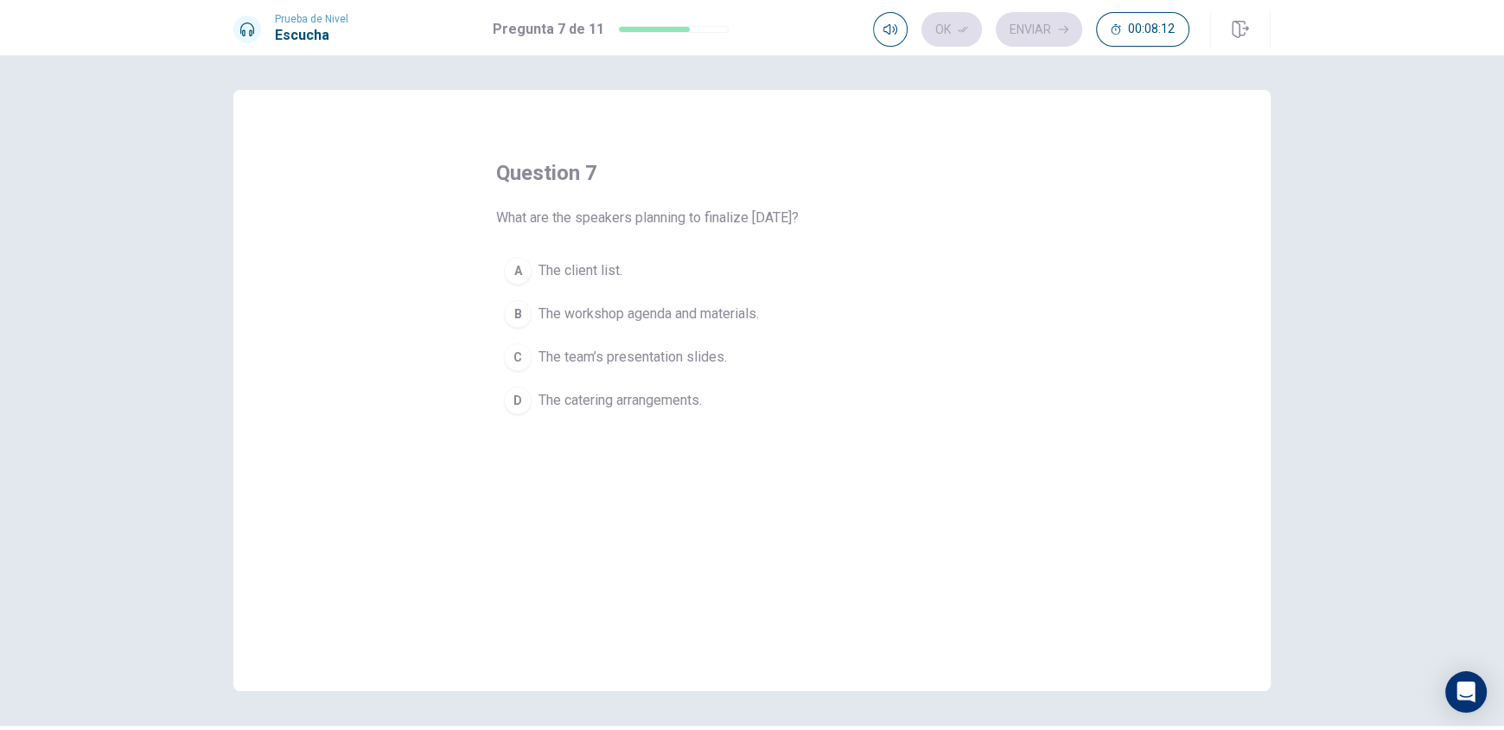
click at [688, 347] on span "The team’s presentation slides." at bounding box center [633, 357] width 188 height 21
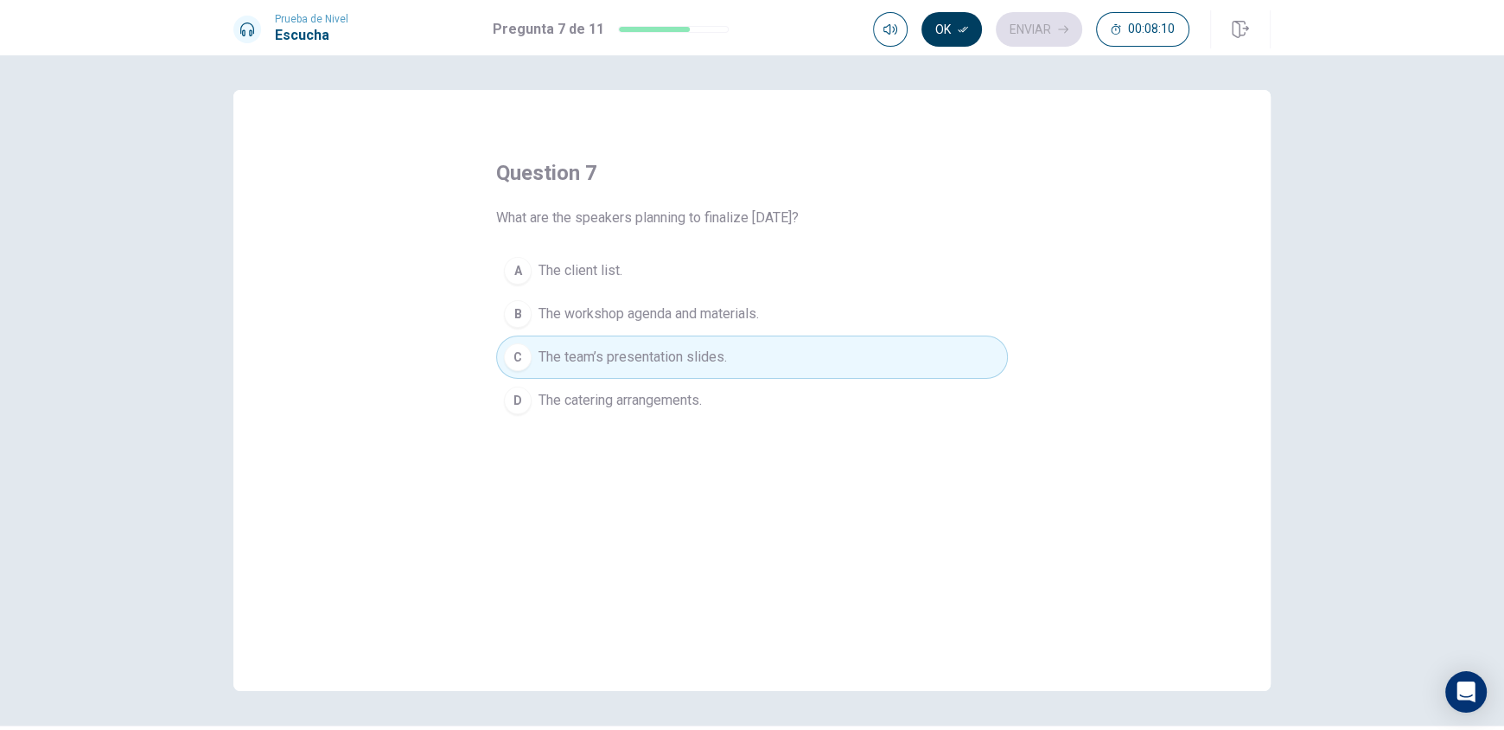
click at [976, 36] on button "Ok" at bounding box center [952, 29] width 61 height 35
click at [1004, 23] on button "Enviar" at bounding box center [1039, 29] width 86 height 35
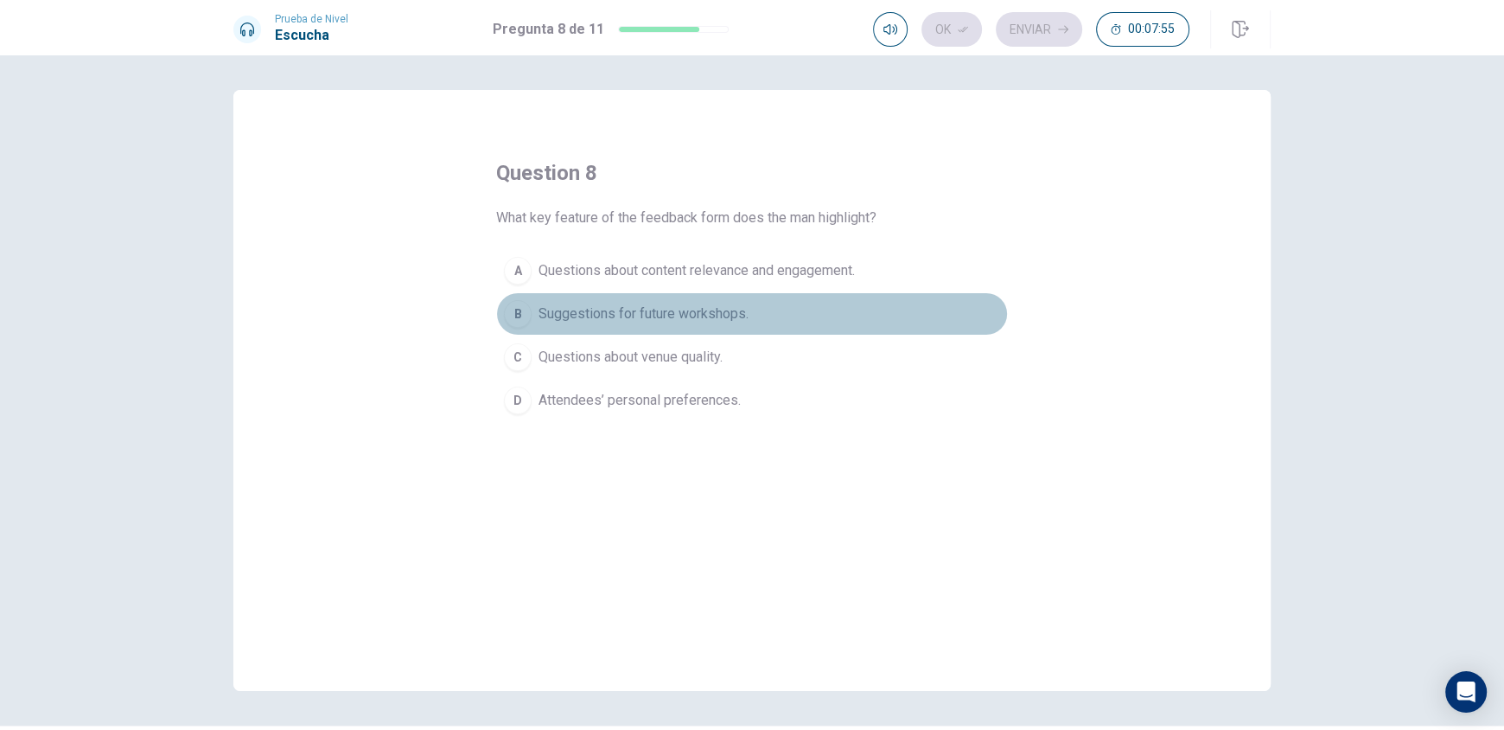
click at [669, 309] on span "Suggestions for future workshops." at bounding box center [644, 313] width 210 height 21
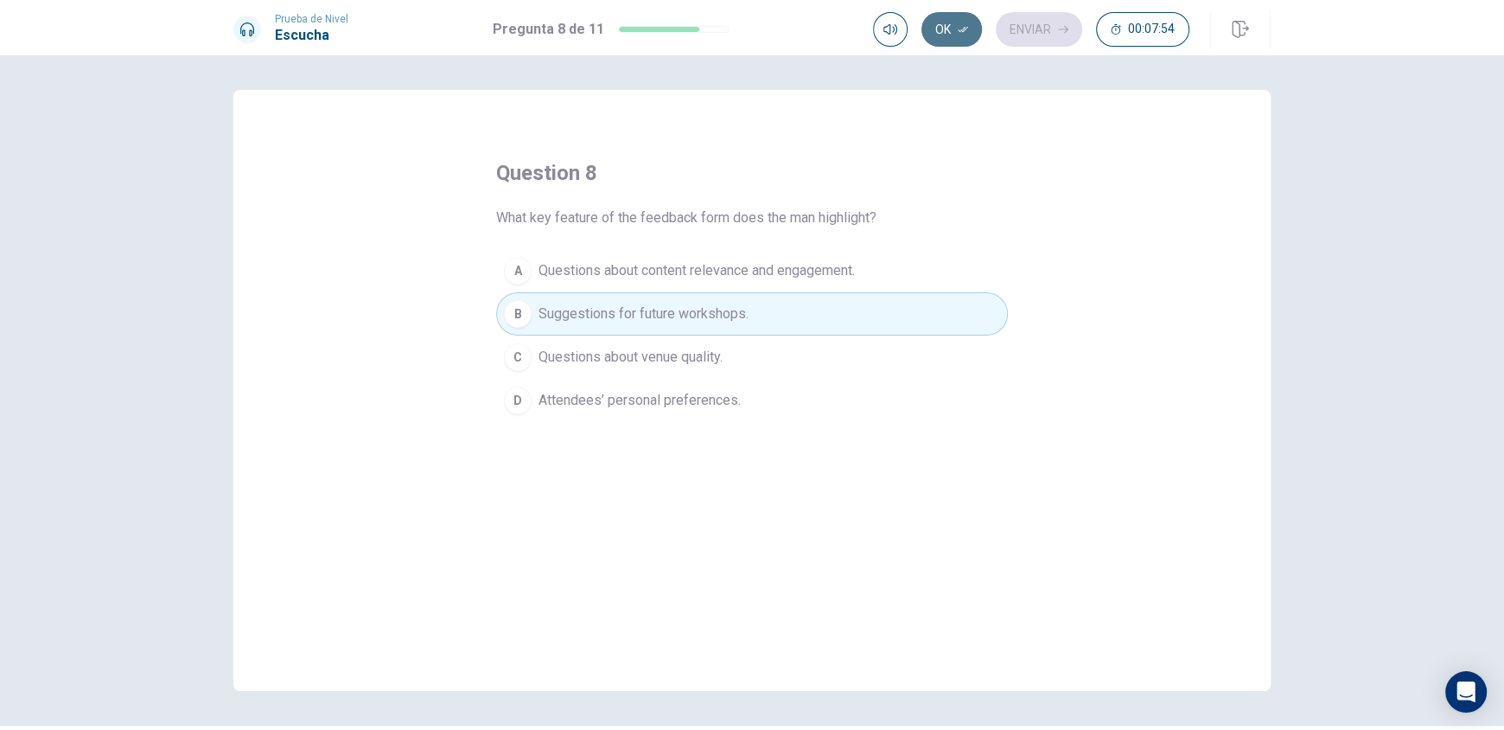
click at [966, 37] on button "Ok" at bounding box center [952, 29] width 61 height 35
click at [1029, 35] on button "Enviar" at bounding box center [1039, 29] width 86 height 35
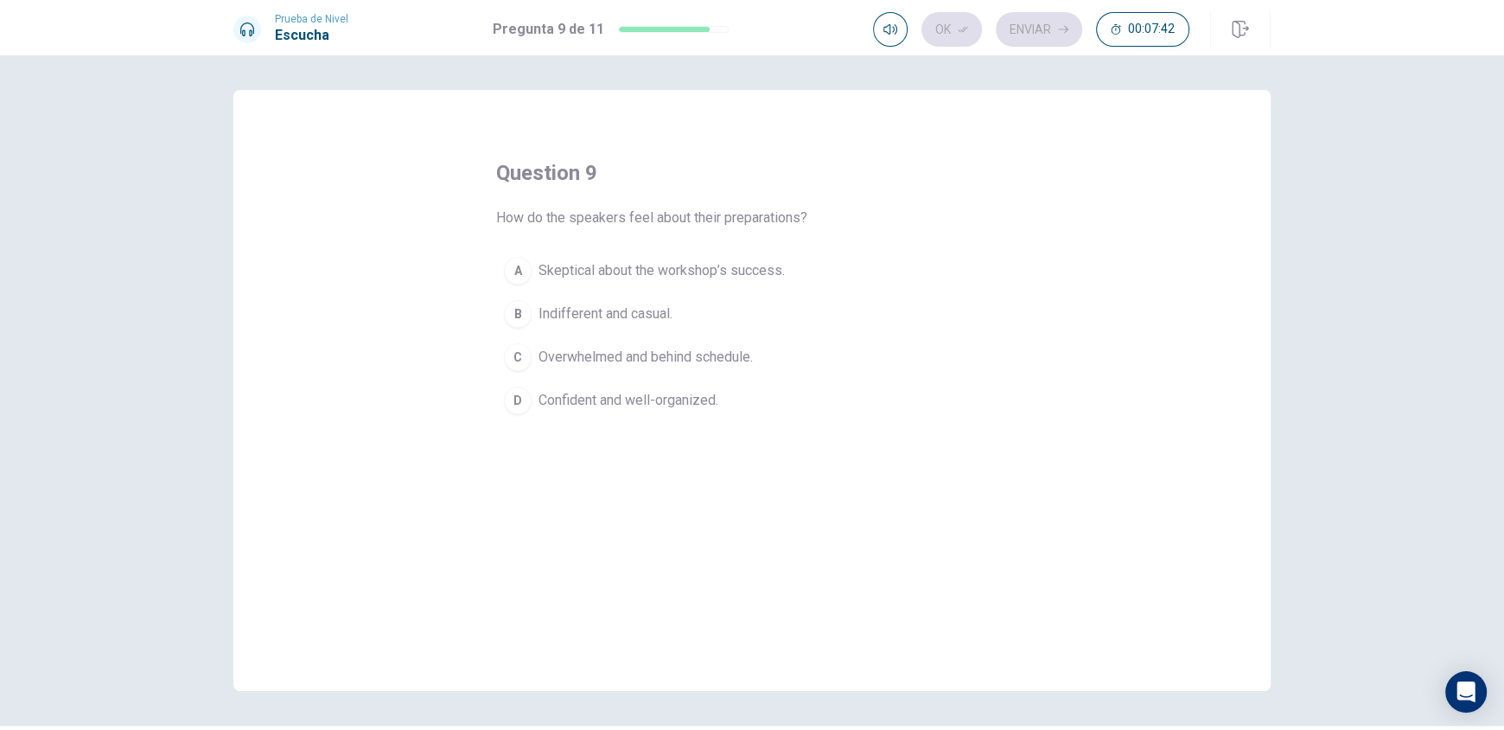
click at [726, 273] on span "Skeptical about the workshop’s success." at bounding box center [662, 270] width 246 height 21
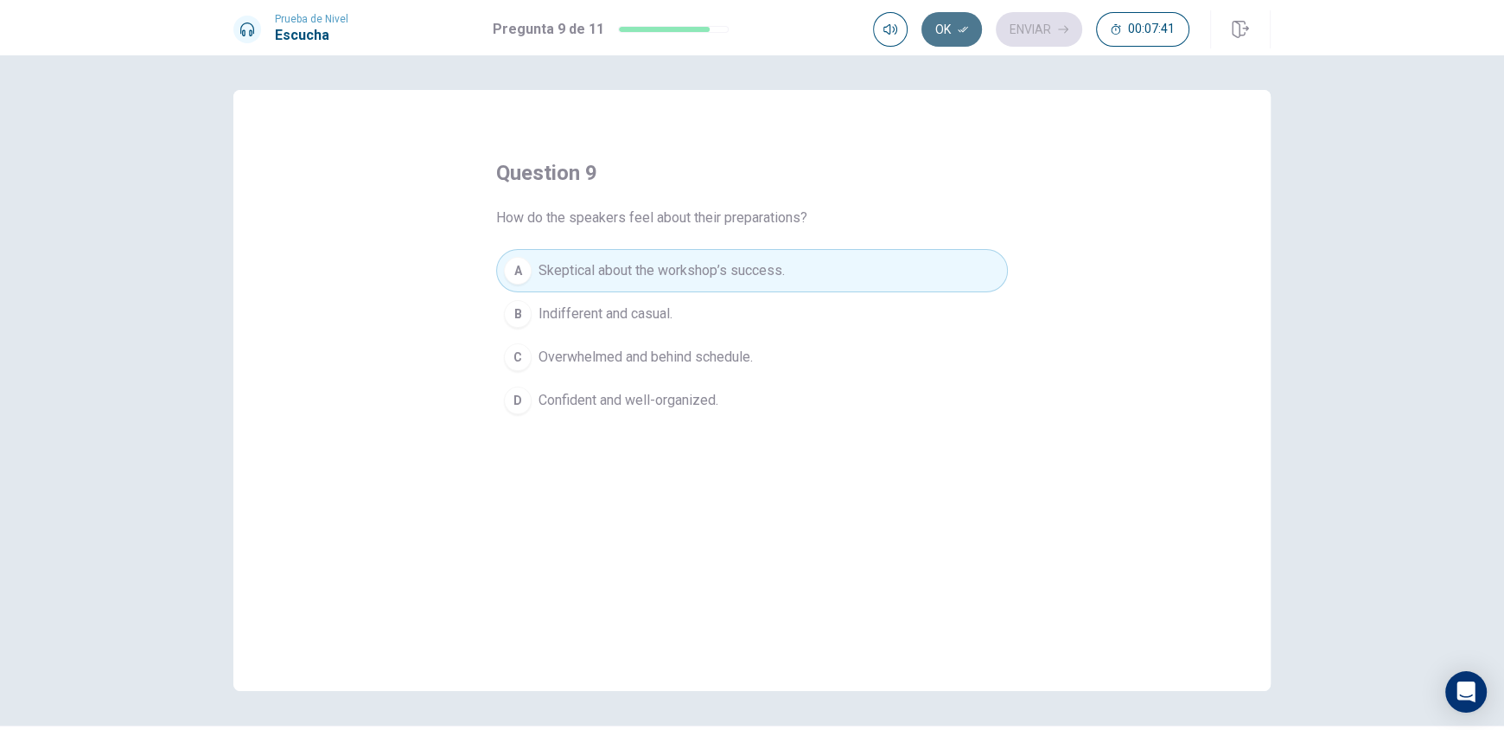
click at [964, 29] on icon "button" at bounding box center [963, 30] width 10 height 6
click at [1039, 35] on button "Enviar" at bounding box center [1039, 29] width 86 height 35
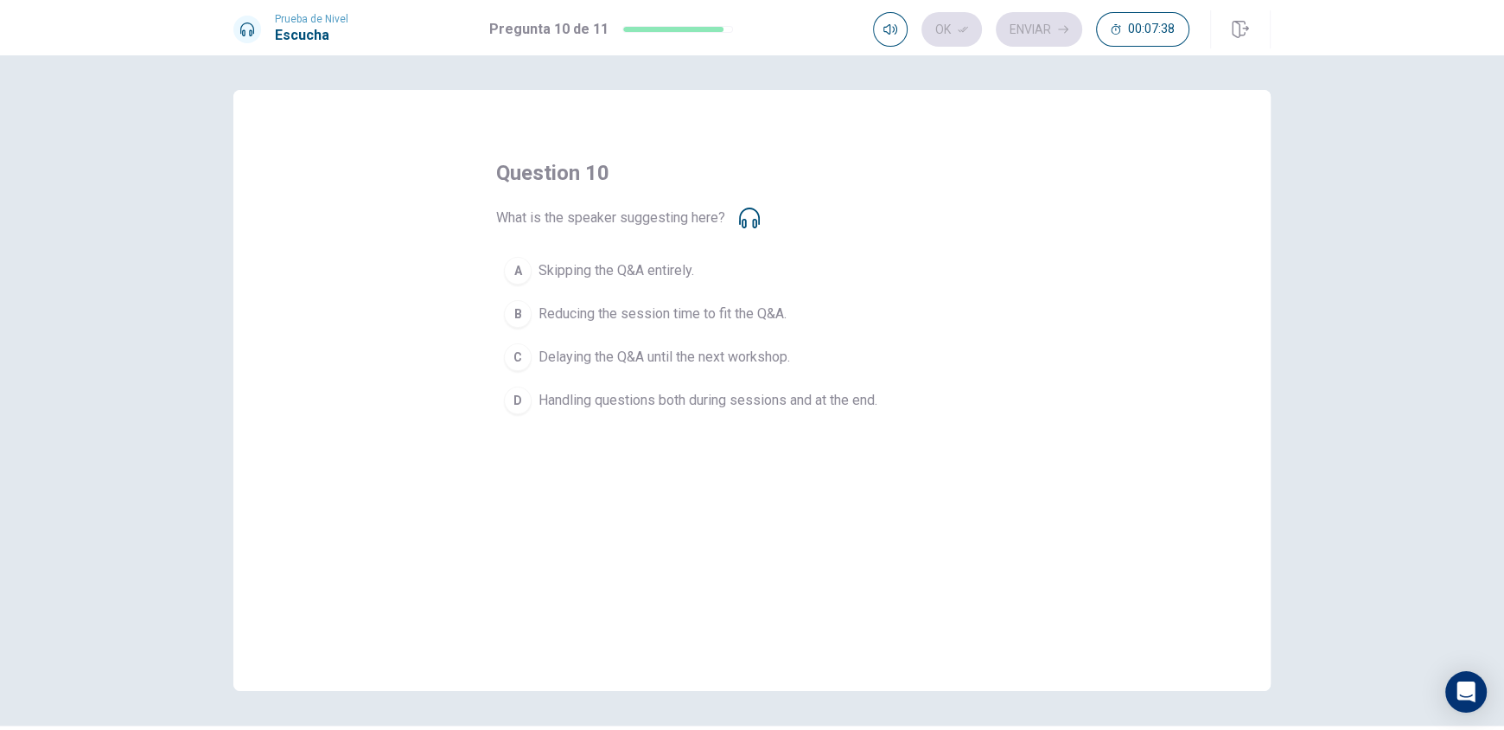
click at [746, 224] on icon at bounding box center [749, 217] width 21 height 21
click at [825, 401] on span "Handling questions both during sessions and at the end." at bounding box center [708, 400] width 339 height 21
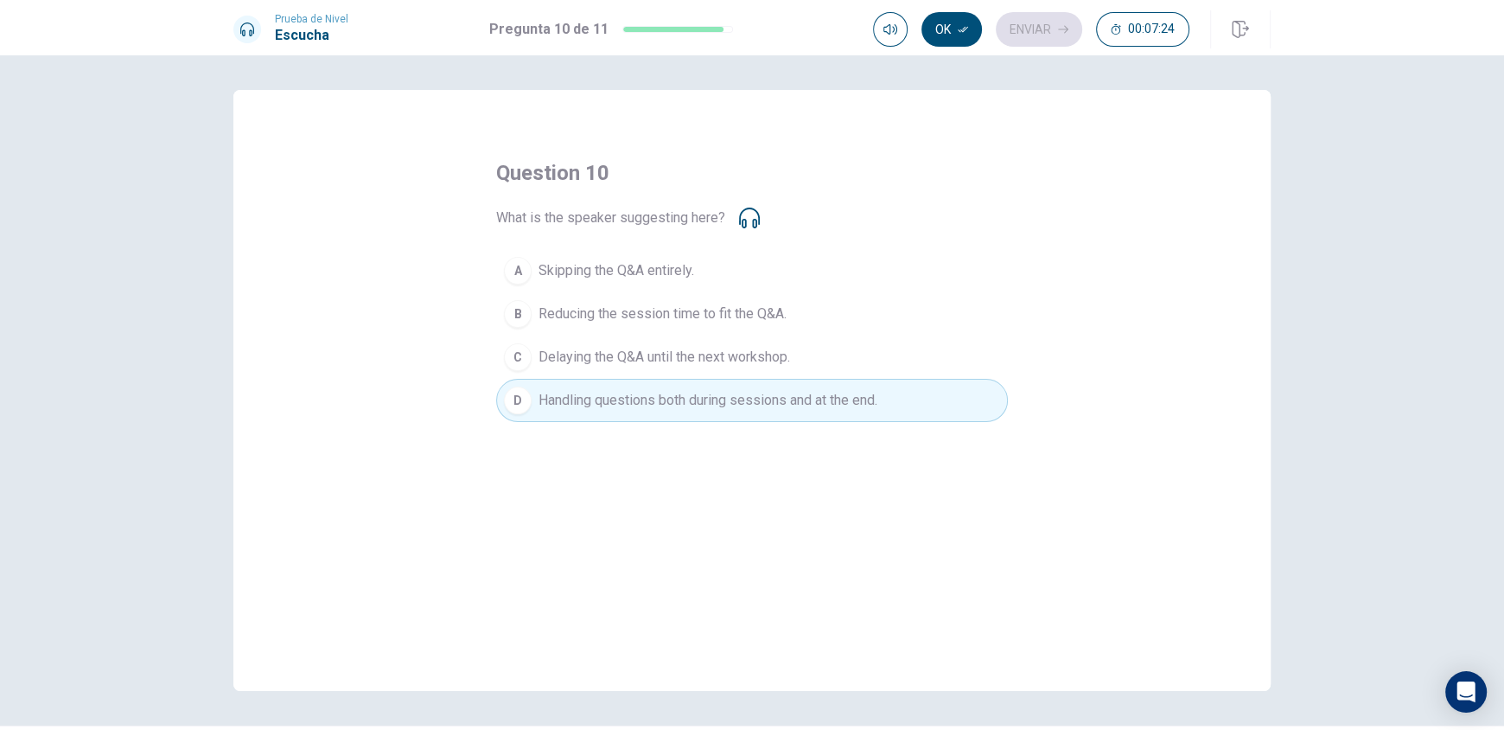
click at [963, 30] on icon "button" at bounding box center [963, 30] width 10 height 6
click at [1031, 29] on button "Enviar" at bounding box center [1039, 29] width 86 height 35
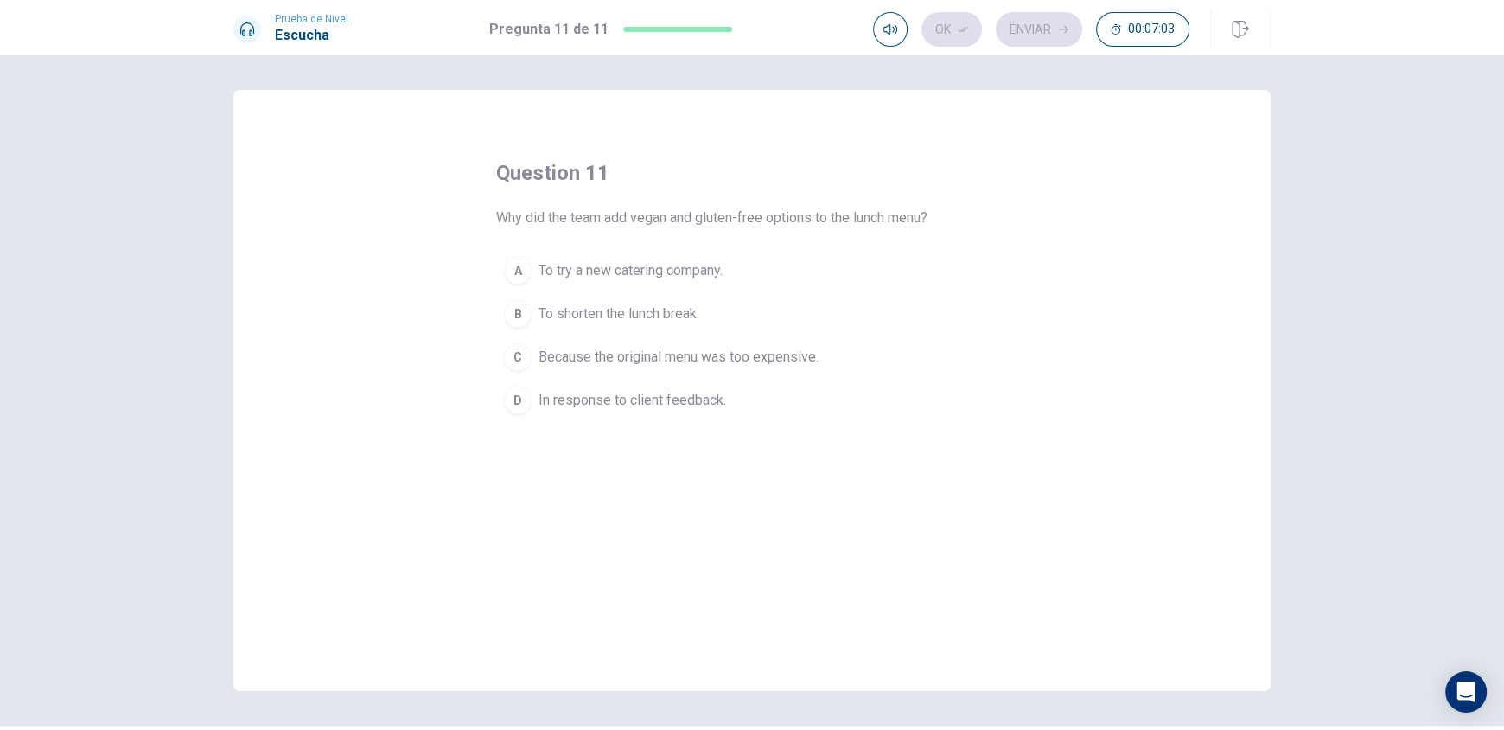
click at [654, 307] on span "To shorten the lunch break." at bounding box center [619, 313] width 161 height 21
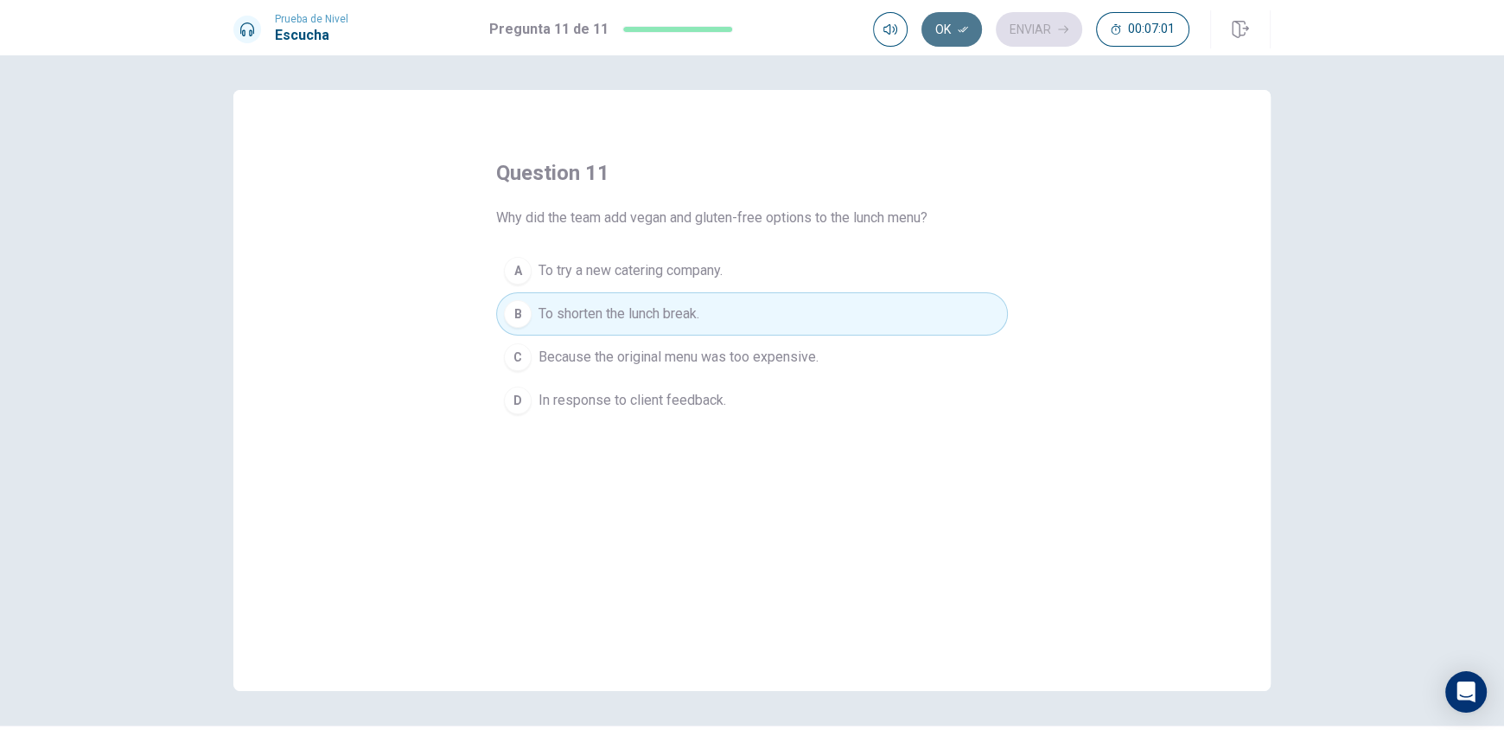
click at [965, 24] on icon "button" at bounding box center [963, 29] width 10 height 10
click at [1054, 25] on button "Enviar" at bounding box center [1039, 29] width 86 height 35
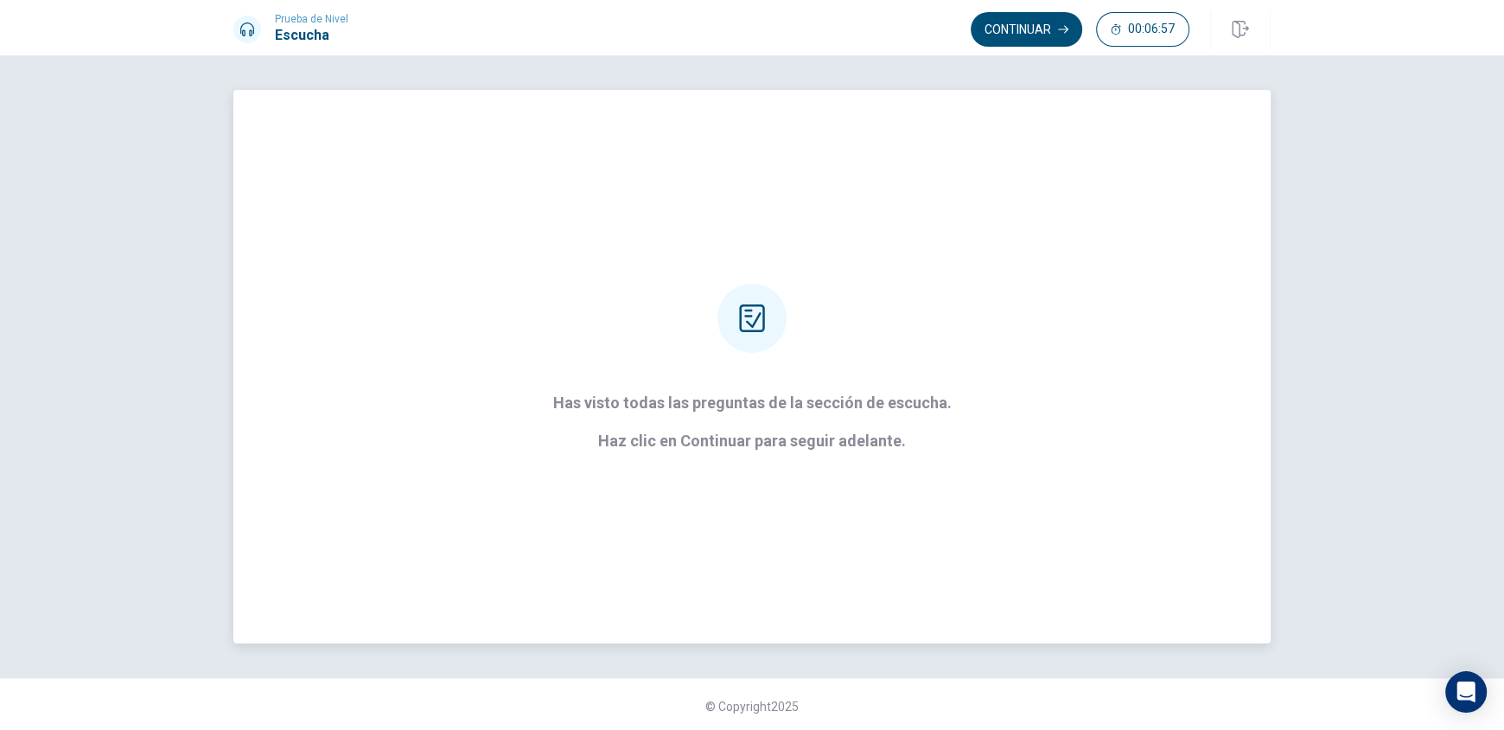
click at [748, 310] on icon at bounding box center [752, 318] width 28 height 28
drag, startPoint x: 996, startPoint y: 37, endPoint x: 990, endPoint y: 45, distance: 9.9
click at [997, 37] on button "Continuar" at bounding box center [1027, 29] width 112 height 35
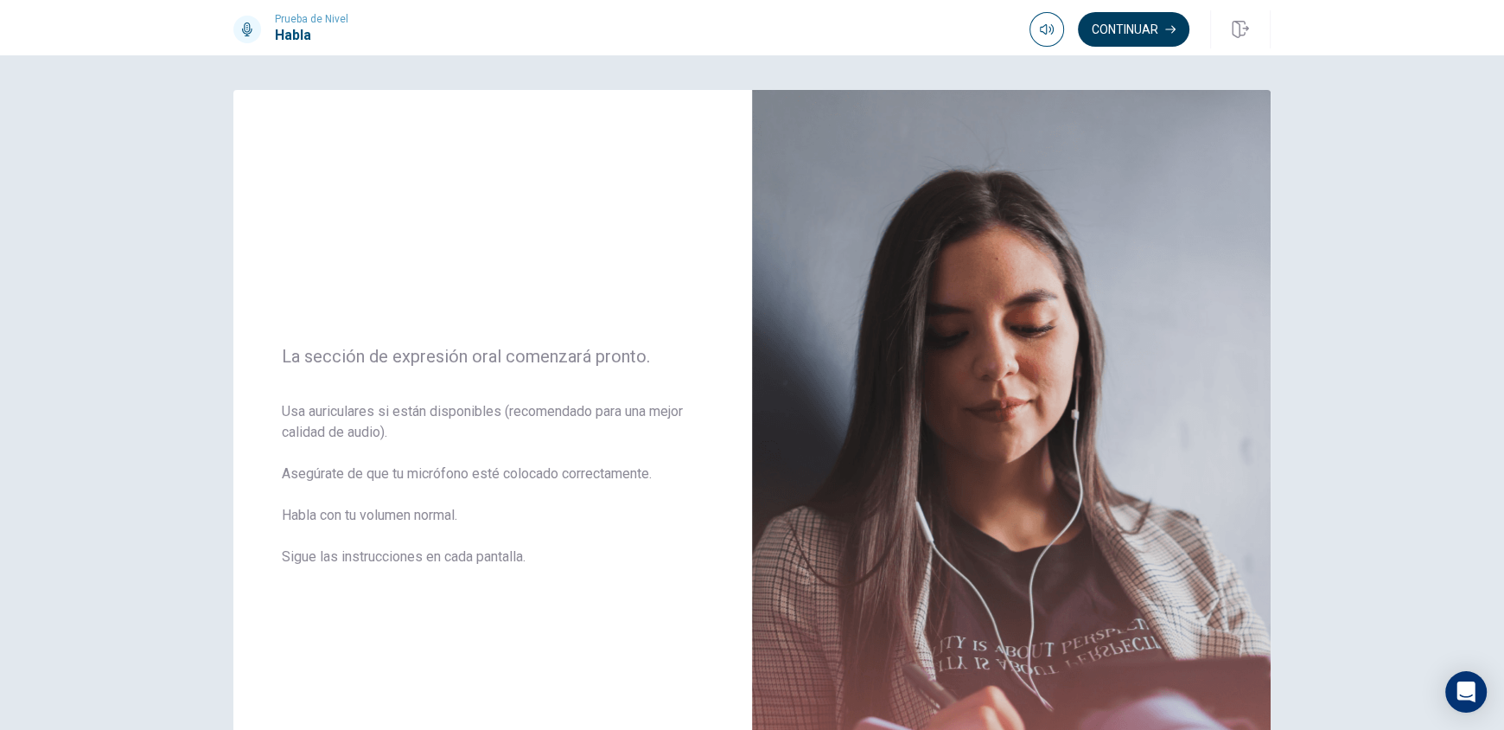
click at [1142, 28] on button "Continuar" at bounding box center [1134, 29] width 112 height 35
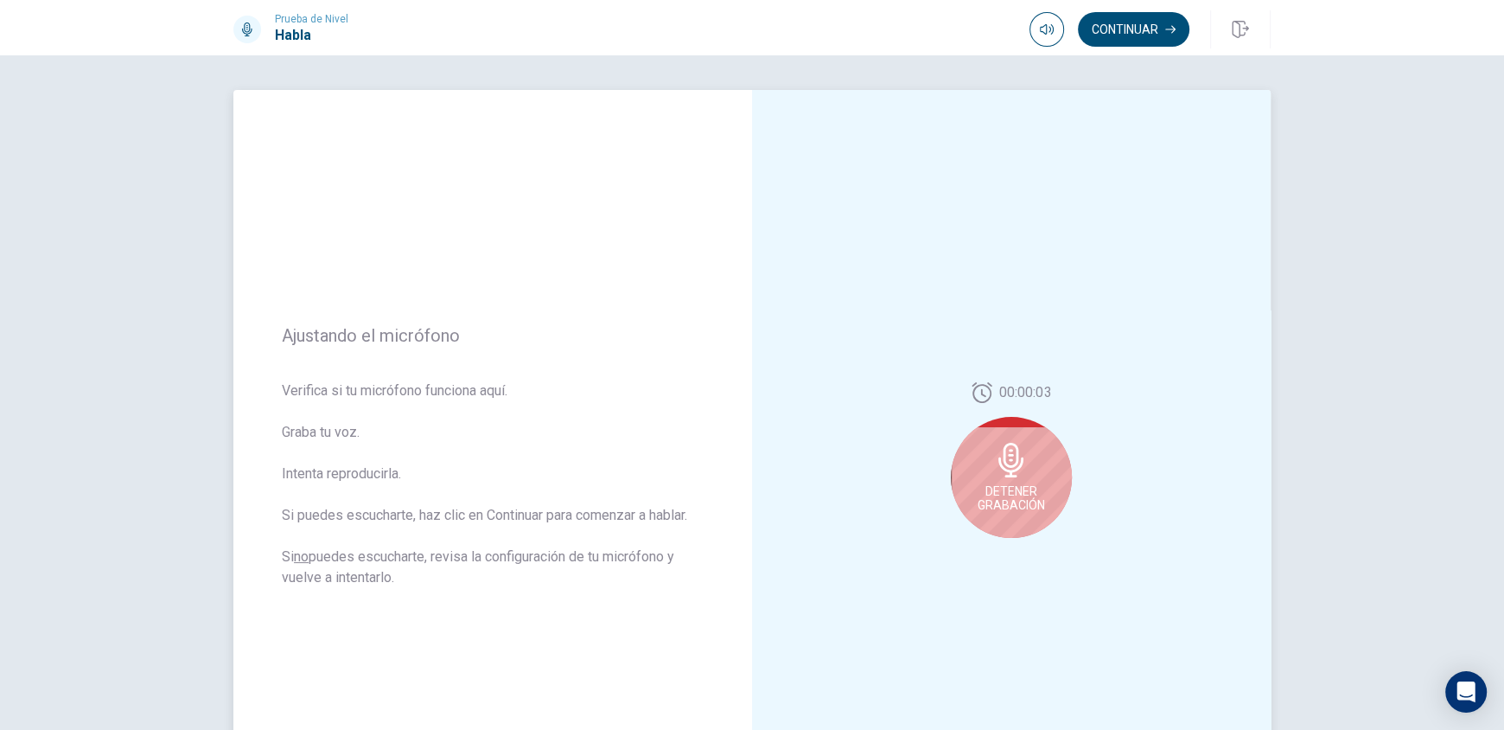
click at [1027, 487] on span "Detener Grabación" at bounding box center [1011, 498] width 67 height 28
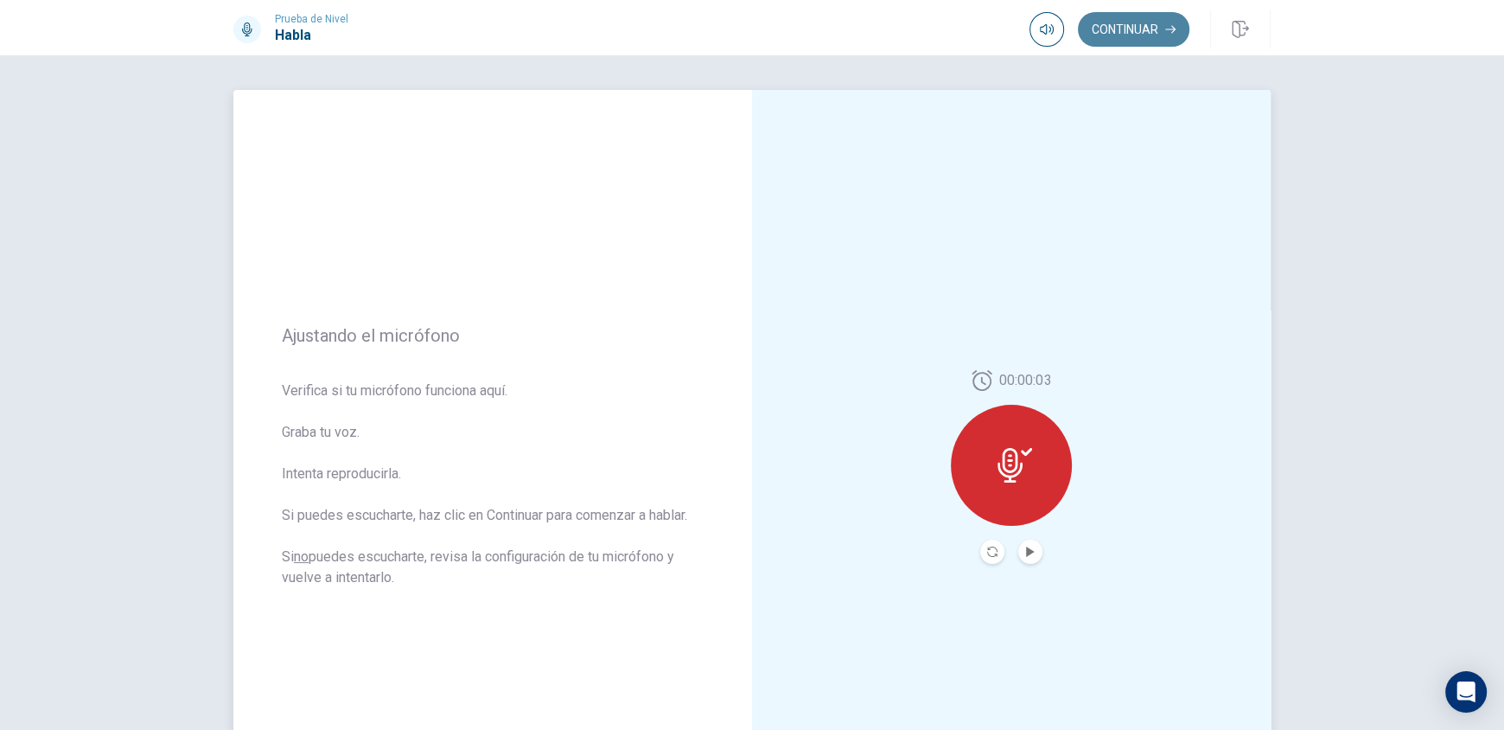
click at [1136, 39] on button "Continuar" at bounding box center [1134, 29] width 112 height 35
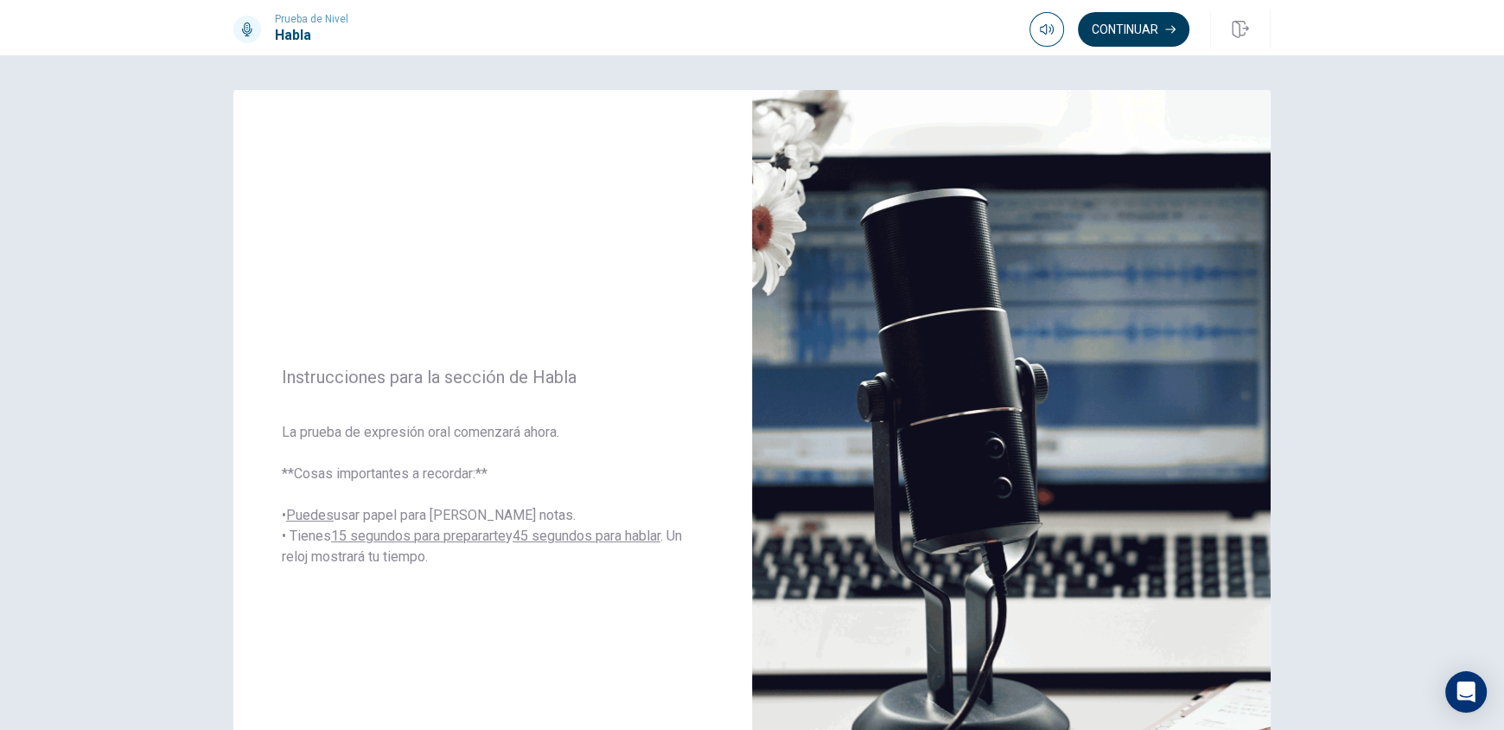
click at [1137, 35] on button "Continuar" at bounding box center [1134, 29] width 112 height 35
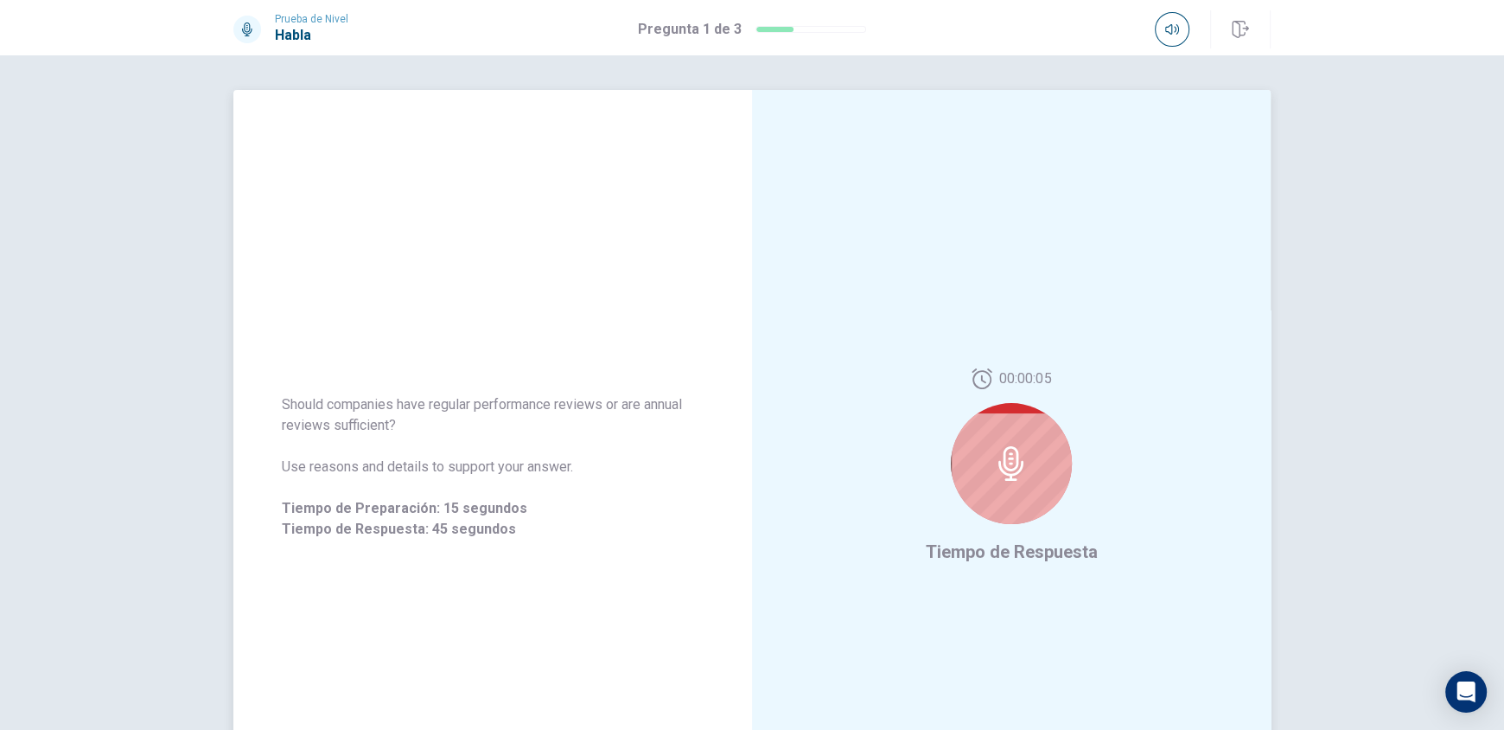
click at [1025, 476] on div at bounding box center [1011, 463] width 121 height 121
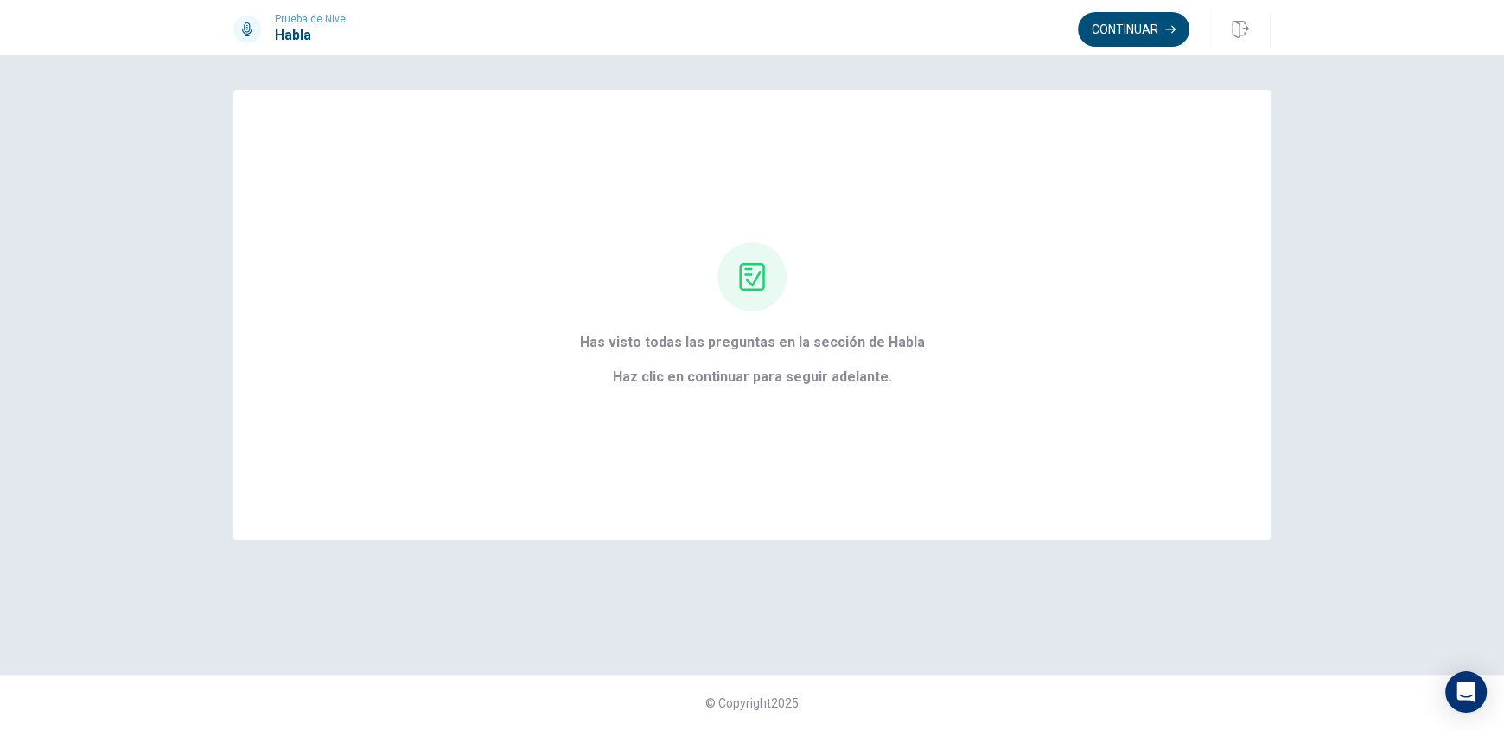
drag, startPoint x: 1101, startPoint y: 22, endPoint x: 1094, endPoint y: 34, distance: 13.7
click at [1097, 25] on button "Continuar" at bounding box center [1134, 29] width 112 height 35
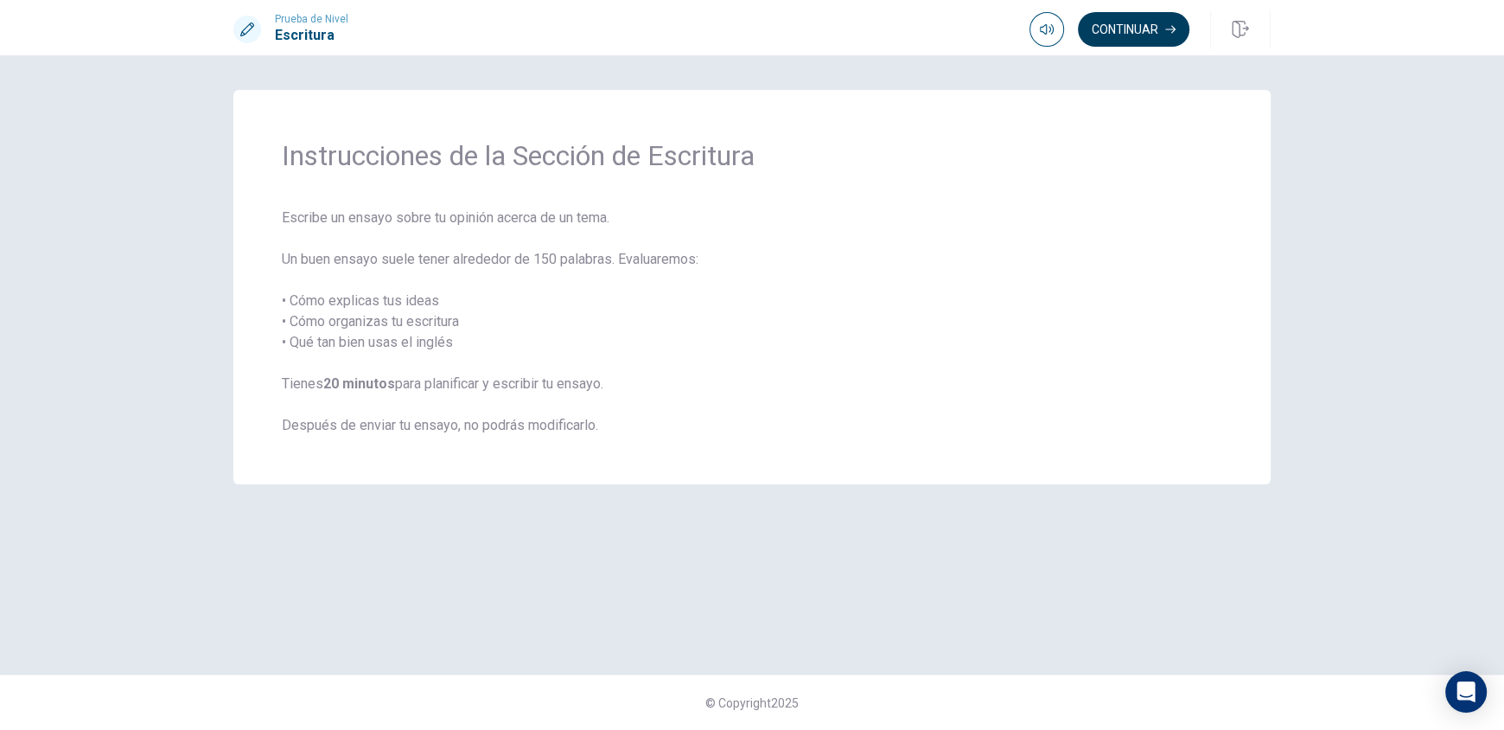
click at [1124, 41] on button "Continuar" at bounding box center [1134, 29] width 112 height 35
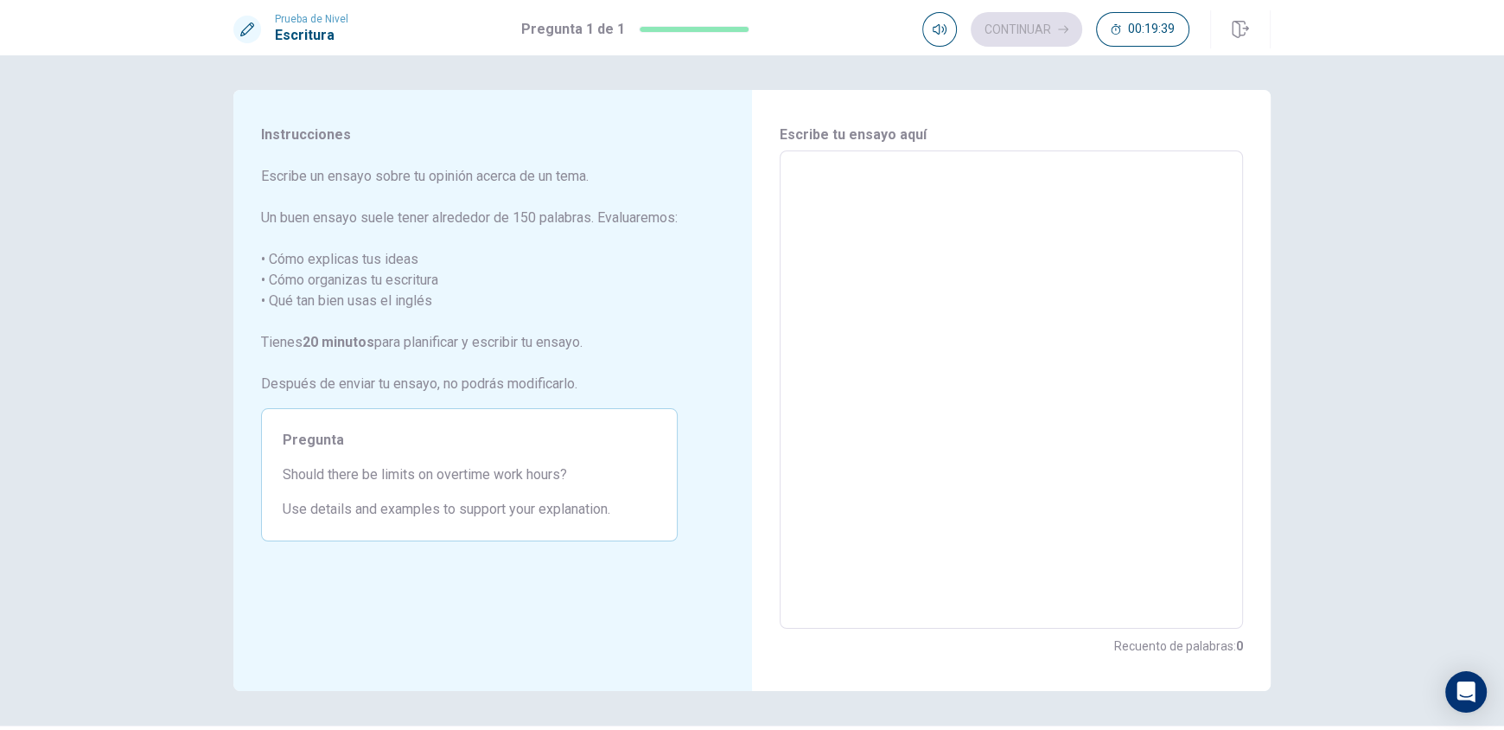
click at [980, 212] on textarea at bounding box center [1011, 390] width 439 height 450
type textarea "S"
type textarea "x"
type textarea "Sh"
type textarea "x"
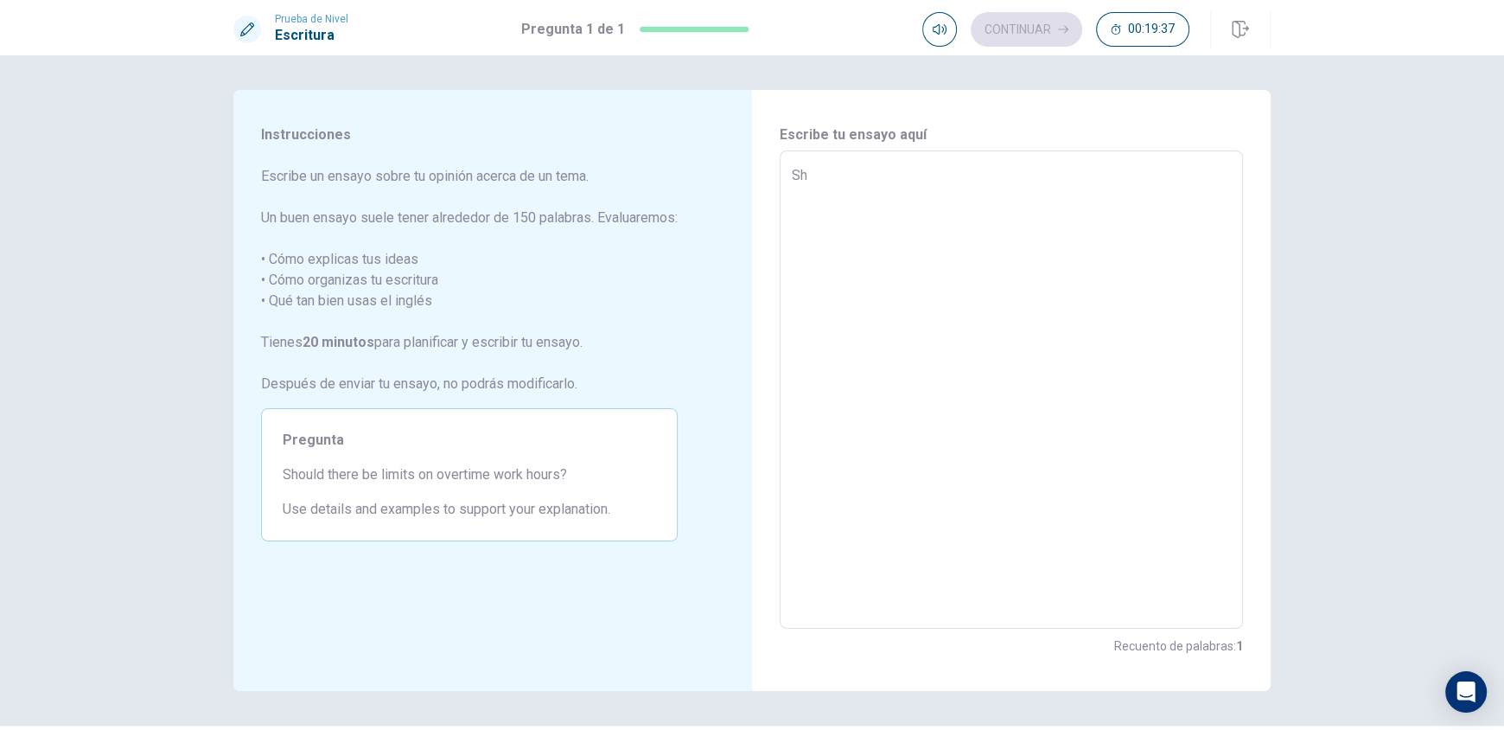
type textarea "Sho"
type textarea "x"
type textarea "Shou"
type textarea "x"
type textarea "Shoul"
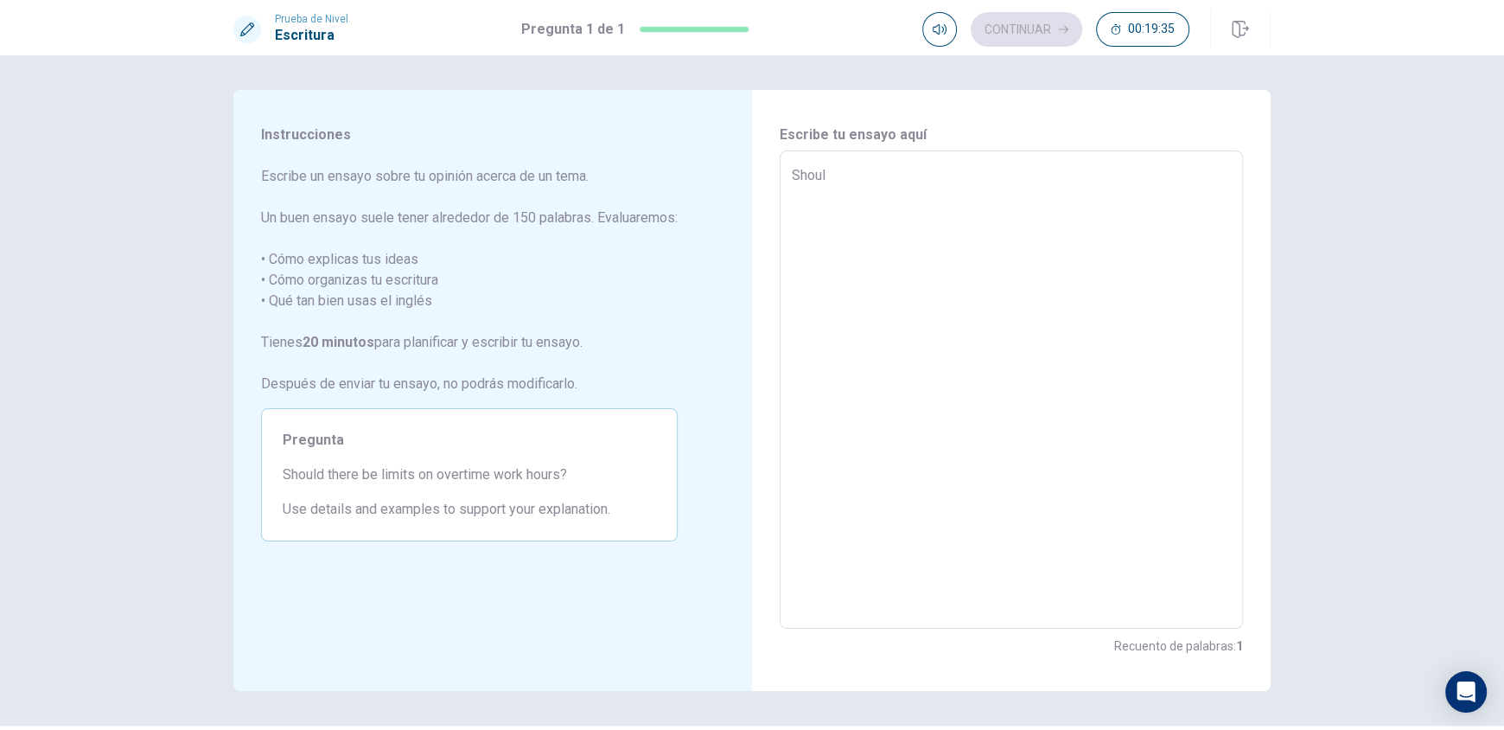
type textarea "x"
type textarea "Should"
type textarea "x"
type textarea "Should"
type textarea "x"
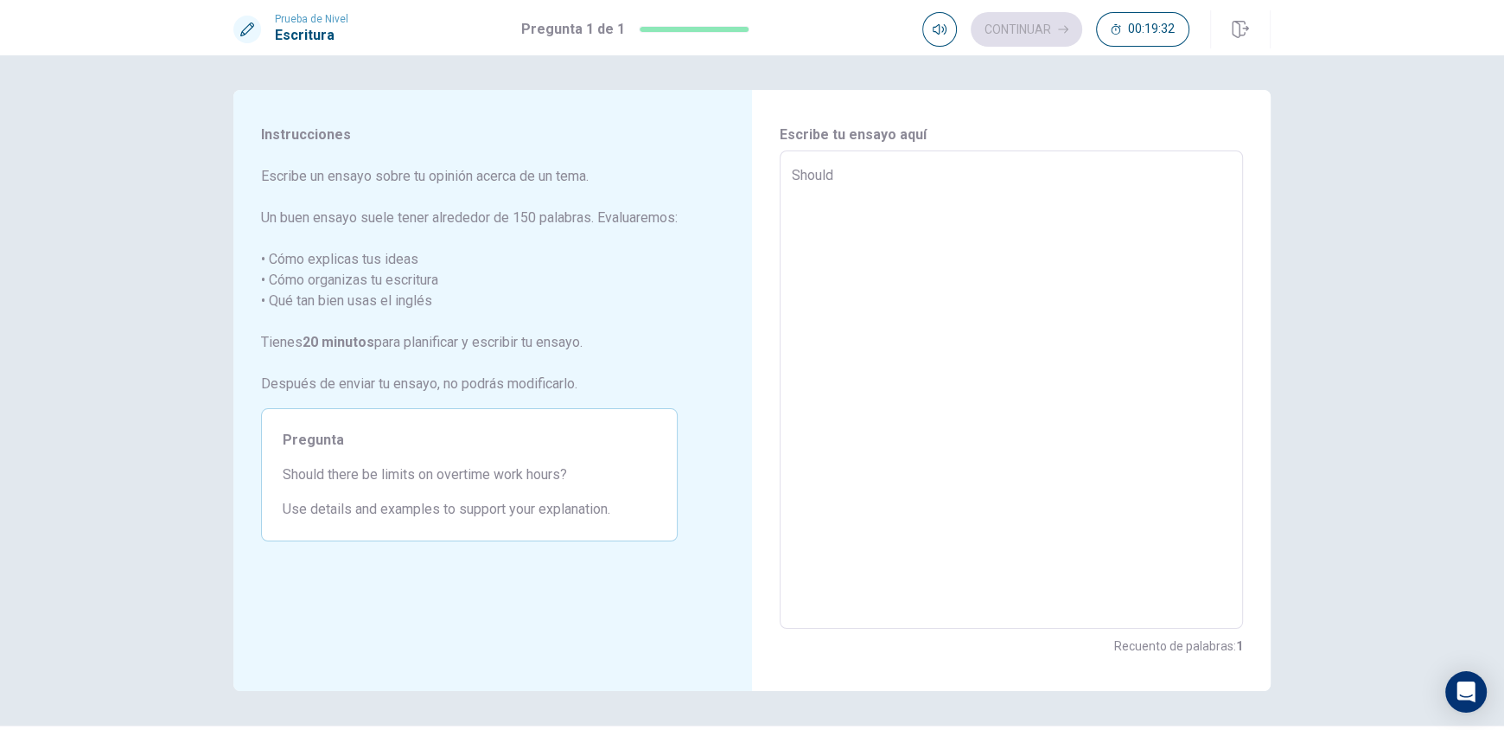
type textarea "Should t"
type textarea "x"
type textarea "Should th"
type textarea "x"
type textarea "Should the"
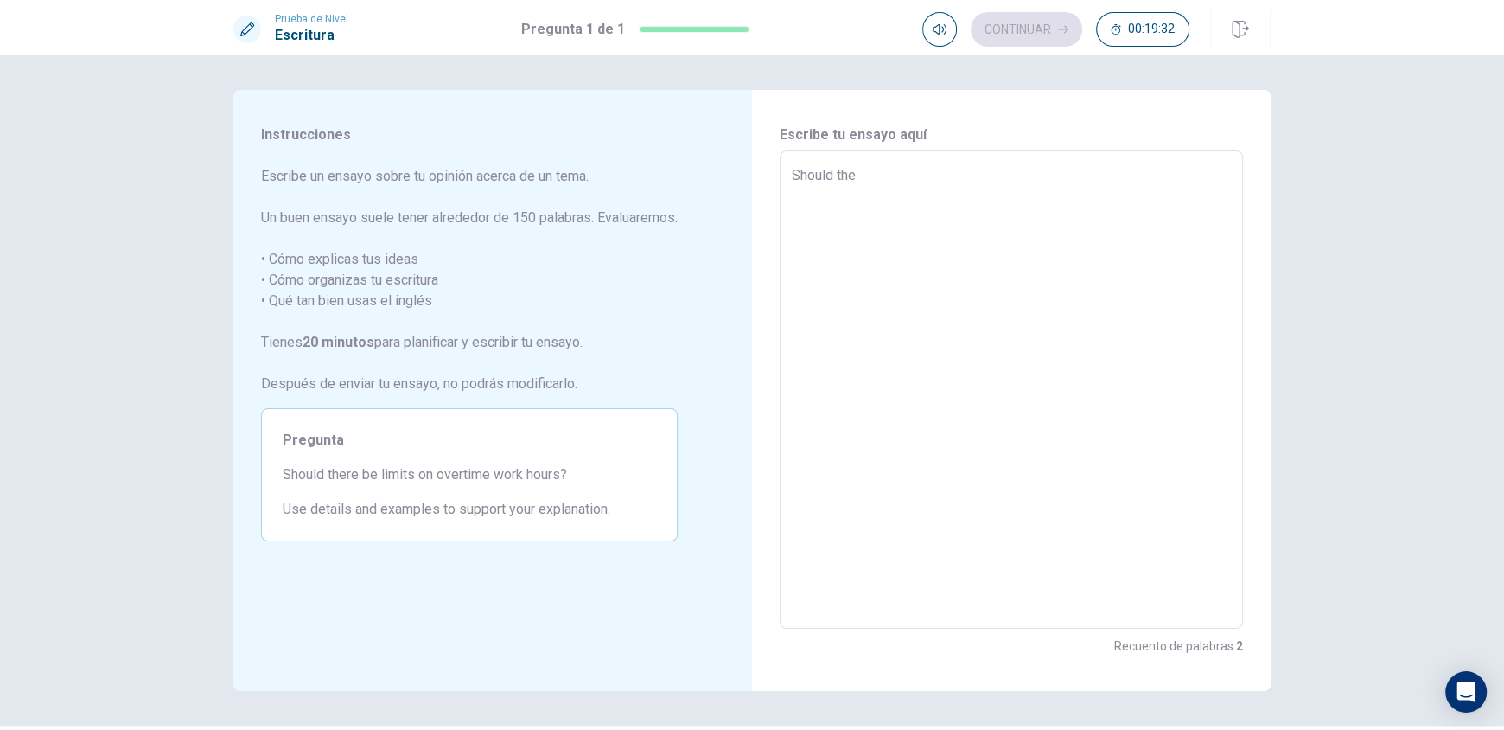
type textarea "x"
type textarea "Should ther"
type textarea "x"
type textarea "Should there"
type textarea "x"
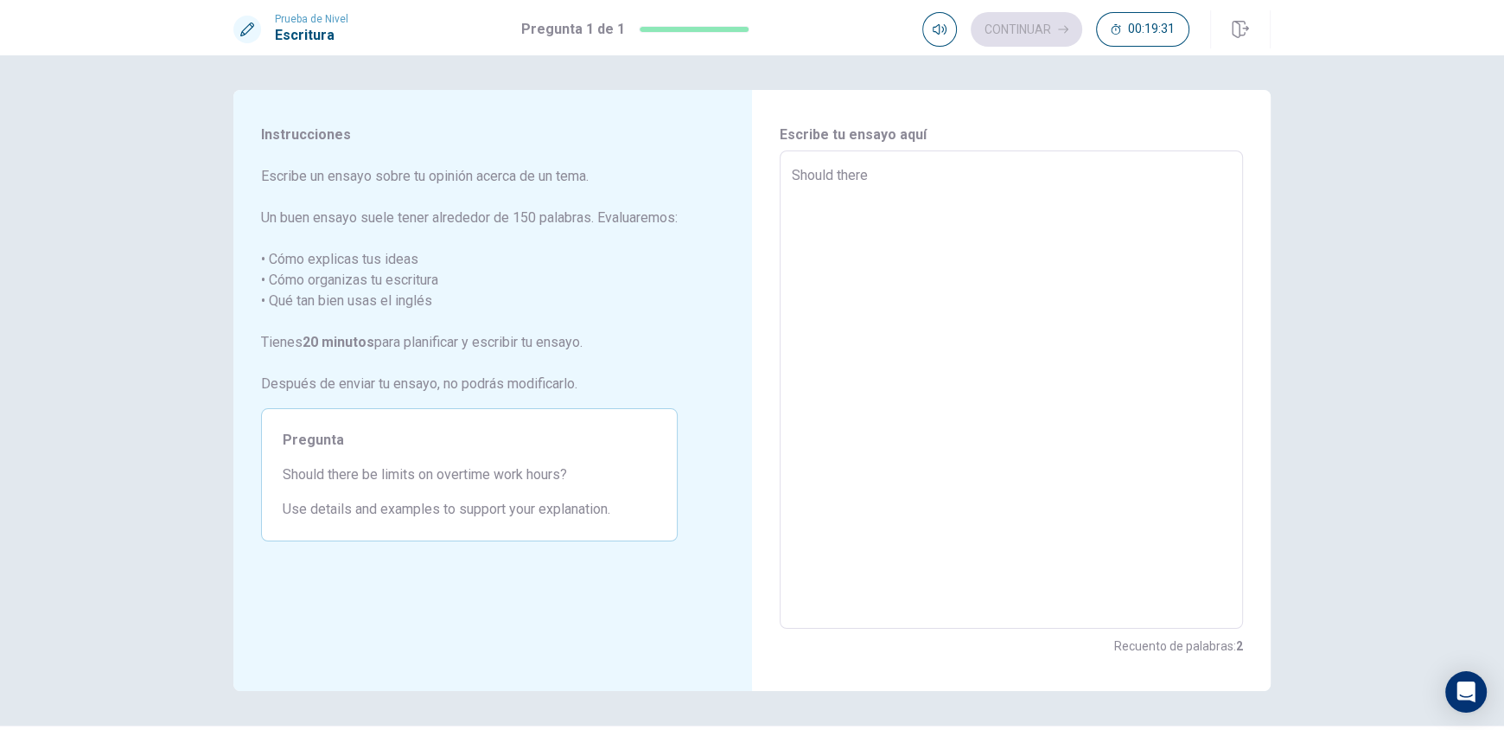
type textarea "Should there"
type textarea "x"
type textarea "Should there b"
type textarea "x"
type textarea "Should there be"
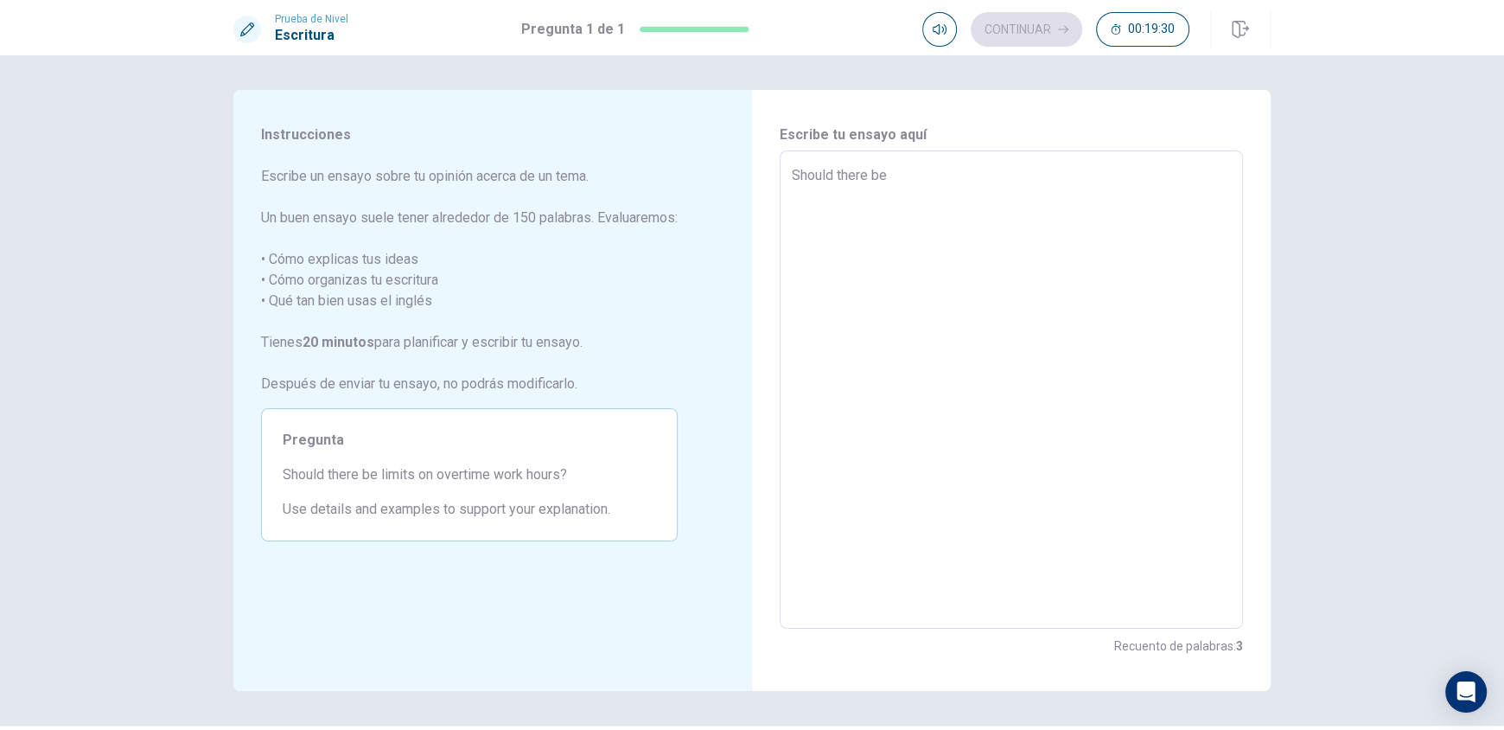
type textarea "x"
type textarea "Should there be"
type textarea "x"
type textarea "Should there be l"
type textarea "x"
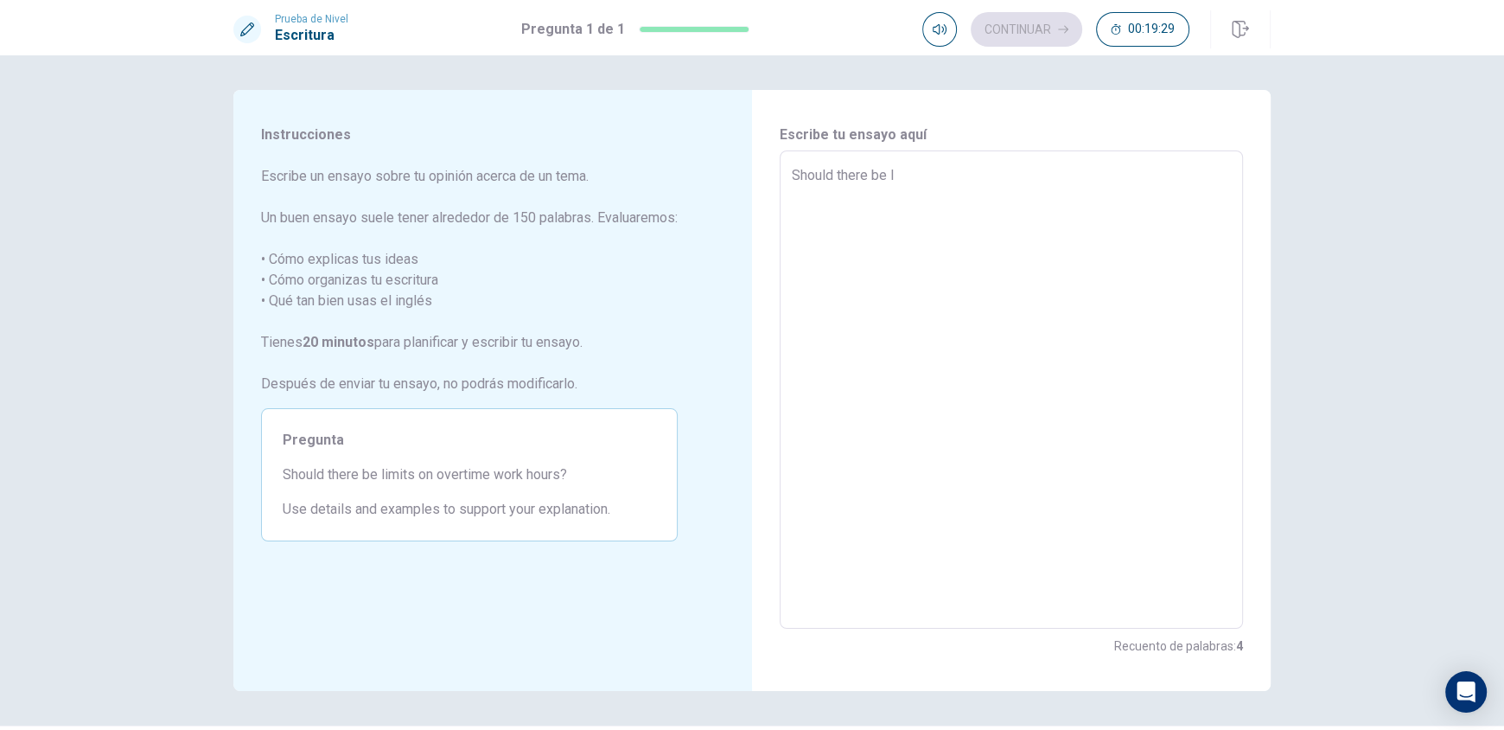
type textarea "Should there be li"
type textarea "x"
type textarea "Should there be lim"
type textarea "x"
type textarea "Should there be limi"
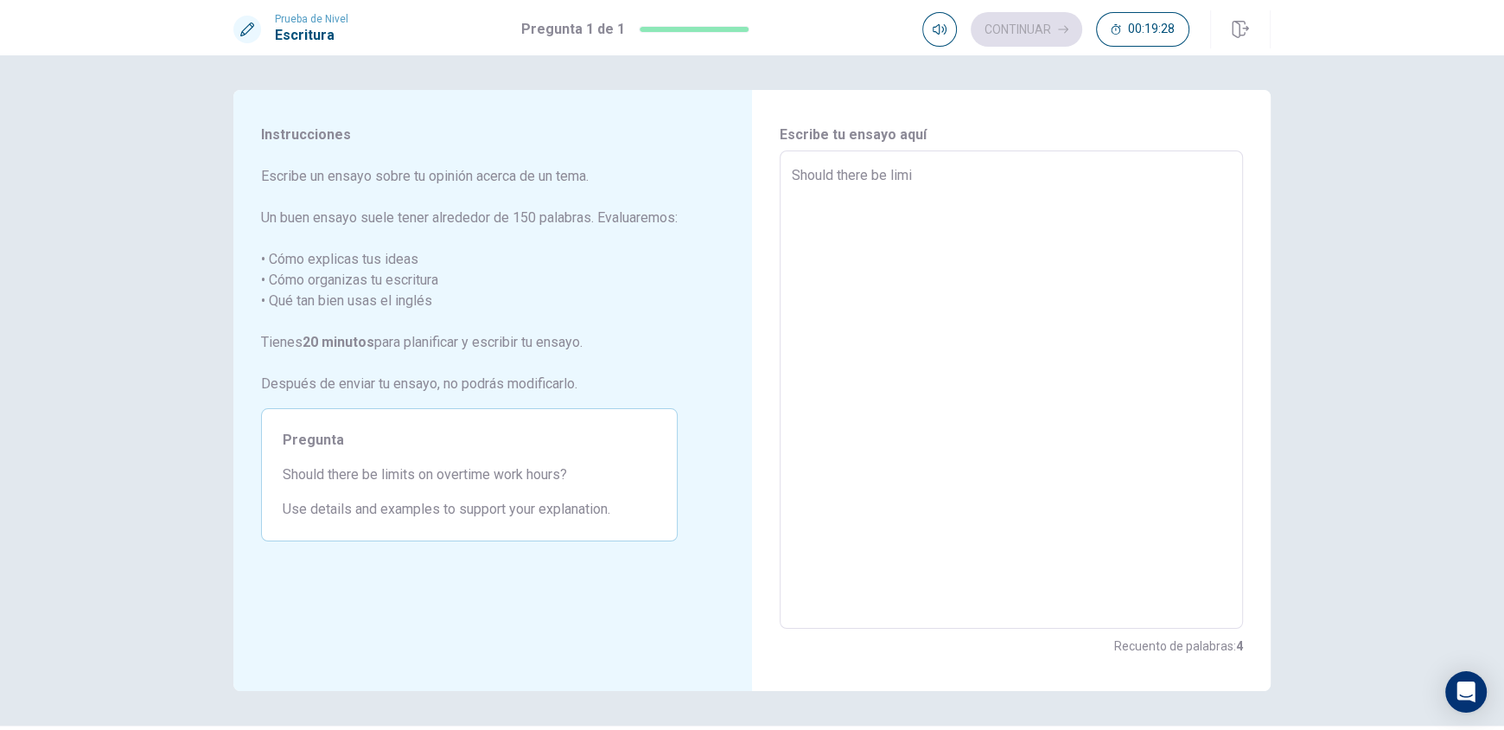
type textarea "x"
type textarea "Should there be limit"
type textarea "x"
type textarea "Should there be limits"
type textarea "x"
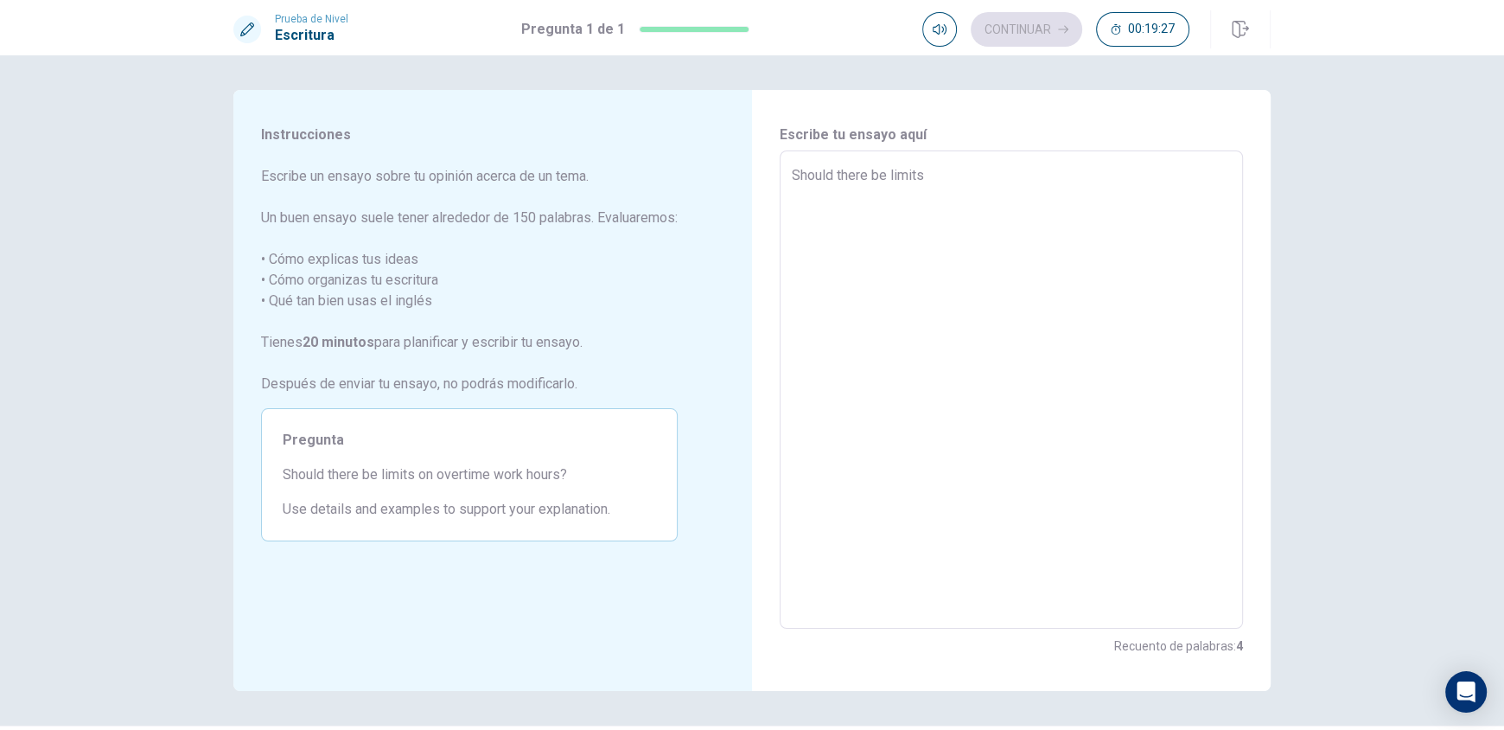
type textarea "Should there be limits"
type textarea "x"
type textarea "Should there be limits o"
type textarea "x"
type textarea "Should there be limits on"
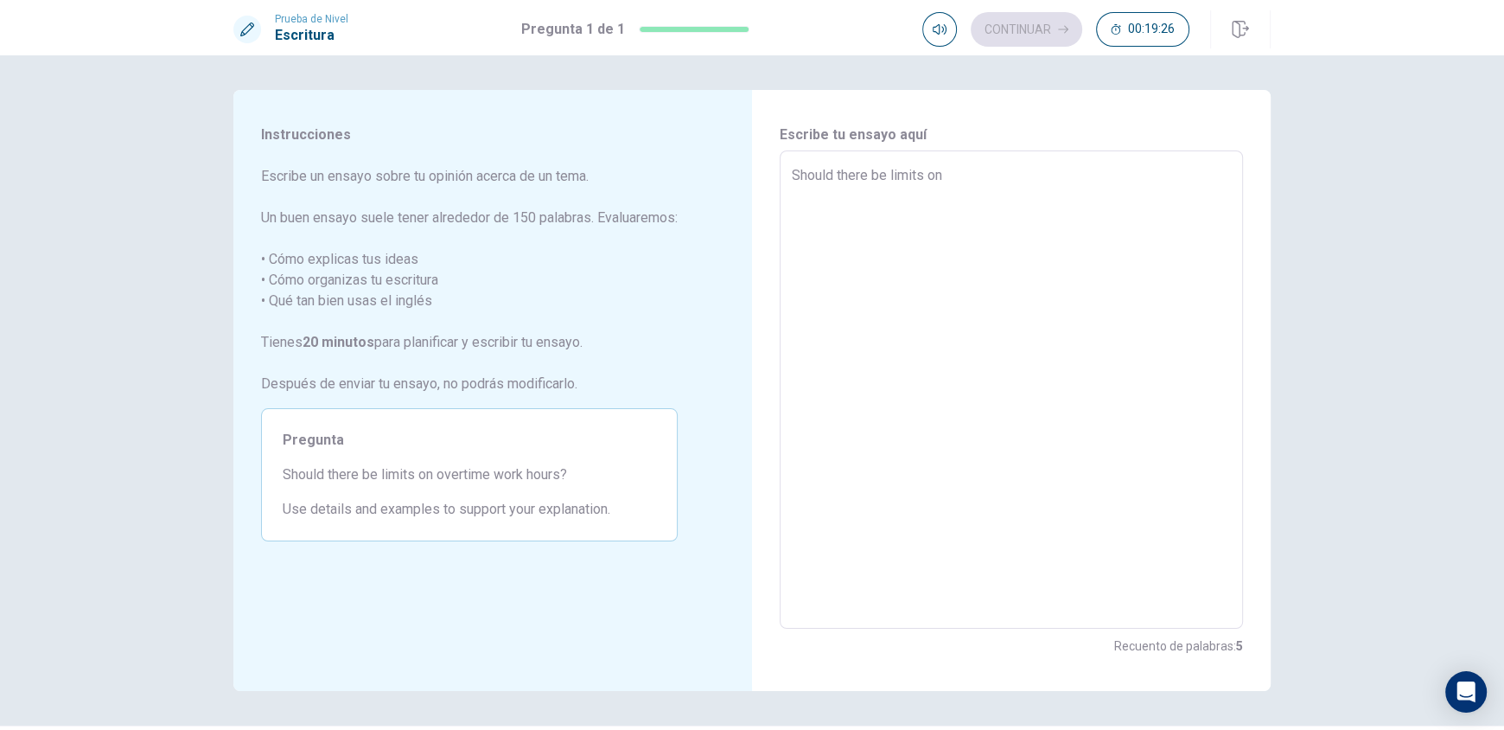
type textarea "x"
type textarea "Should there be limits on"
type textarea "x"
type textarea "Should there be limits on o"
type textarea "x"
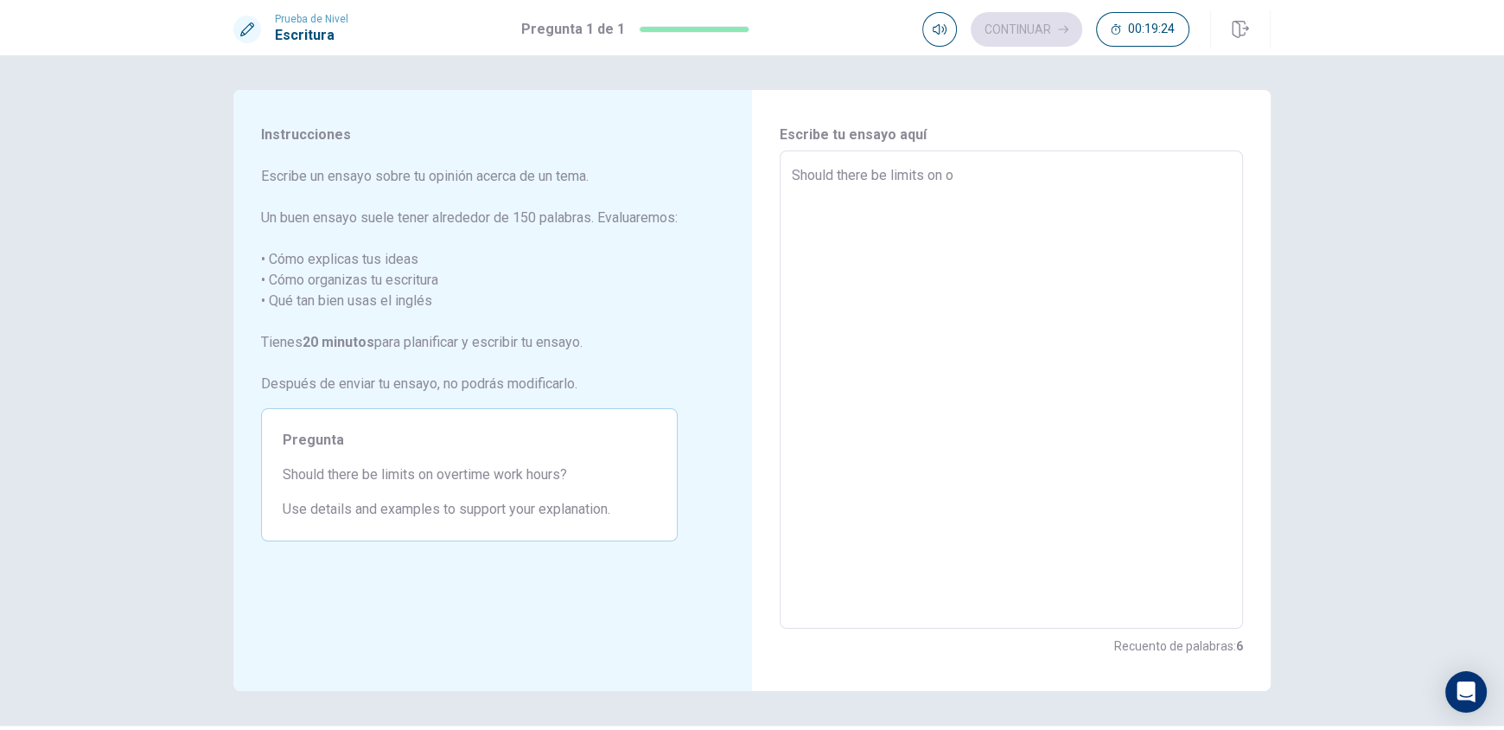
type textarea "Should there be limits on ov"
type textarea "x"
type textarea "Should there be limits on ove"
type textarea "x"
type textarea "Should there be limits on over"
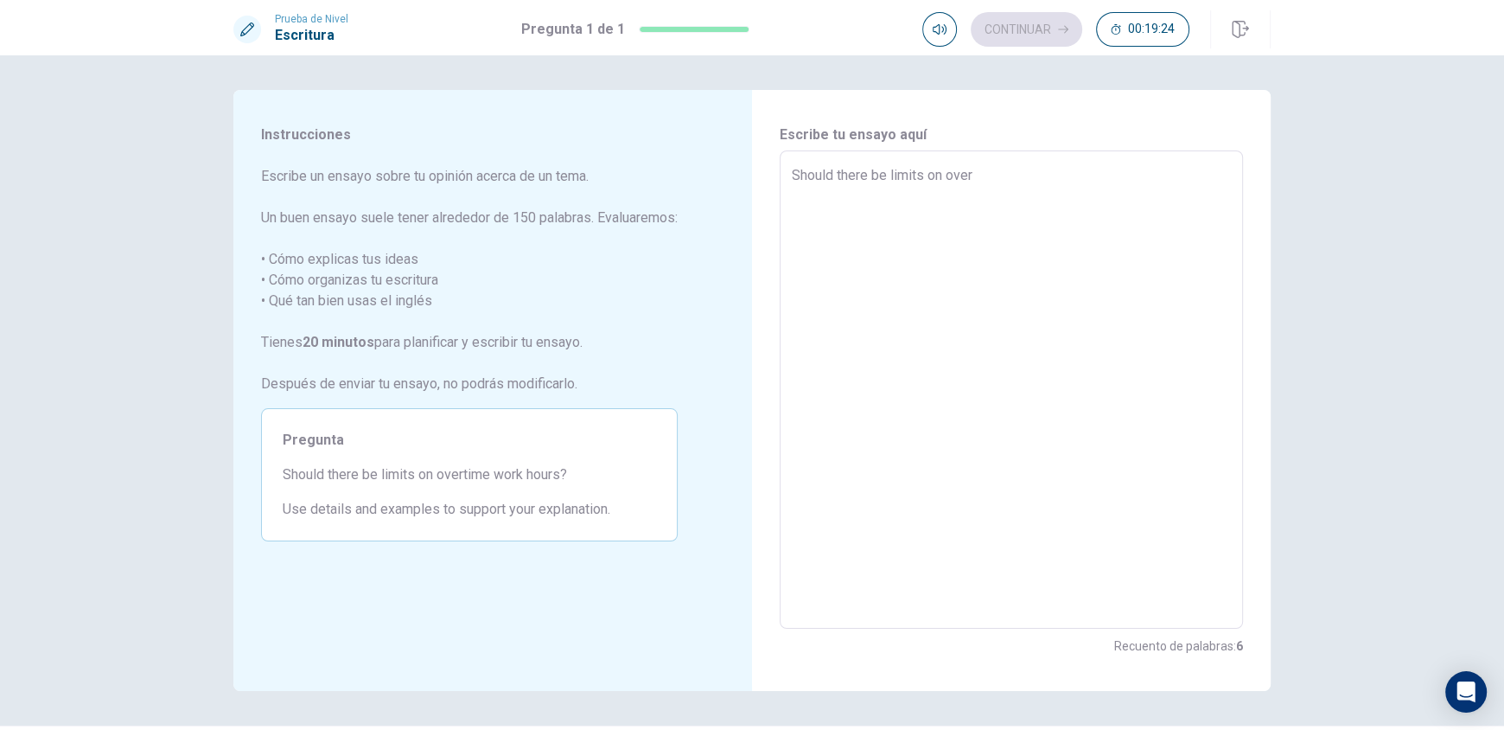
type textarea "x"
type textarea "Should there be limits on overt"
type textarea "x"
type textarea "Should there be limits on overti"
type textarea "x"
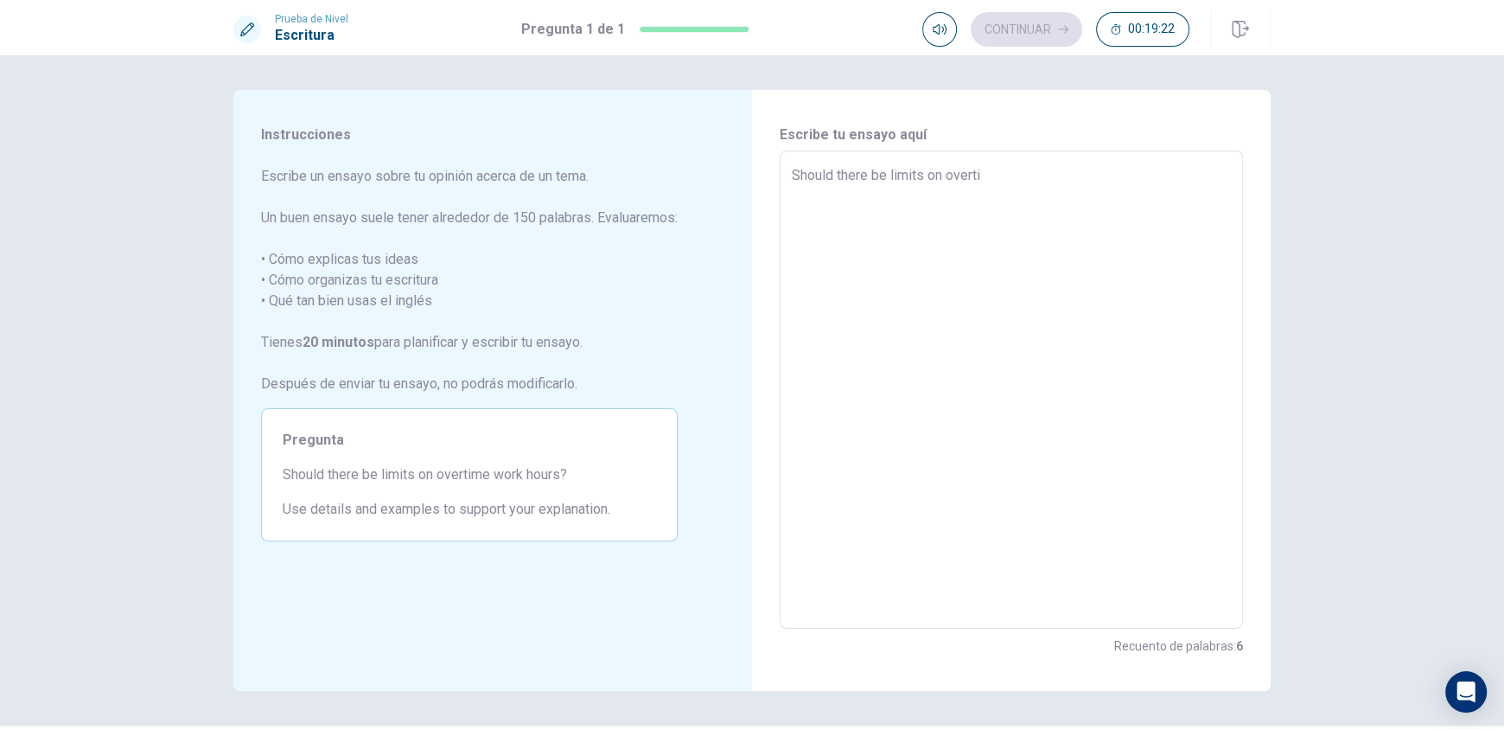
type textarea "Should there be limits on overtim"
type textarea "x"
type textarea "Should there be limits on overtime"
type textarea "x"
type textarea "Should there be limits on overtime"
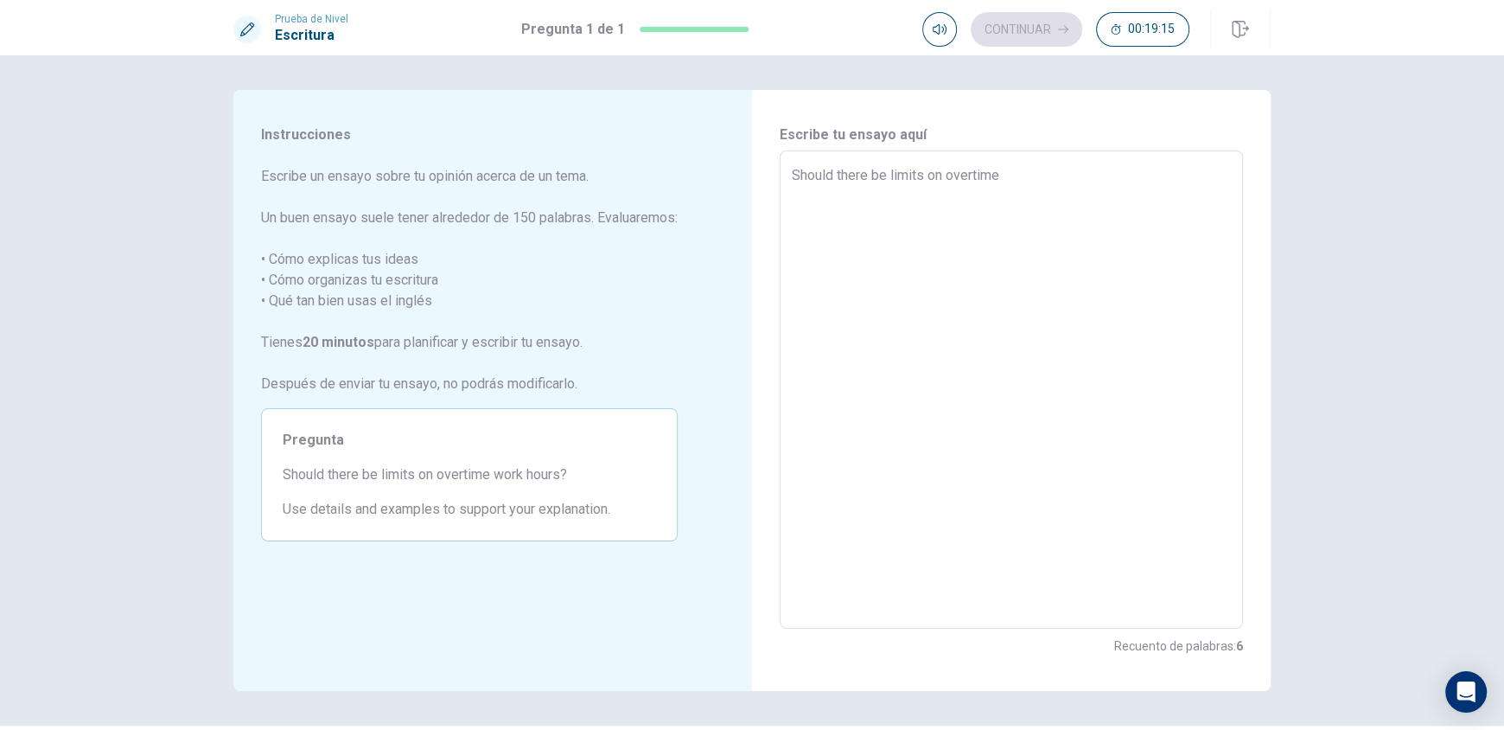
type textarea "x"
type textarea "Should there be limits on overtime w"
type textarea "x"
type textarea "Should there be limits on overtime wo"
type textarea "x"
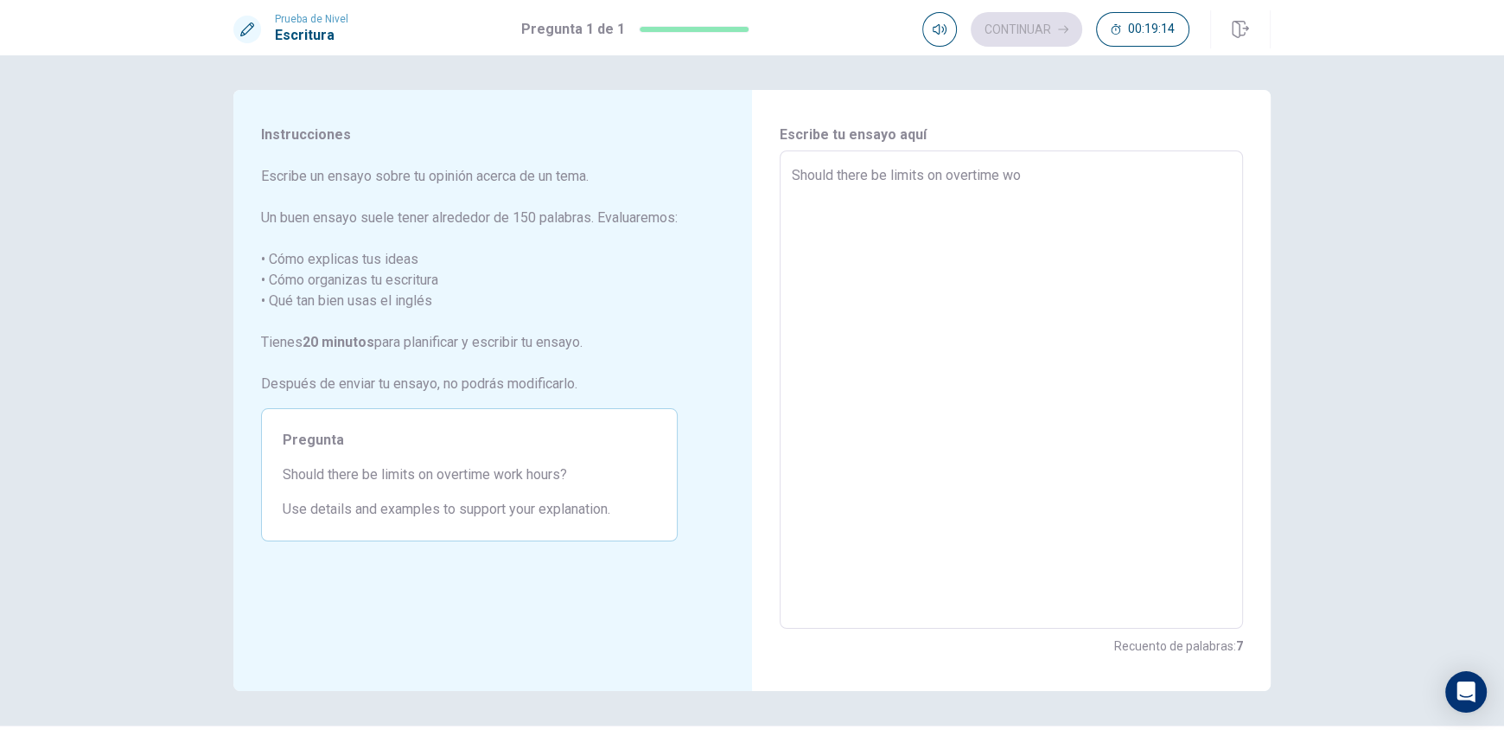
type textarea "Should there be limits on overtime wor"
type textarea "x"
type textarea "Should there be limits on overtime work"
type textarea "x"
type textarea "Should there be limits on overtime work"
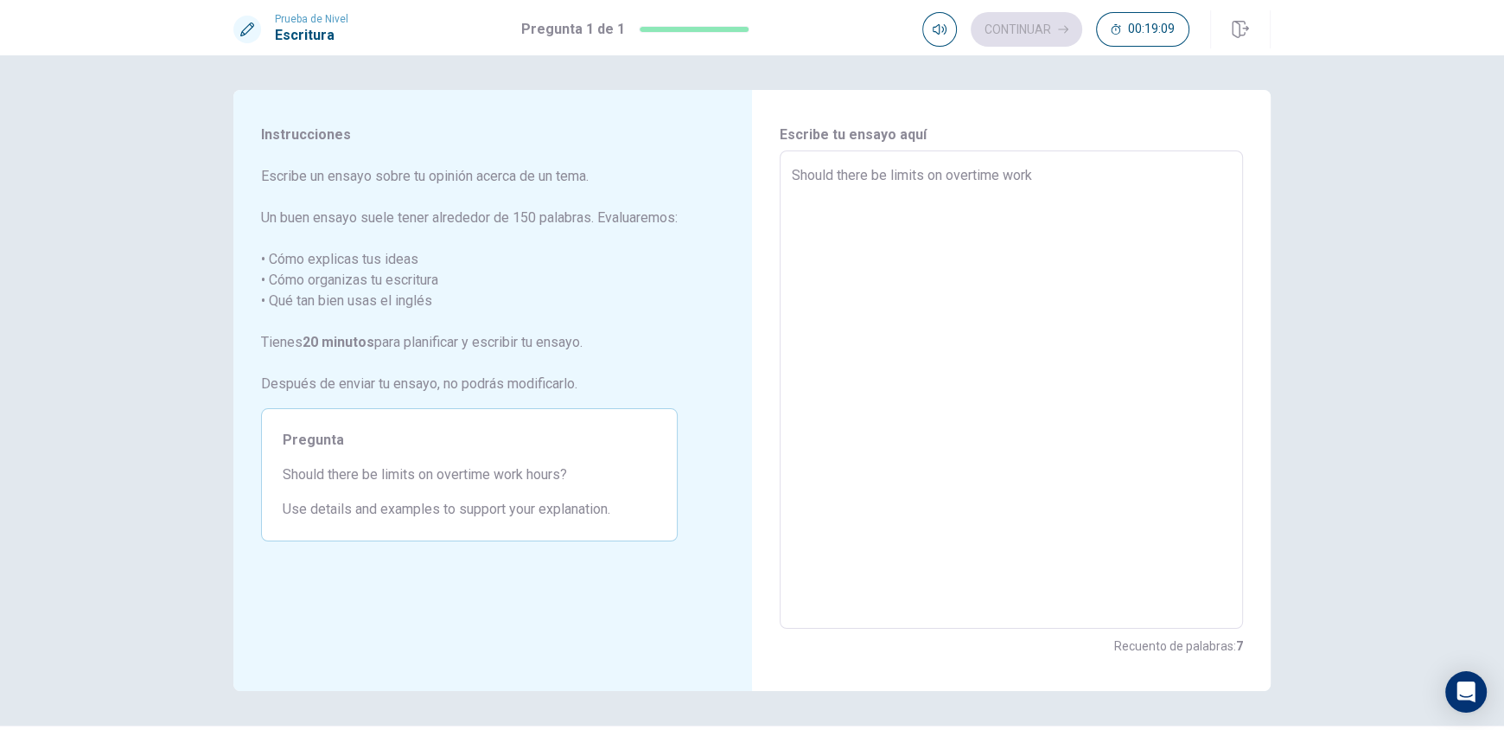
type textarea "x"
type textarea "Should there be limits on overtime work h"
type textarea "x"
type textarea "Should there be limits on overtime work ho"
type textarea "x"
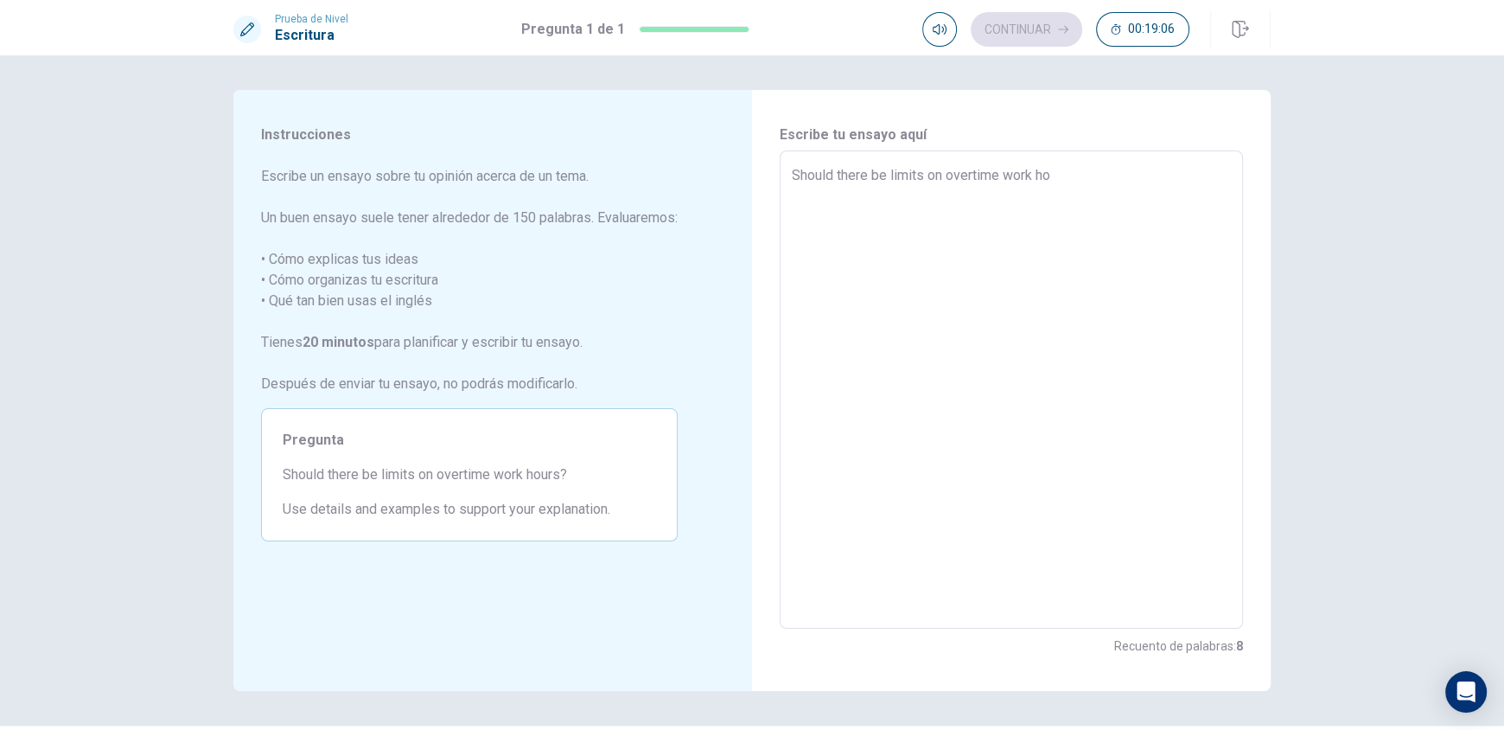
type textarea "Should there be limits on overtime work hou"
type textarea "x"
type textarea "Should there be limits on overtime work hour"
type textarea "x"
type textarea "Should there be limits on overtime work hour?"
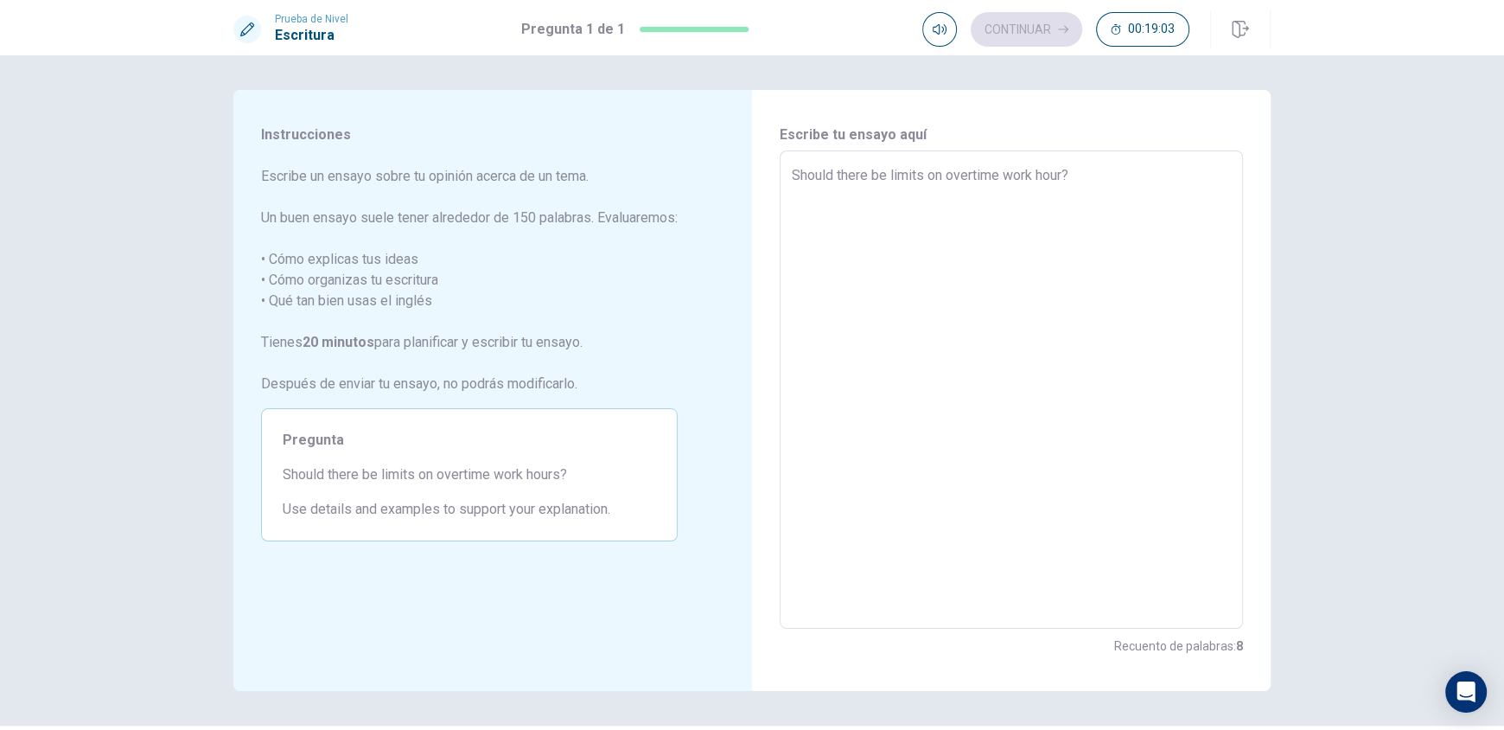
type textarea "x"
type textarea "Should there be limits on overtime work hours?"
type textarea "x"
type textarea "Should there be limits on overtime work hours?"
type textarea "x"
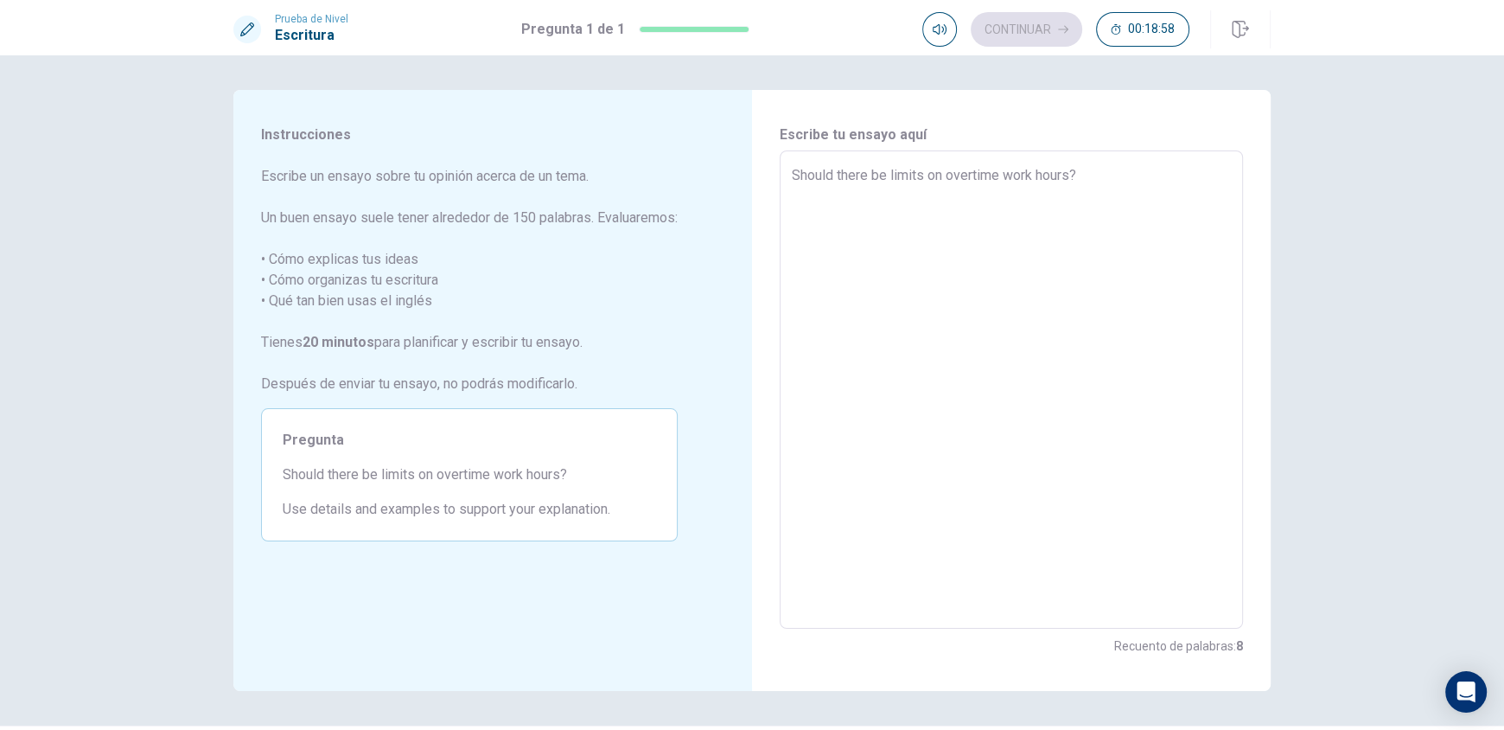
type textarea "Should there be limits on overtime work hours?"
type textarea "x"
type textarea "Should there be limits on overtime work hours? Y"
type textarea "x"
type textarea "Should there be limits on overtime work hours? Ye"
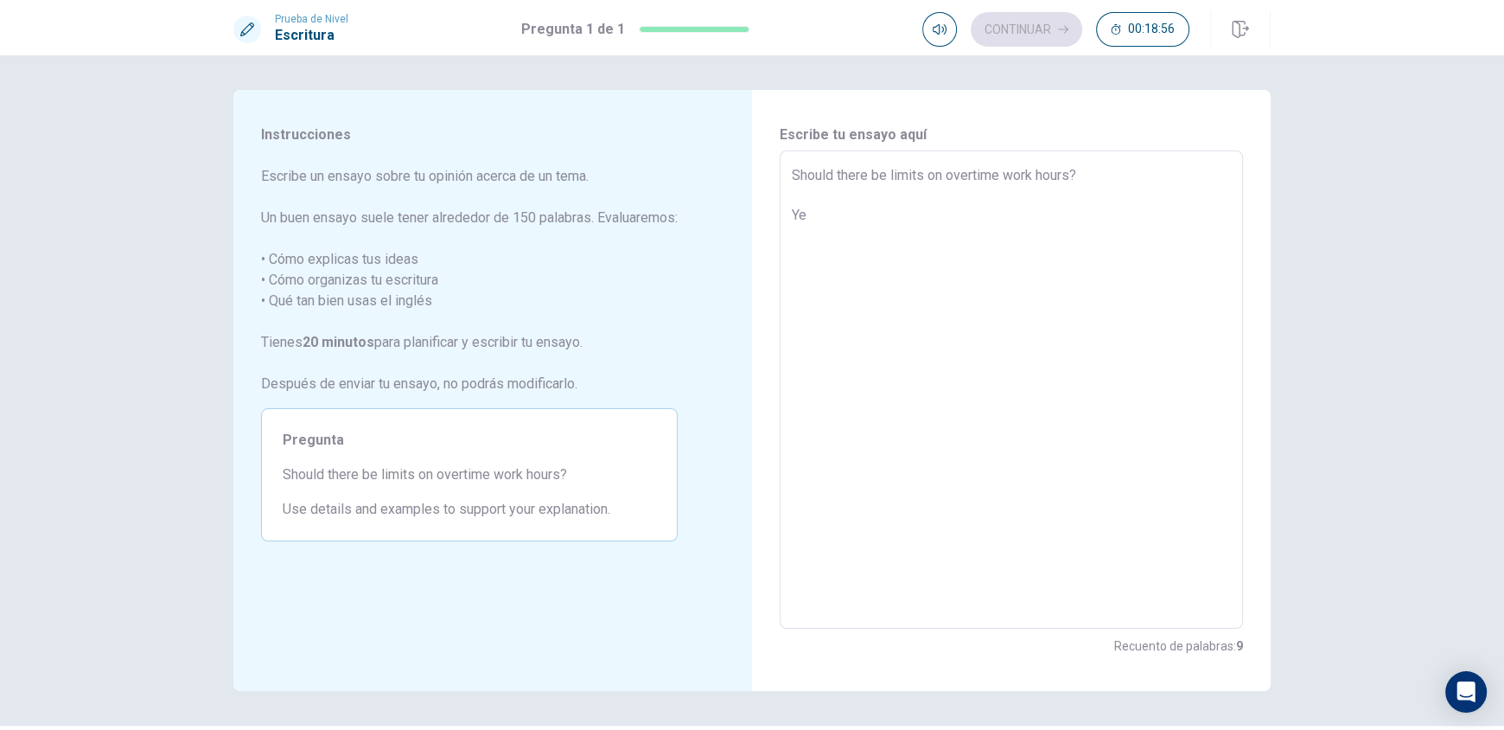
type textarea "x"
type textarea "Should there be limits on overtime work hours? Yes"
type textarea "x"
type textarea "Should there be limits on overtime work hours? Yes,"
type textarea "x"
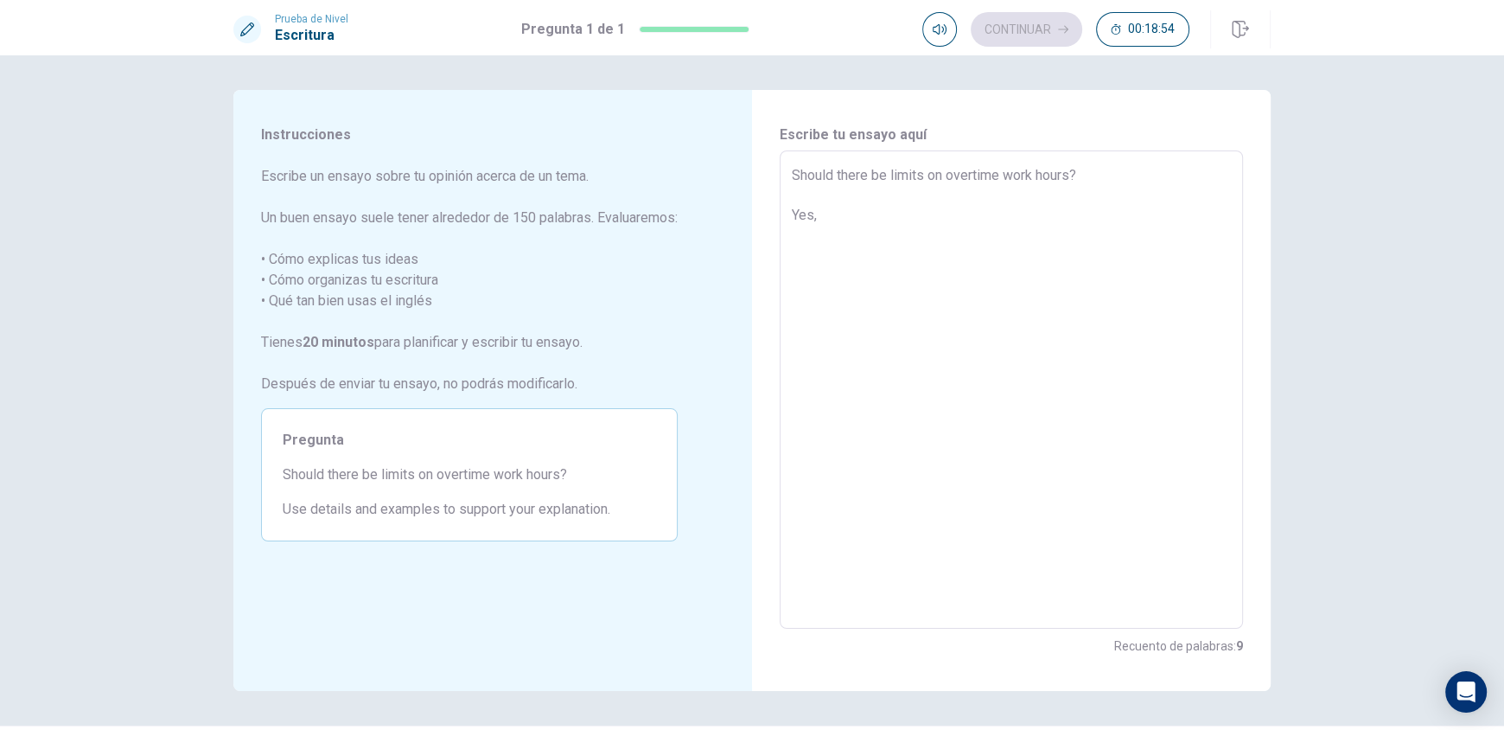
type textarea "Should there be limits on overtime work hours? Yes,"
type textarea "x"
type textarea "Should there be limits on overtime work hours? Yes, s"
type textarea "x"
type textarea "Should there be limits on overtime work hours? Yes,"
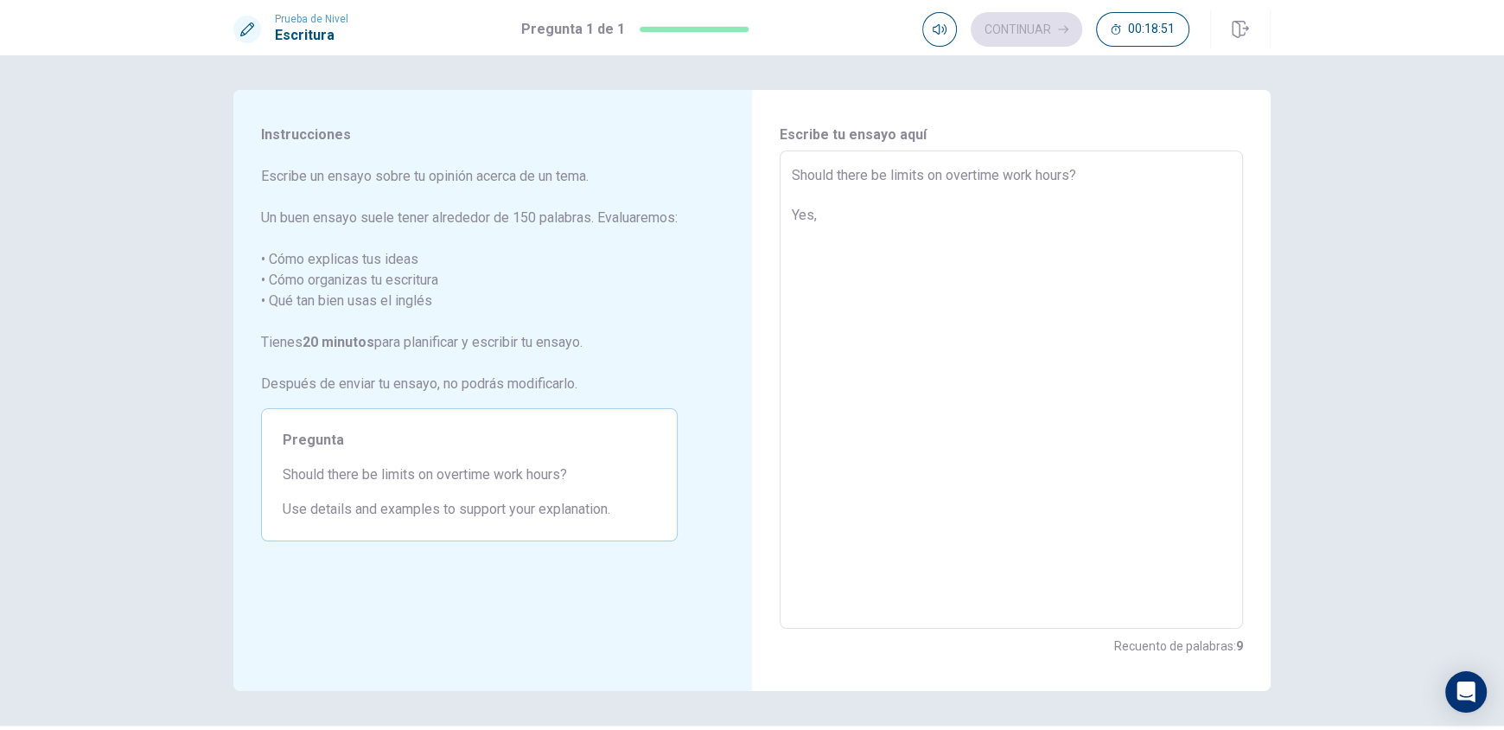
type textarea "x"
type textarea "Should there be limits on overtime work hours? Yes, t"
type textarea "x"
type textarea "Should there be limits on overtime work hours? Yes, th"
type textarea "x"
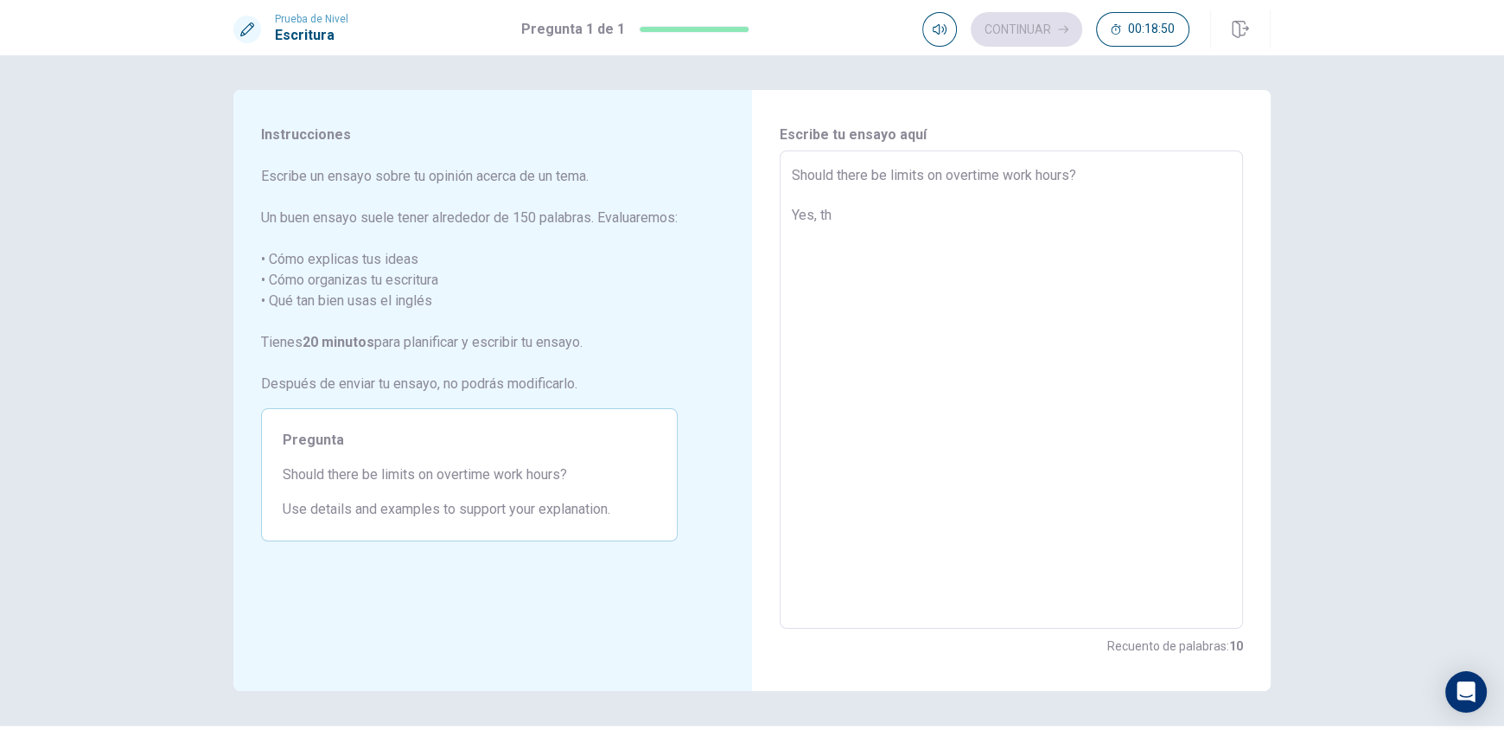
type textarea "Should there be limits on overtime work hours? Yes, the"
type textarea "x"
type textarea "Should there be limits on overtime work hours? Yes, ther"
type textarea "x"
type textarea "Should there be limits on overtime work hours? Yes, there"
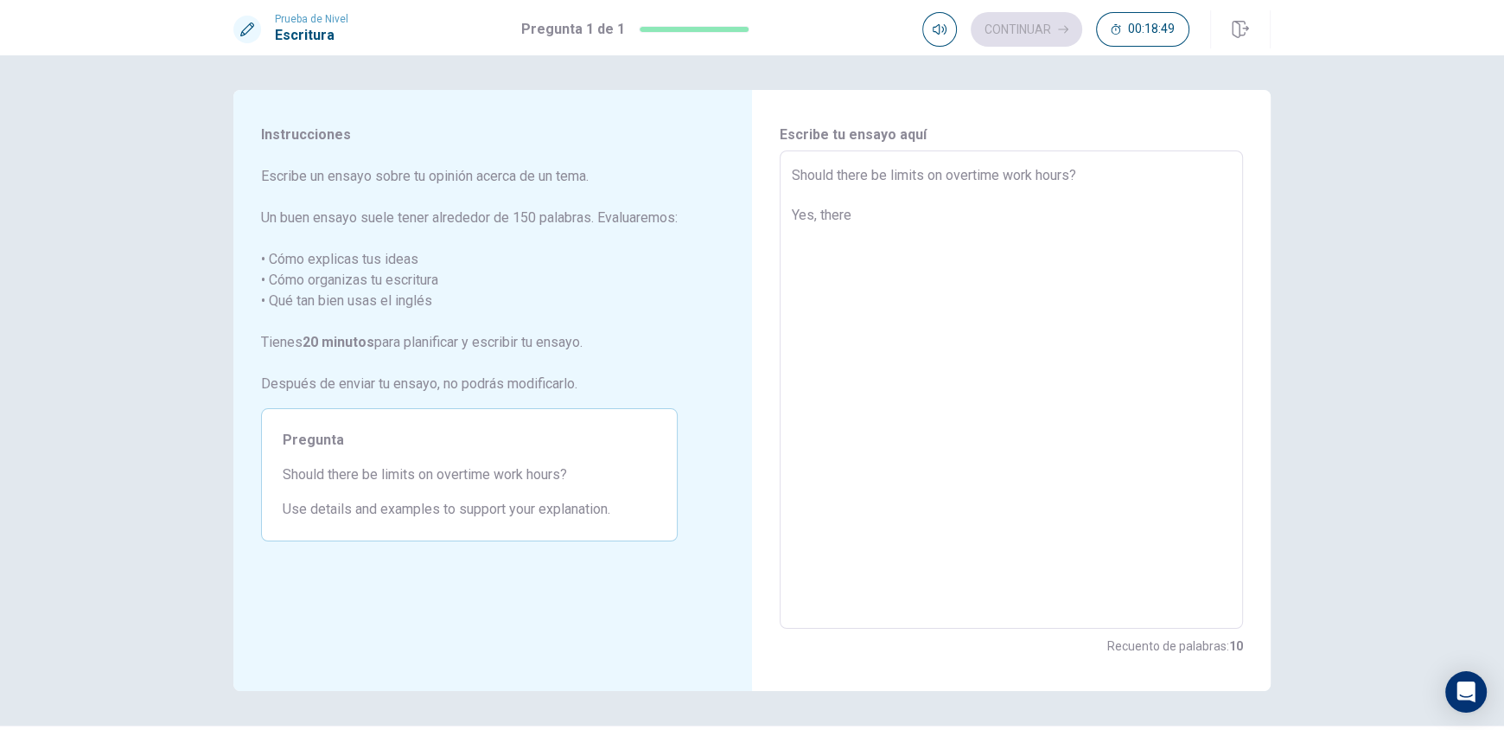
type textarea "x"
type textarea "Should there be limits on overtime work hours? Yes, there"
type textarea "x"
type textarea "Should there be limits on overtime work hours? Yes, there s"
type textarea "x"
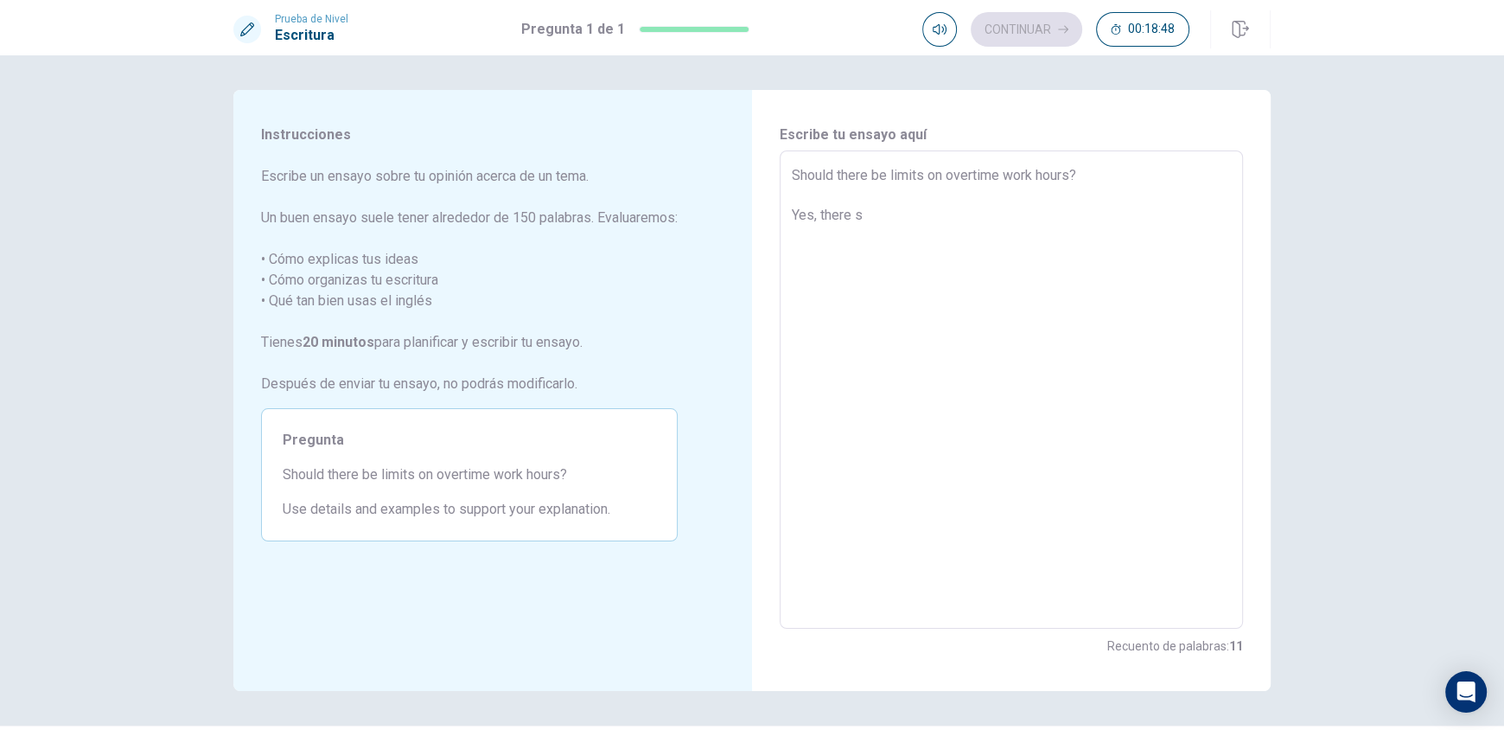
type textarea "Should there be limits on overtime work hours? Yes, there sh"
type textarea "x"
type textarea "Should there be limits on overtime work hours? Yes, there sho"
type textarea "x"
type textarea "Should there be limits on overtime work hours? Yes, there shou"
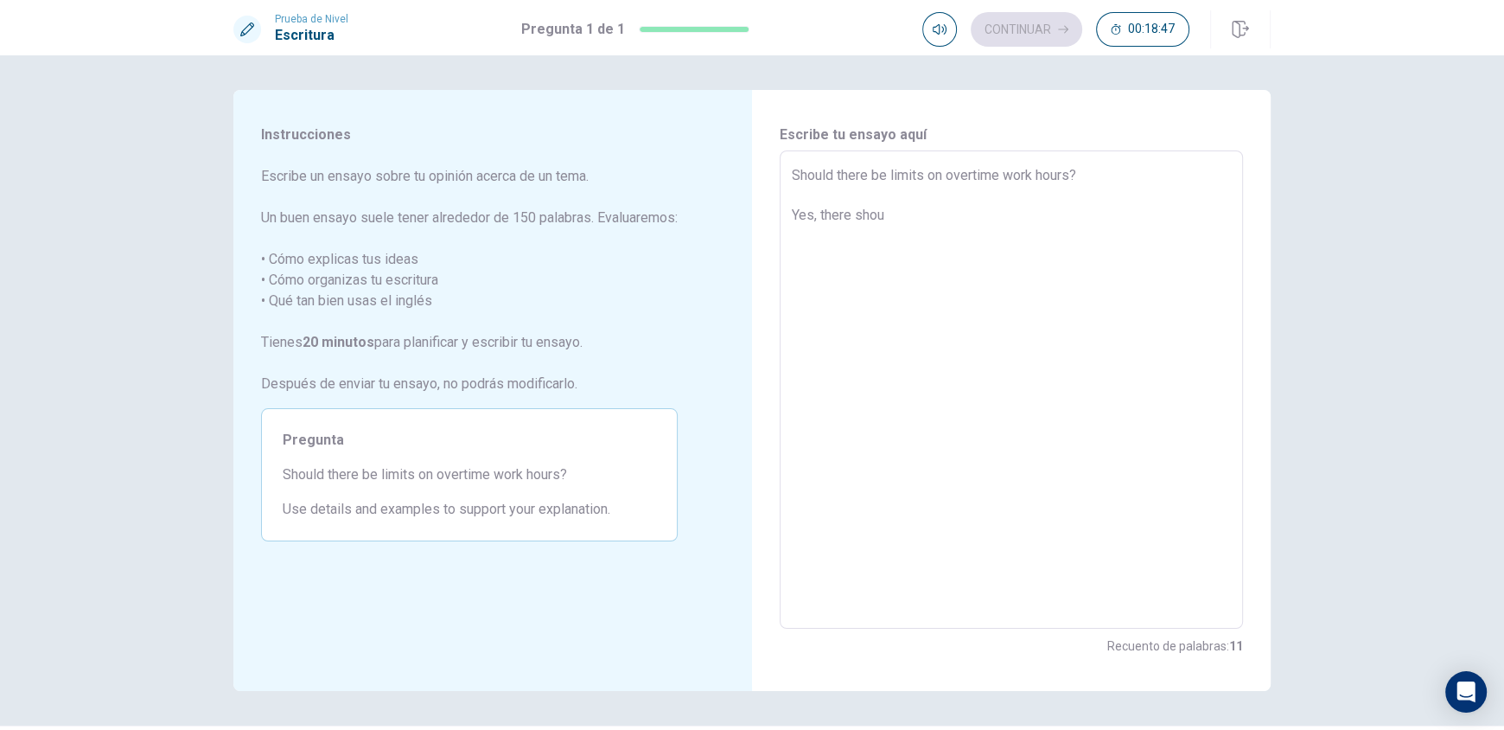
type textarea "x"
type textarea "Should there be limits on overtime work hours? Yes, there shoul"
type textarea "x"
type textarea "Should there be limits on overtime work hours? Yes, there should"
type textarea "x"
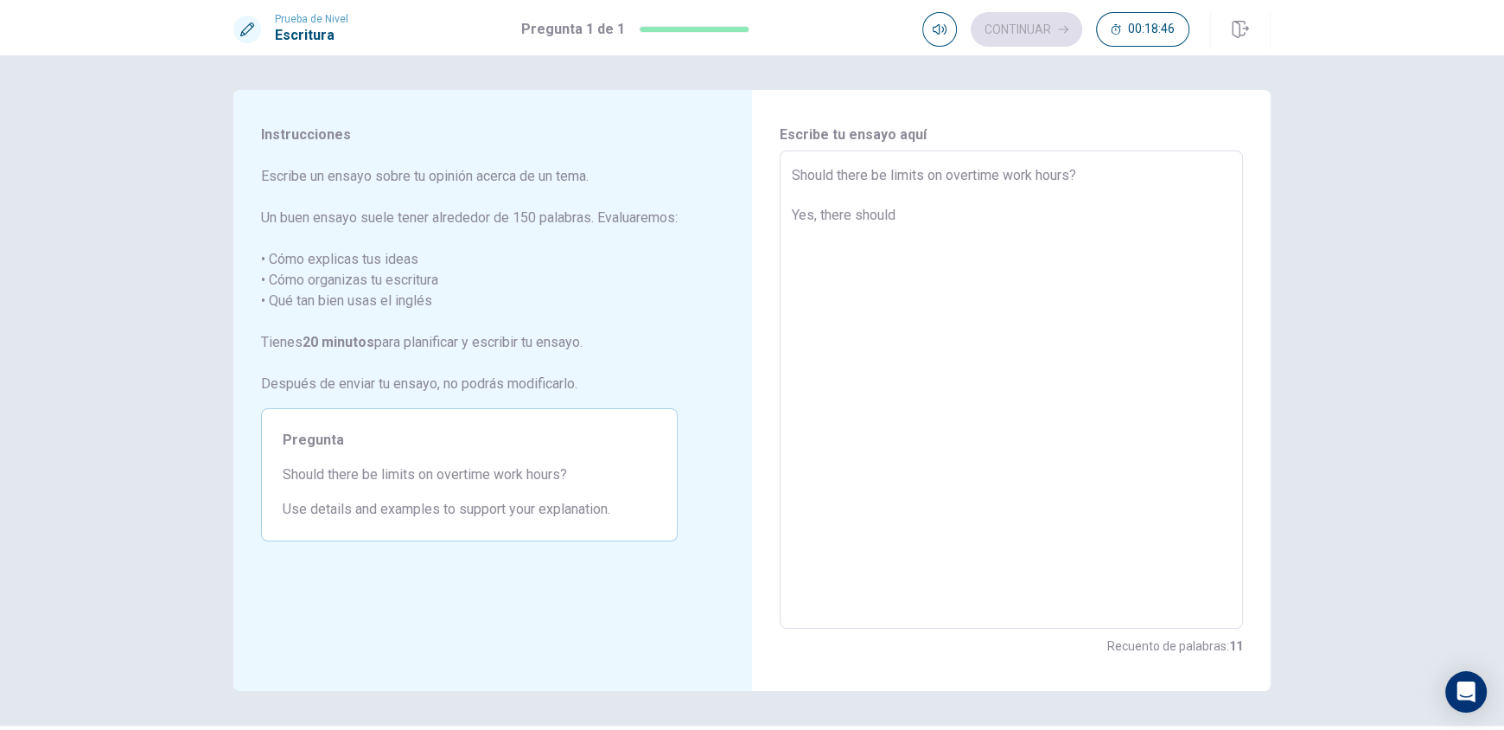
type textarea "Should there be limits on overtime work hours? Yes, there should"
type textarea "x"
type textarea "Should there be limits on overtime work hours? Yes, there should b"
type textarea "x"
type textarea "Should there be limits on overtime work hours? Yes, there should be"
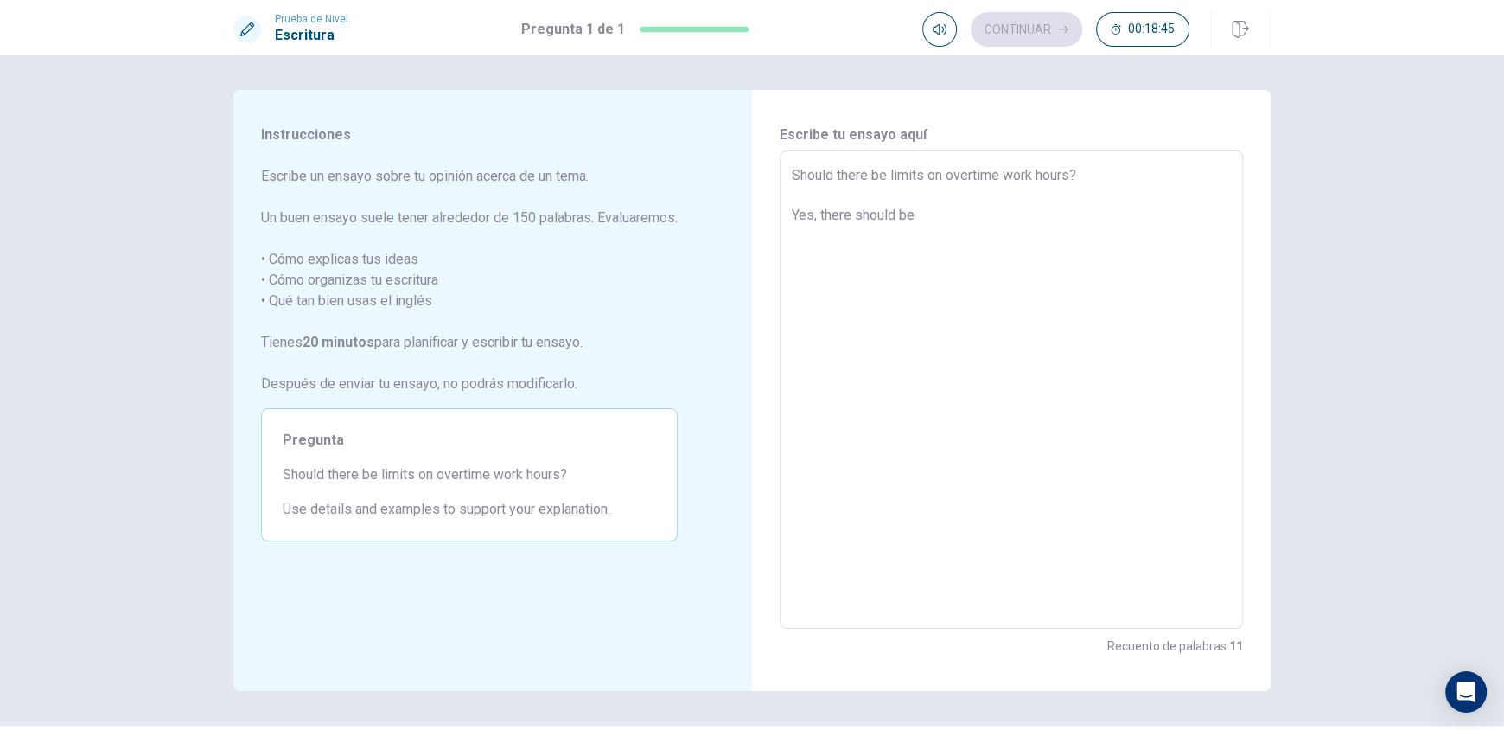
type textarea "x"
type textarea "Should there be limits on overtime work hours? Yes, there should be"
type textarea "x"
type textarea "Should there be limits on overtime work hours? Yes, there should be l"
type textarea "x"
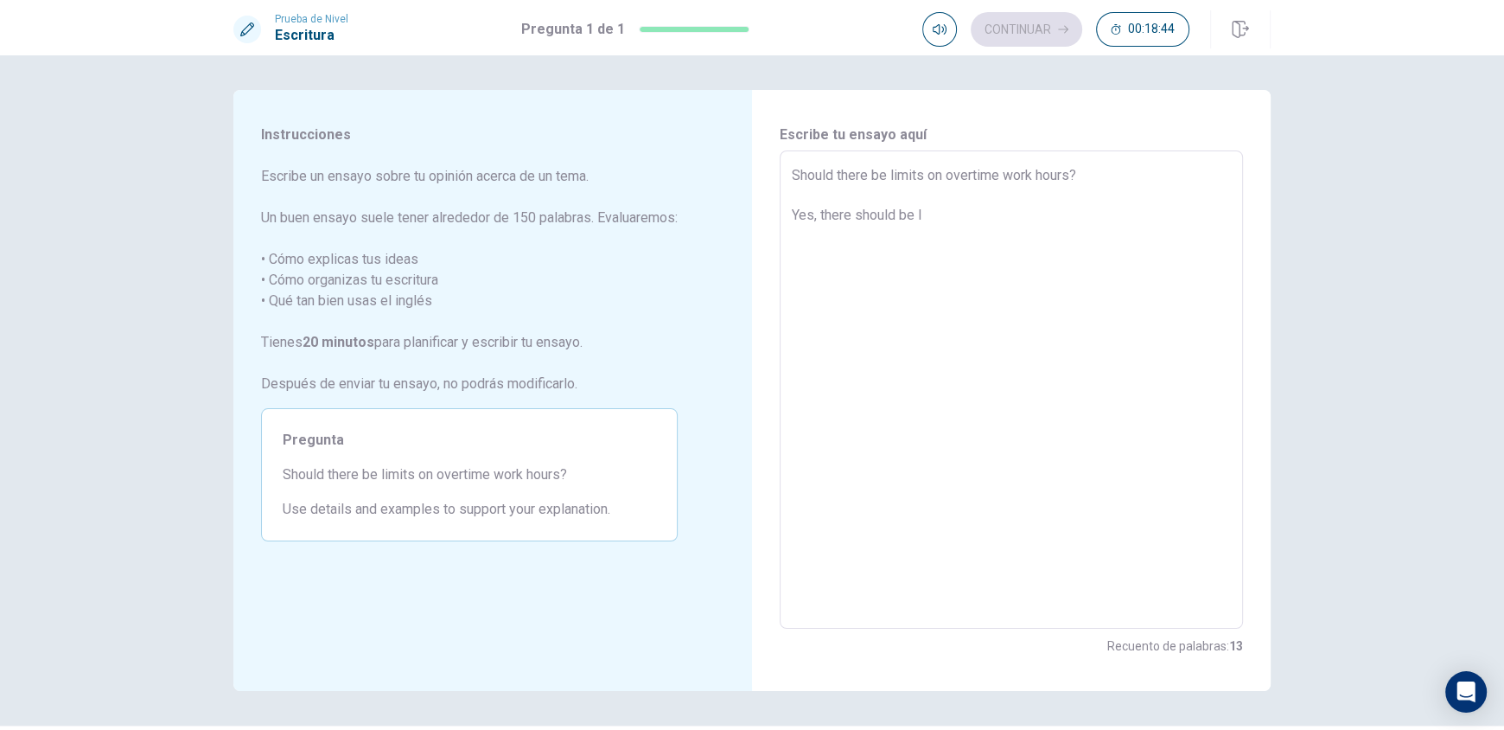
type textarea "Should there be limits on overtime work hours? Yes, there should be li"
type textarea "x"
type textarea "Should there be limits on overtime work hours? Yes, there should be lim"
type textarea "x"
type textarea "Should there be limits on overtime work hours? Yes, there should be limi"
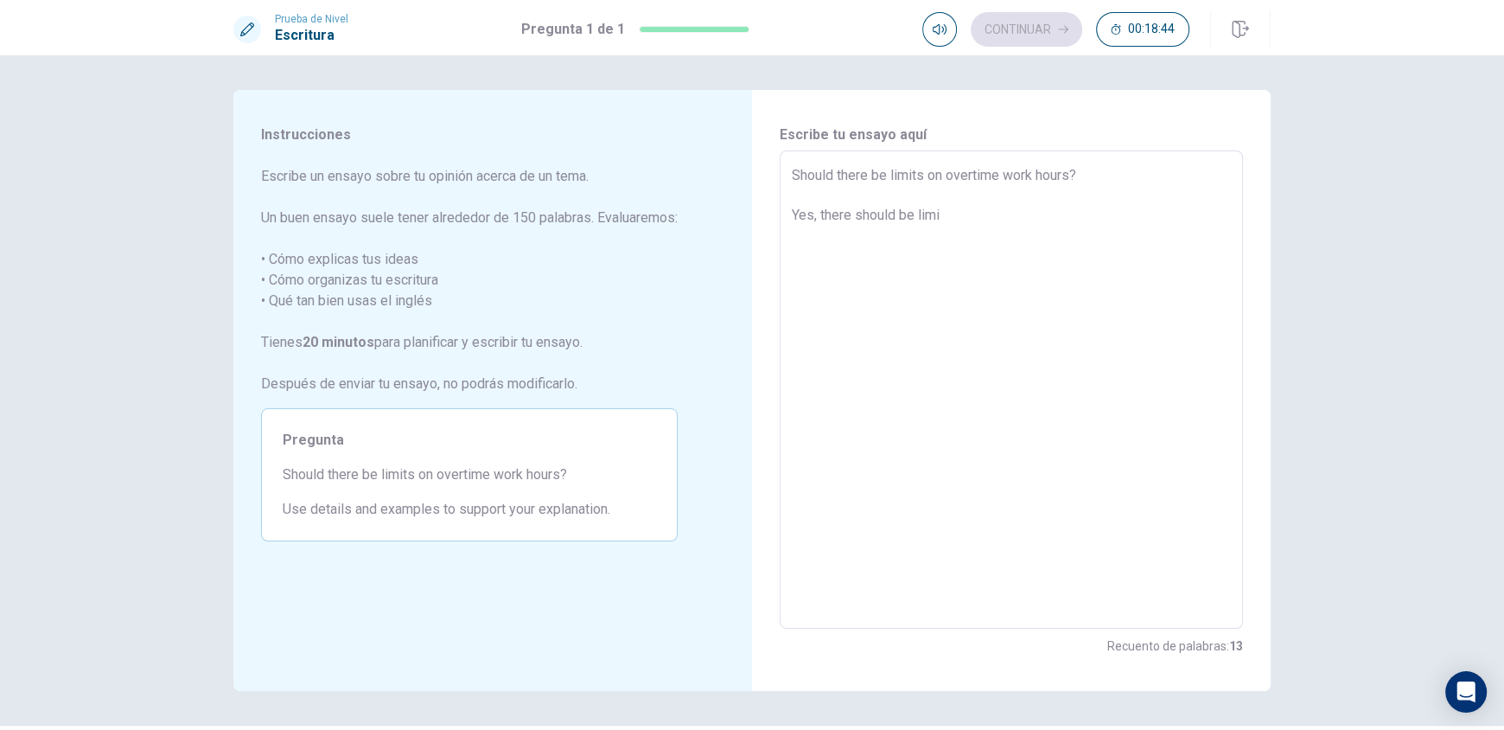
type textarea "x"
type textarea "Should there be limits on overtime work hours? Yes, there should be limit"
type textarea "x"
type textarea "Should there be limits on overtime work hours? Yes, there should be limits"
type textarea "x"
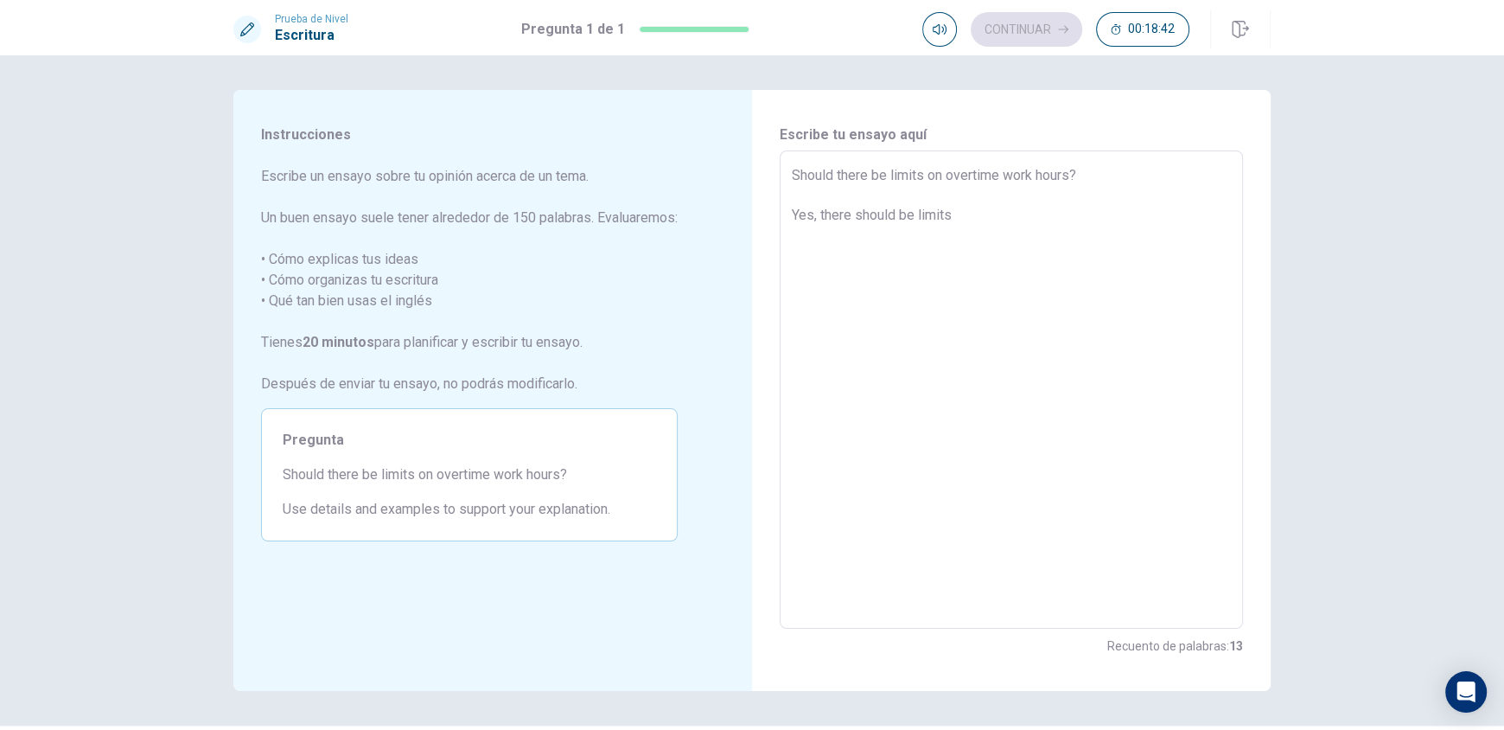
type textarea "Should there be limits on overtime work hours? Yes, there should be limits"
type textarea "x"
type textarea "Should there be limits on overtime work hours? Yes, there should be limits o"
type textarea "x"
type textarea "Should there be limits on overtime work hours? Yes, there should be limits on"
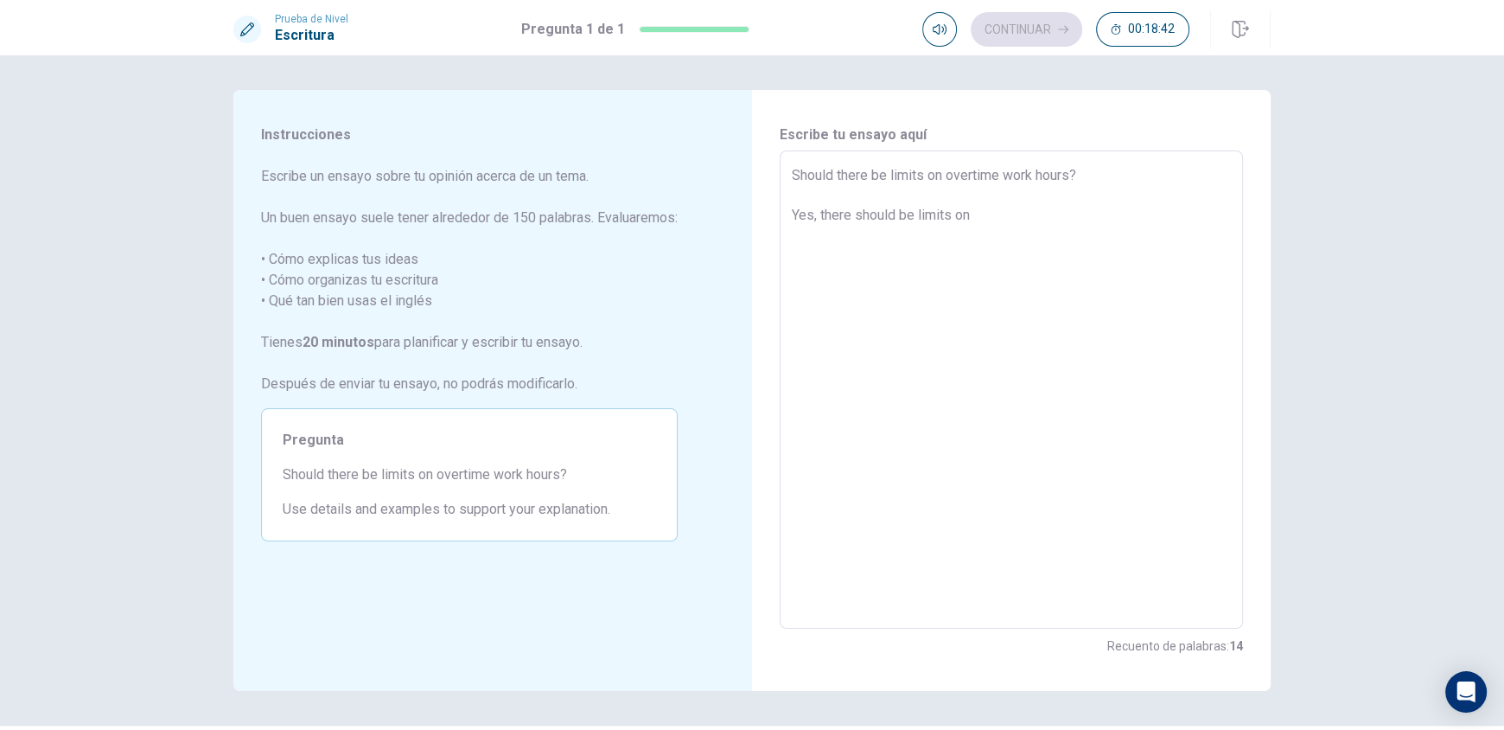
type textarea "x"
type textarea "Should there be limits on overtime work hours? Yes, there should be limits on"
type textarea "x"
type textarea "Should there be limits on overtime work hours? Yes, there should be limits on o"
type textarea "x"
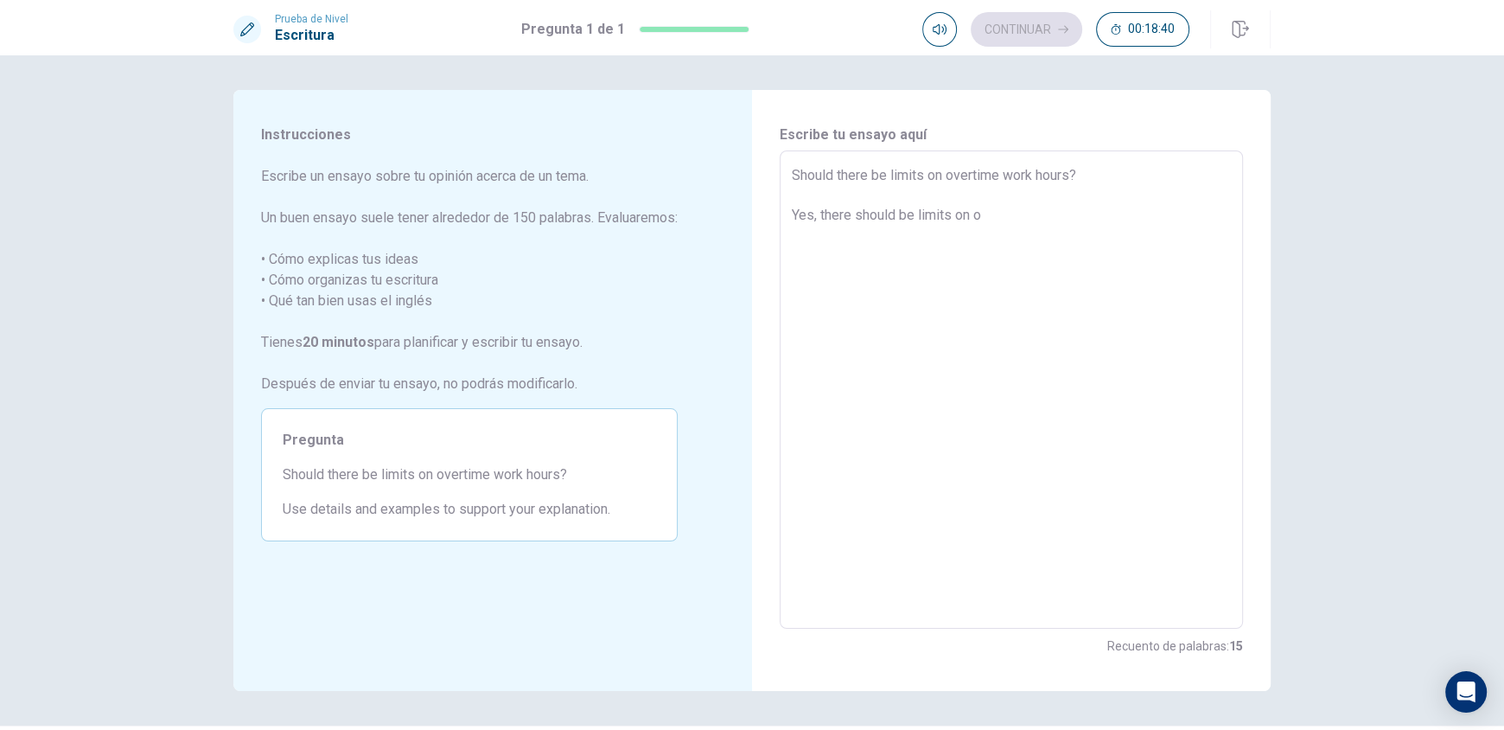
type textarea "Should there be limits on overtime work hours? Yes, there should be limits on ov"
type textarea "x"
type textarea "Should there be limits on overtime work hours? Yes, there should be limits on o…"
type textarea "x"
type textarea "Should there be limits on overtime work hours? Yes, there should be limits on o…"
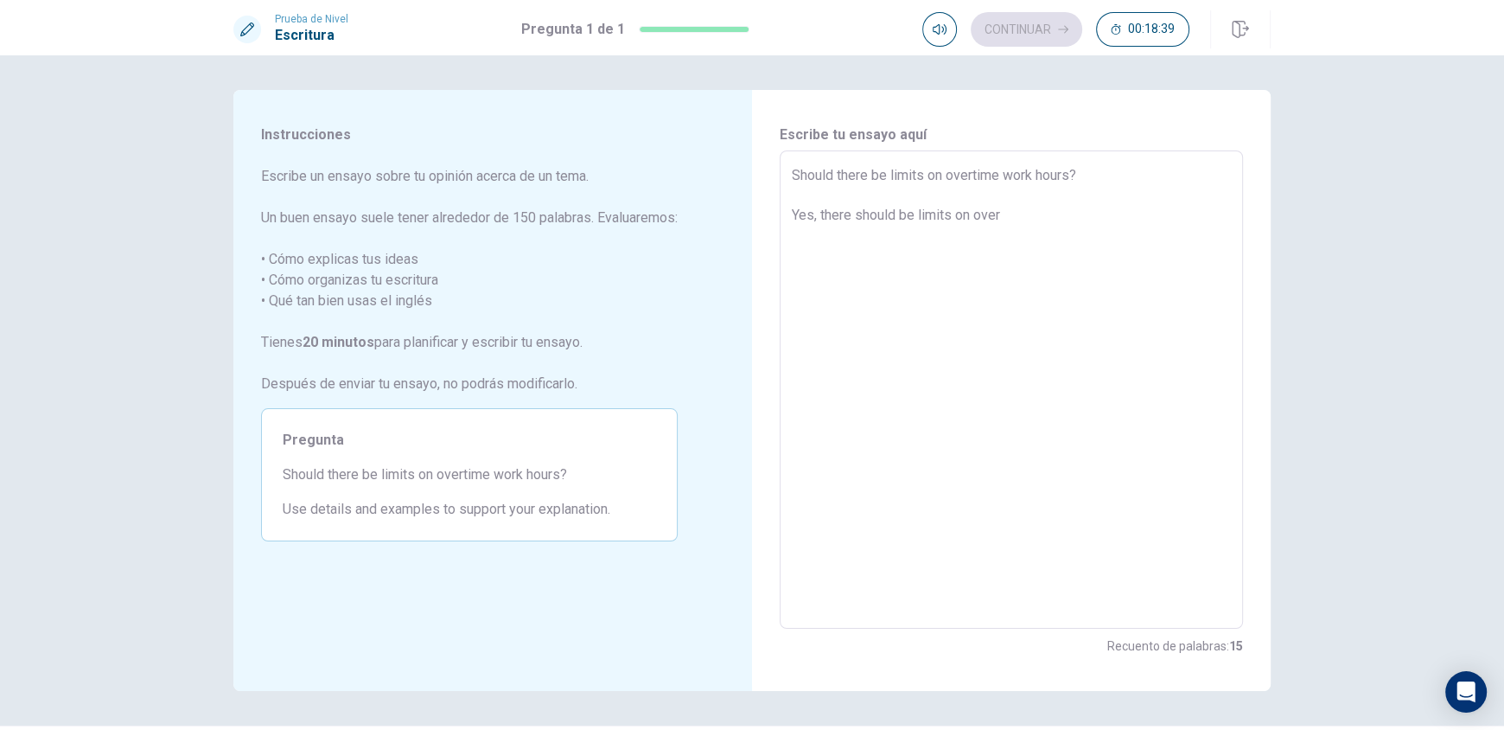
type textarea "x"
type textarea "Should there be limits on overtime work hours? Yes, there should be limits on o…"
type textarea "x"
type textarea "Should there be limits on overtime work hours? Yes, there should be limits on o…"
type textarea "x"
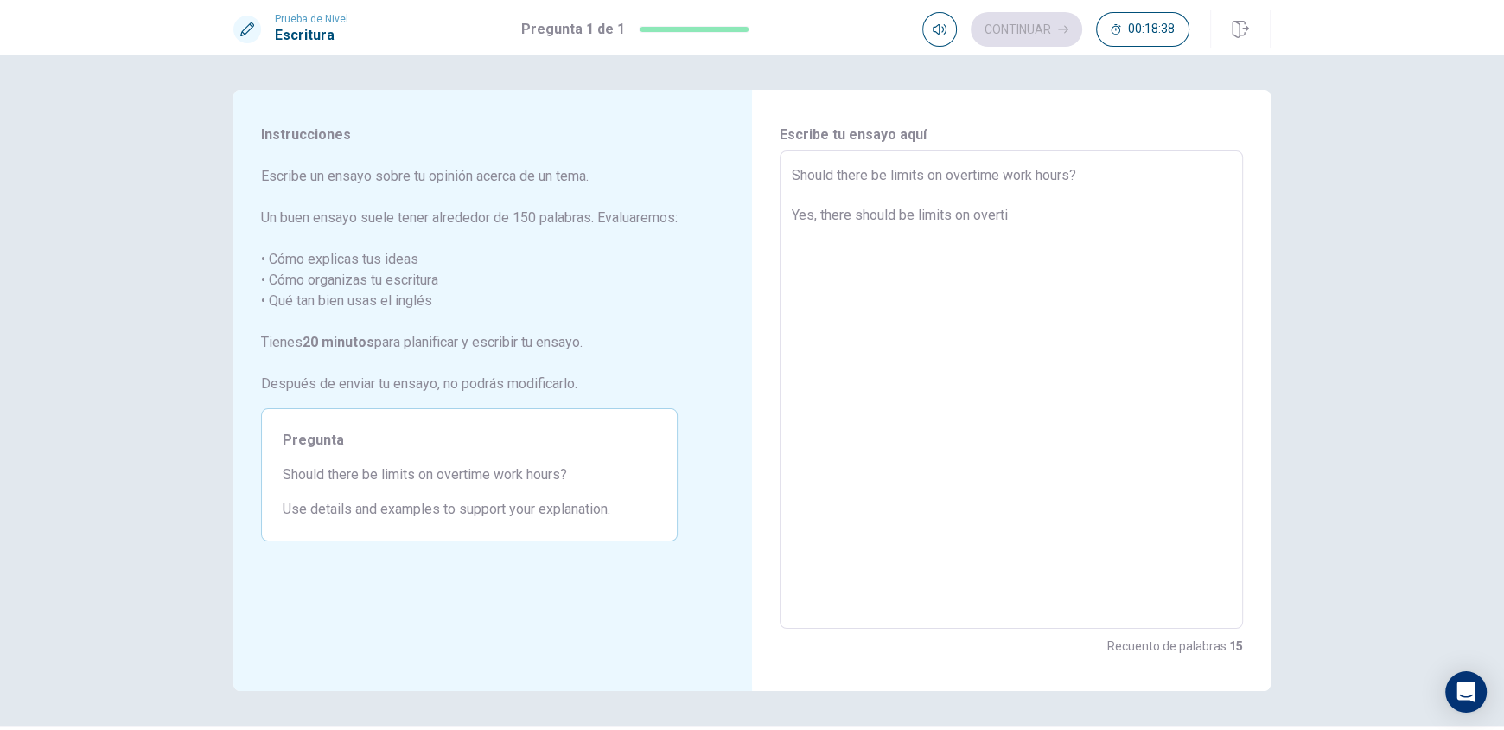
type textarea "Should there be limits on overtime work hours? Yes, there should be limits on o…"
type textarea "x"
type textarea "Should there be limits on overtime work hours? Yes, there should be limits on o…"
type textarea "x"
type textarea "Should there be limits on overtime work hours? Yes, there should be limits on o…"
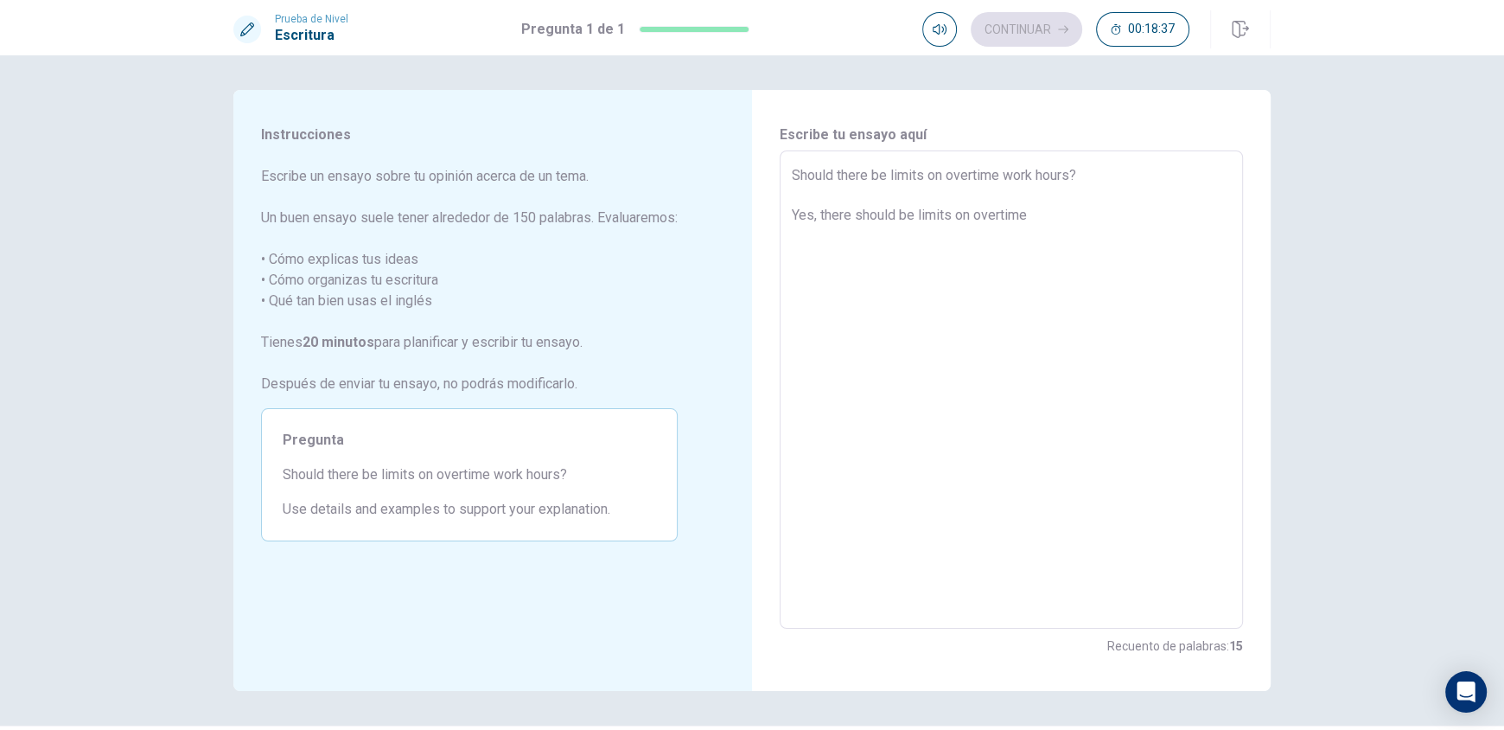
type textarea "x"
type textarea "Should there be limits on overtime work hours? Yes, there should be limits on o…"
type textarea "x"
type textarea "Should there be limits on overtime work hours? Yes, there should be limits on o…"
type textarea "x"
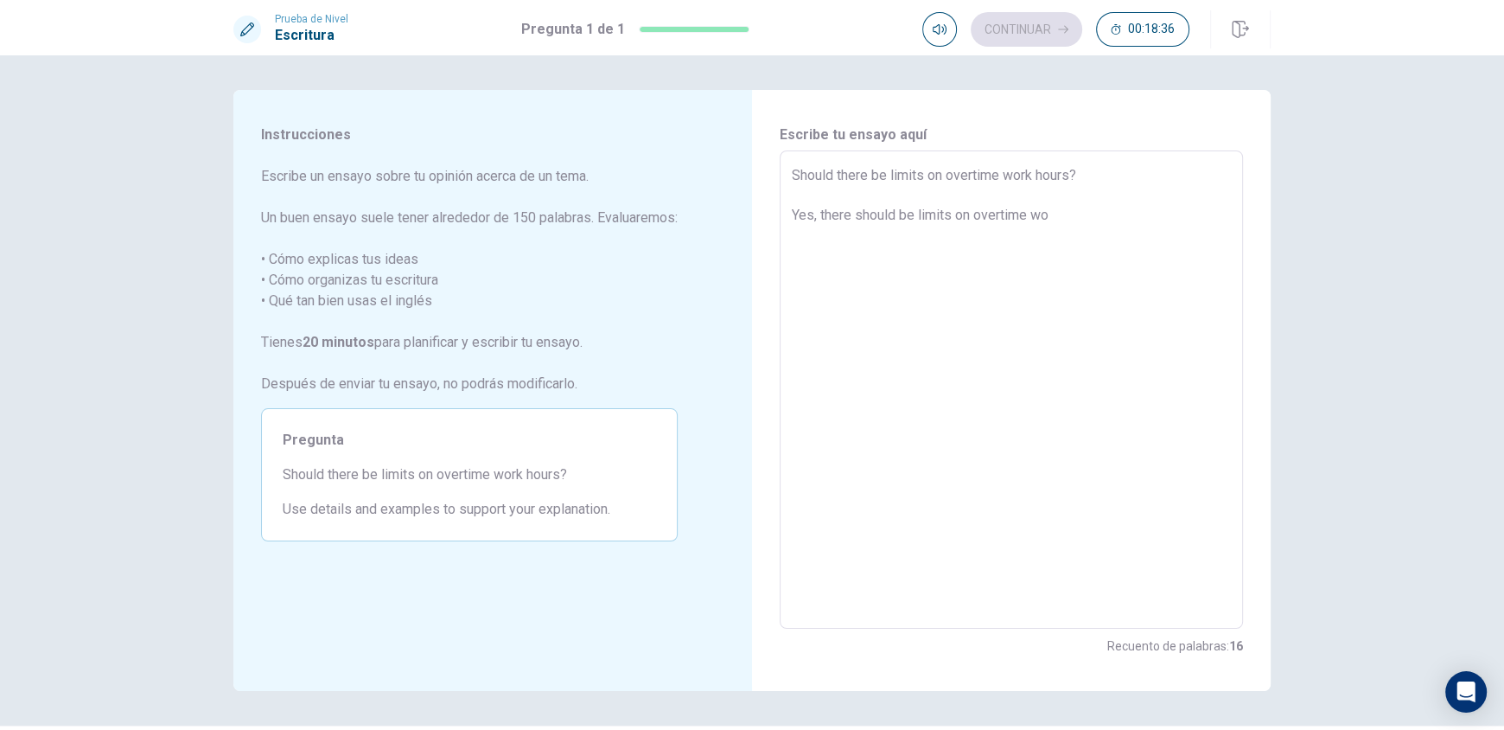
type textarea "Should there be limits on overtime work hours? Yes, there should be limits on o…"
type textarea "x"
type textarea "Should there be limits on overtime work hours? Yes, there should be limits on o…"
type textarea "x"
type textarea "Should there be limits on overtime work hours? Yes, there should be limits on o…"
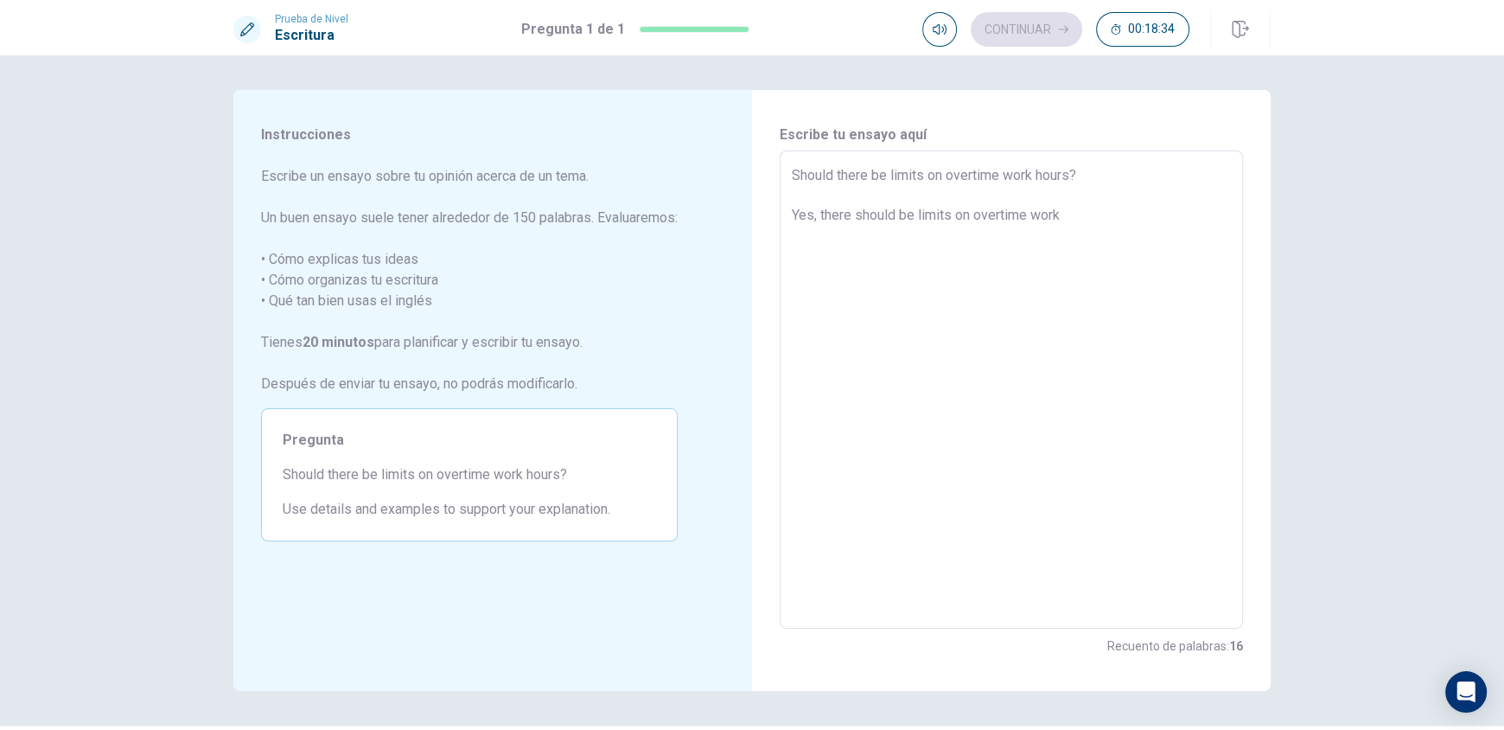
type textarea "x"
type textarea "Should there be limits on overtime work hours? Yes, there should be limits on o…"
type textarea "x"
type textarea "Should there be limits on overtime work hours? Yes, there should be limits on o…"
type textarea "x"
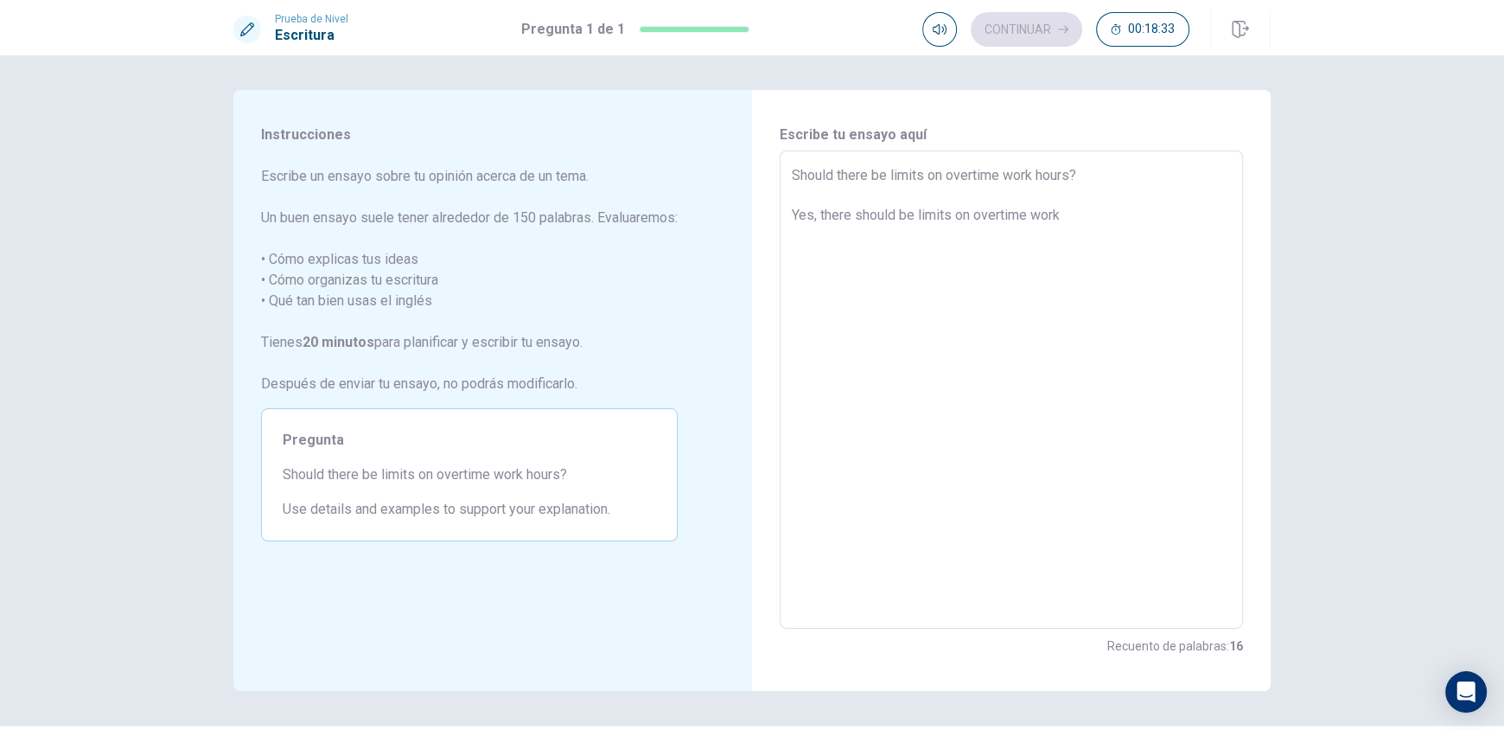
type textarea "Should there be limits on overtime work hours? Yes, there should be limits on o…"
type textarea "x"
type textarea "Should there be limits on overtime work hours? Yes, there should be limits on o…"
type textarea "x"
type textarea "Should there be limits on overtime work hours? Yes, there should be limits on o…"
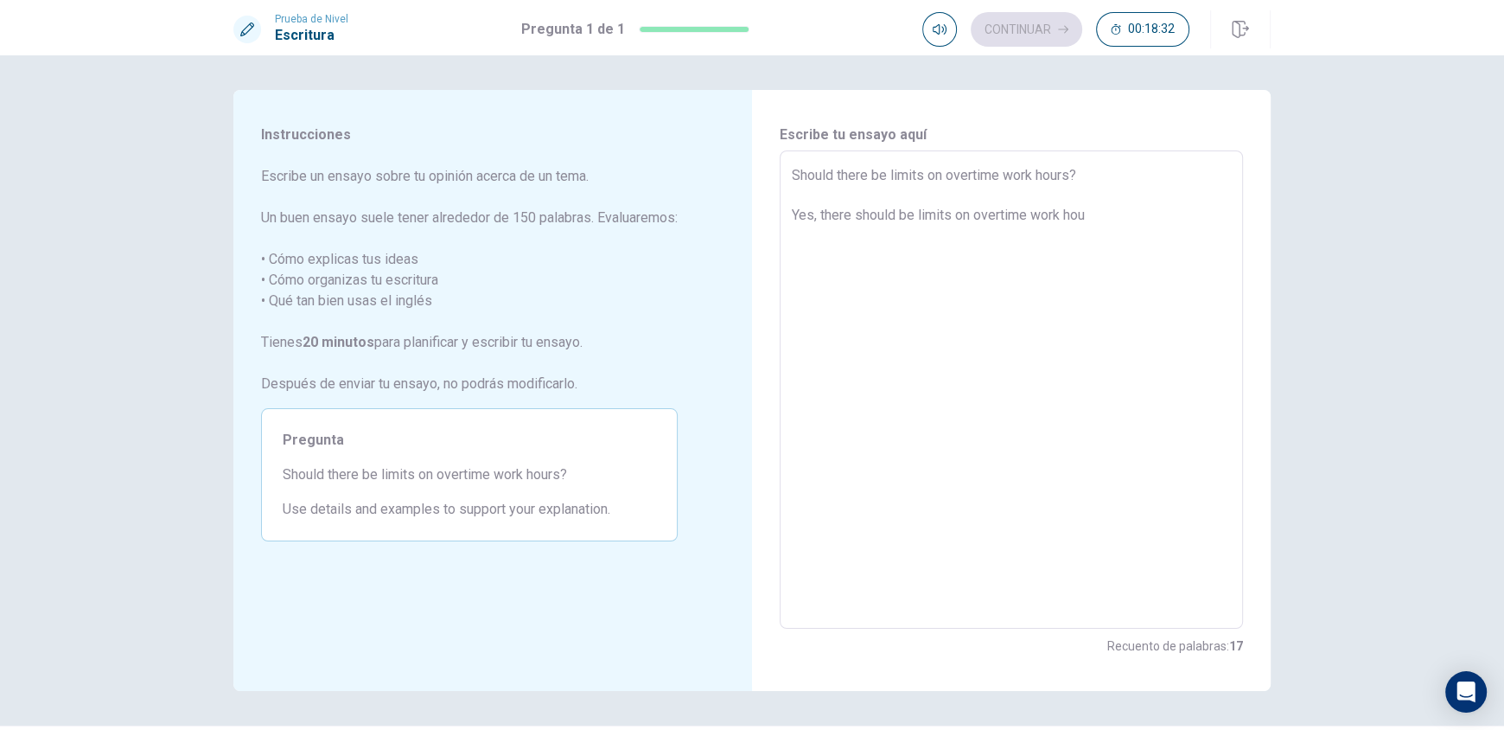
type textarea "x"
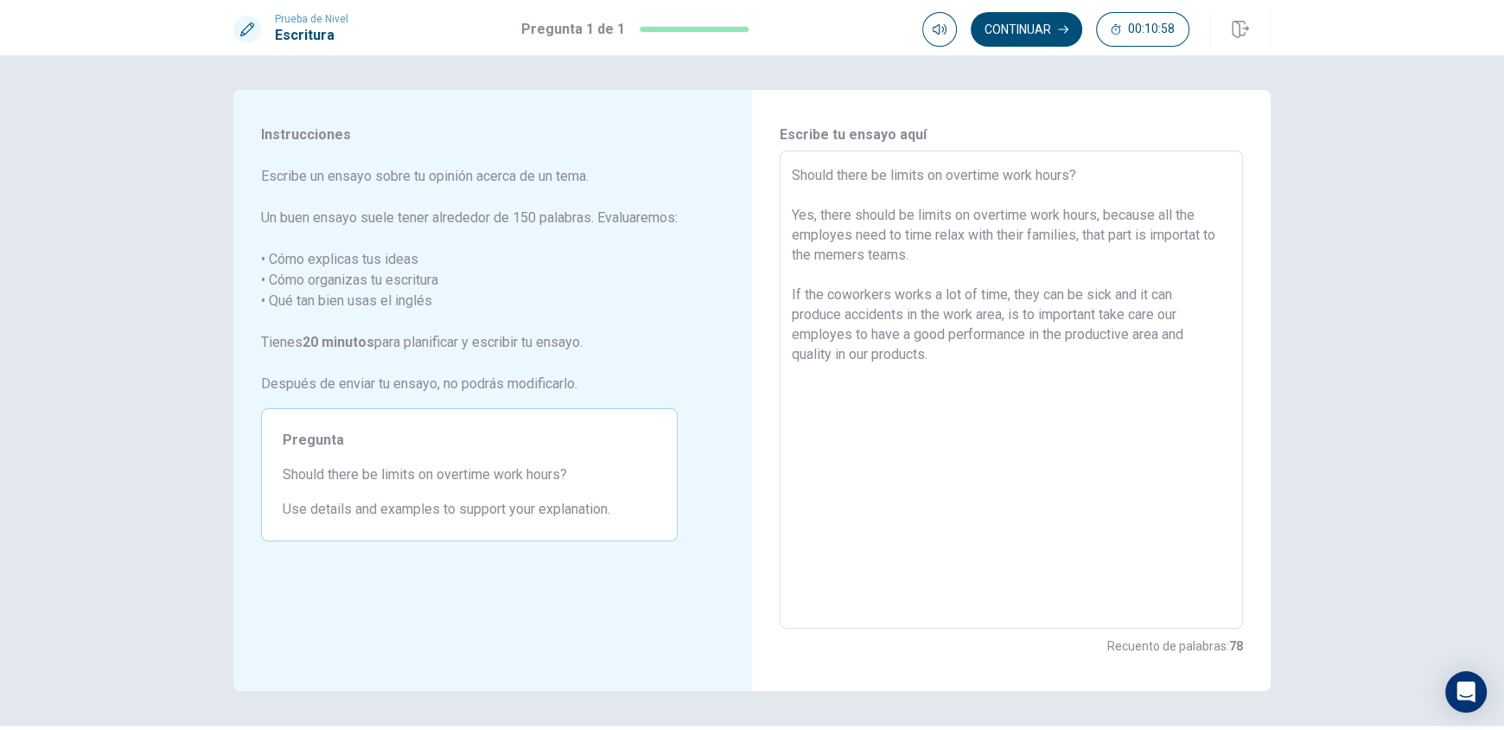
click at [942, 356] on textarea "Should there be limits on overtime work hours? Yes, there should be limits on o…" at bounding box center [1011, 390] width 439 height 450
click at [1004, 20] on button "Continuar" at bounding box center [1027, 29] width 112 height 35
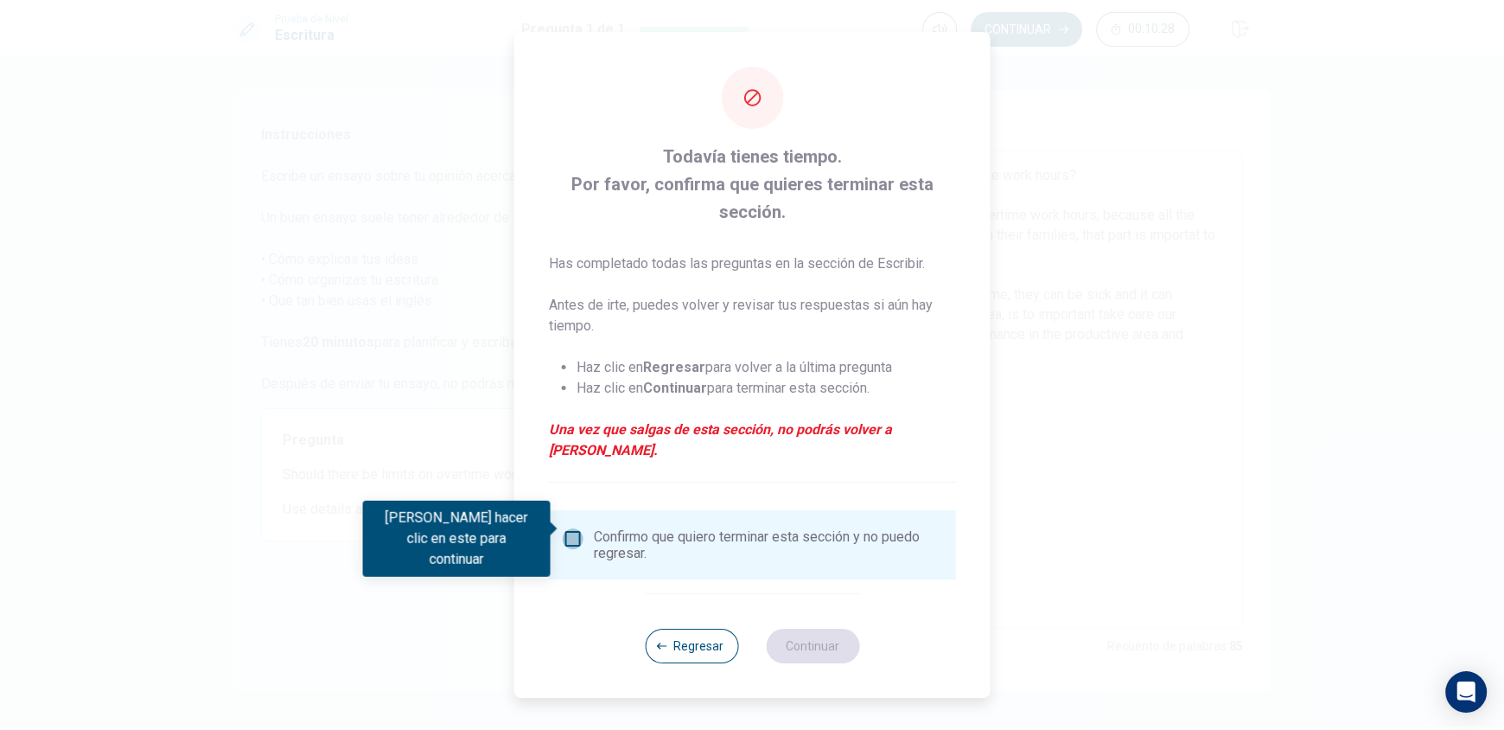
click at [566, 537] on input "Debes hacer clic en este para continuar" at bounding box center [573, 538] width 21 height 21
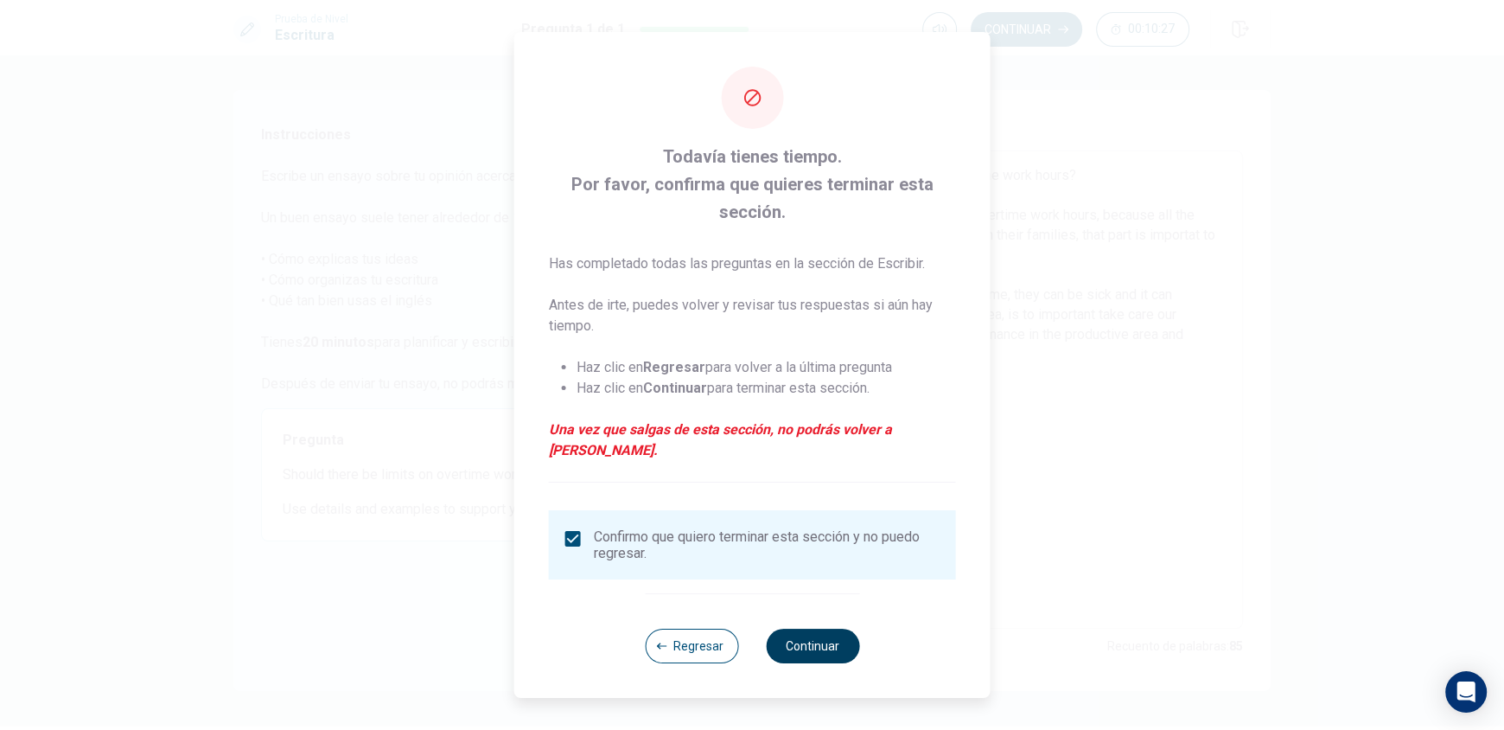
click at [839, 631] on button "Continuar" at bounding box center [812, 646] width 93 height 35
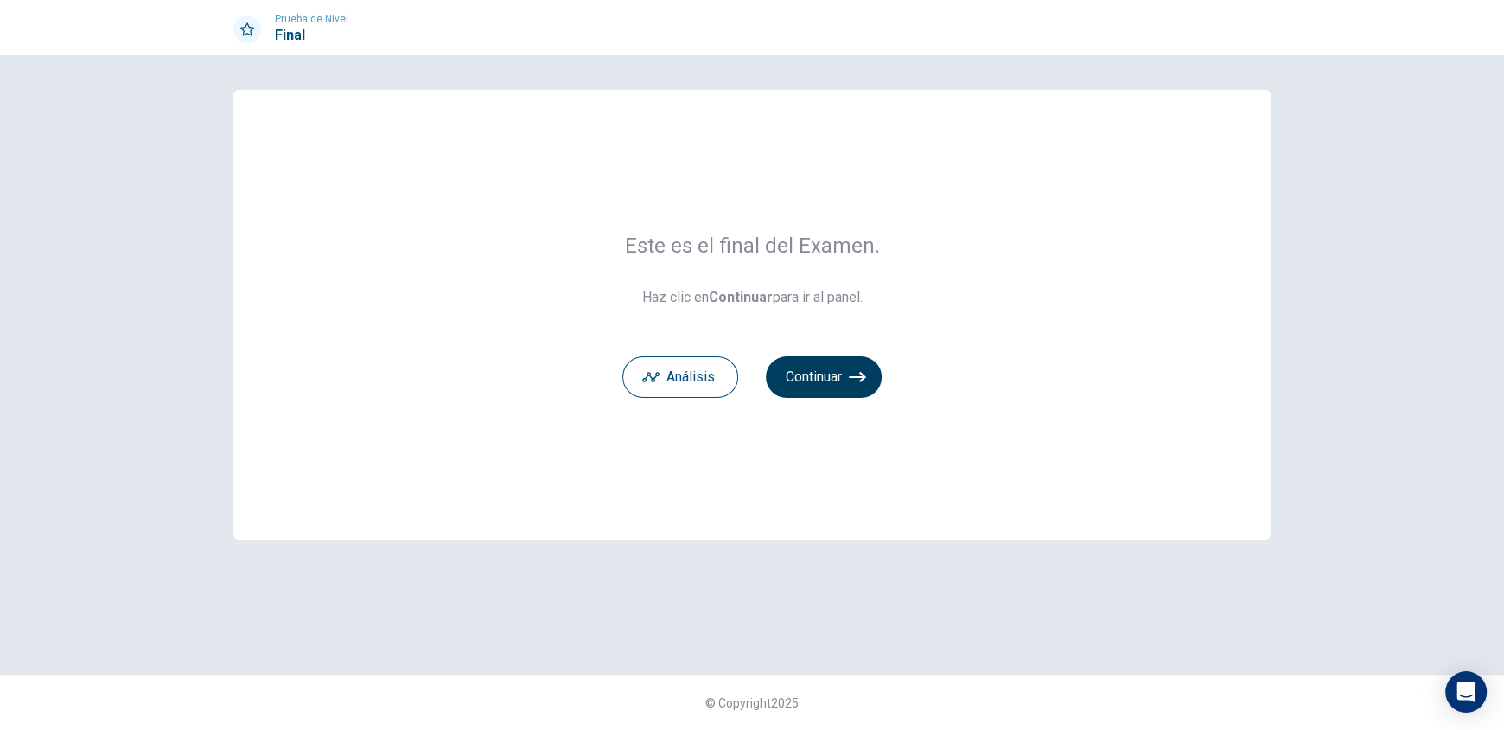
click at [820, 364] on button "Continuar" at bounding box center [824, 376] width 116 height 41
